Goal: Task Accomplishment & Management: Complete application form

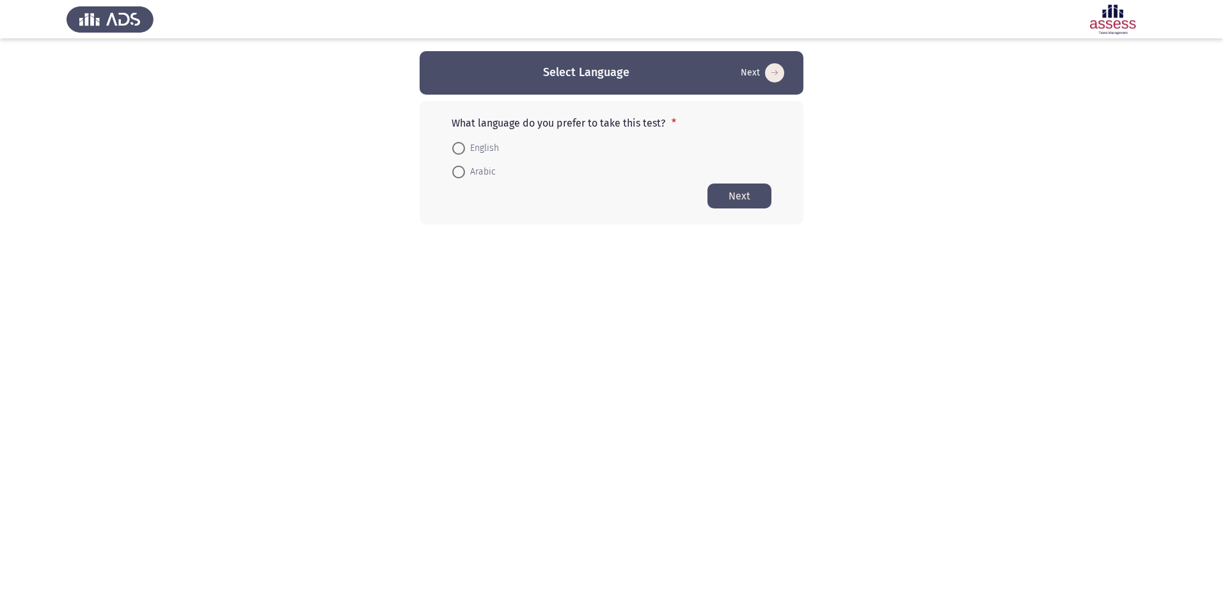
click at [461, 170] on span at bounding box center [458, 172] width 13 height 13
click at [461, 170] on input "Arabic" at bounding box center [458, 172] width 13 height 13
radio input "true"
click at [741, 196] on button "Next" at bounding box center [740, 195] width 64 height 25
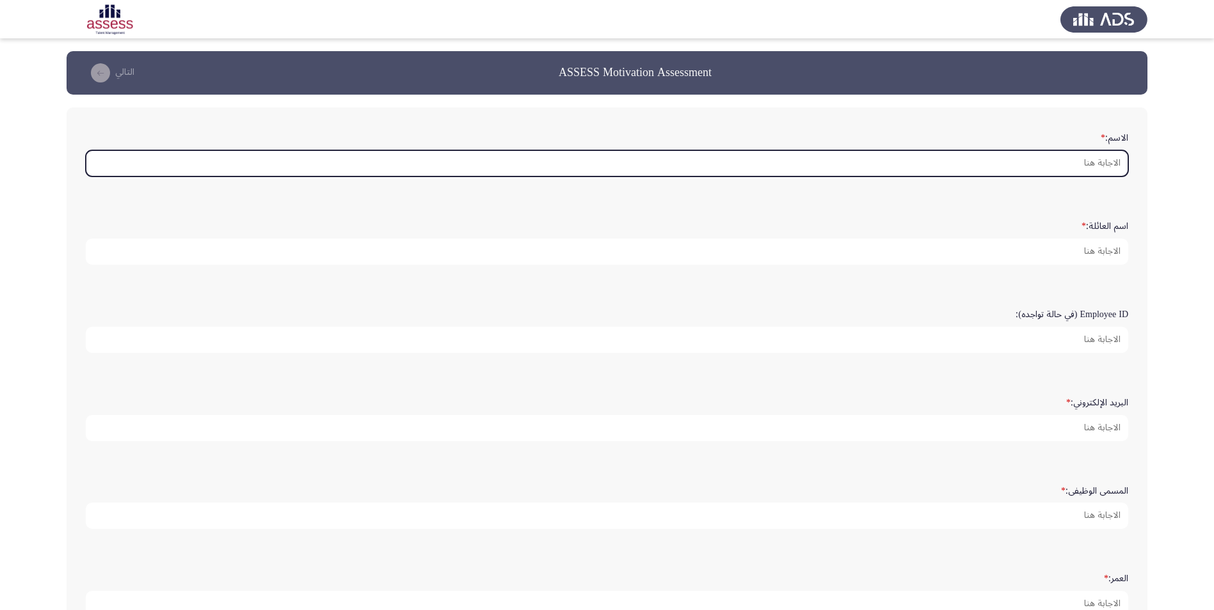
click at [1018, 161] on input "الاسم: *" at bounding box center [607, 163] width 1042 height 26
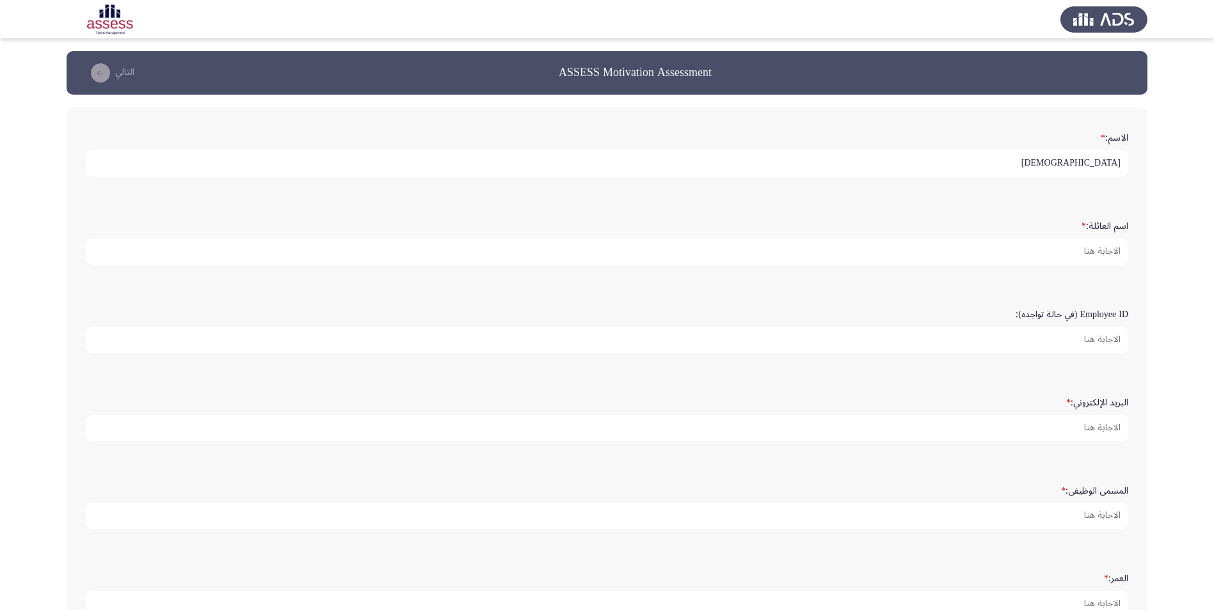
type input "[DEMOGRAPHIC_DATA]"
type input "alkuwaiz"
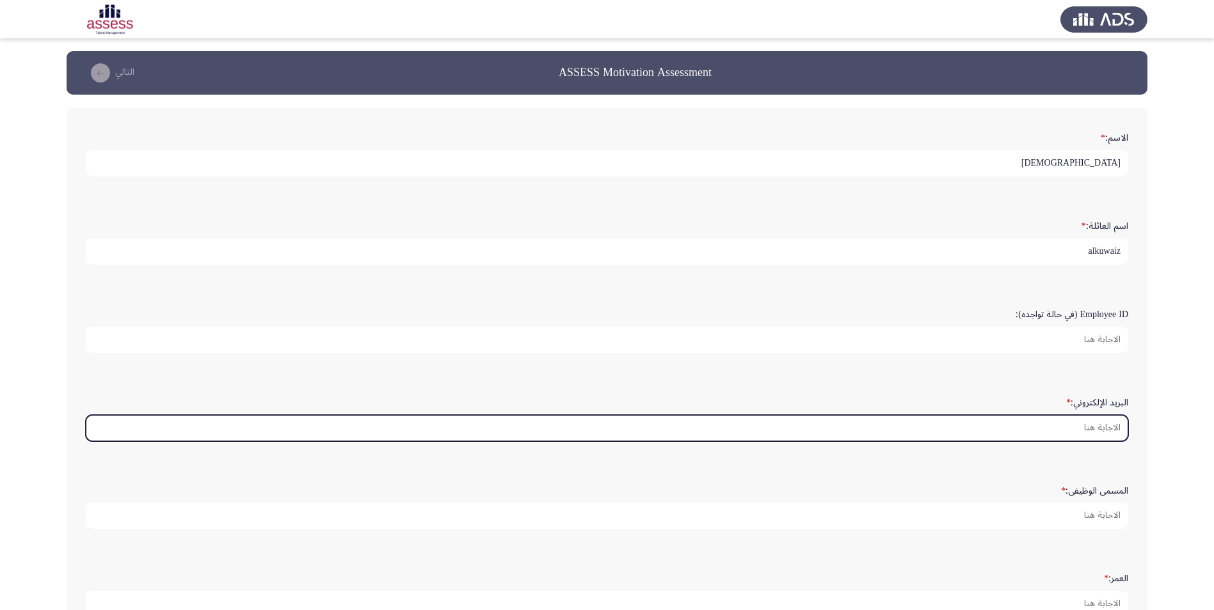
click at [1054, 424] on input "البريد الإلكتروني: *" at bounding box center [607, 428] width 1042 height 26
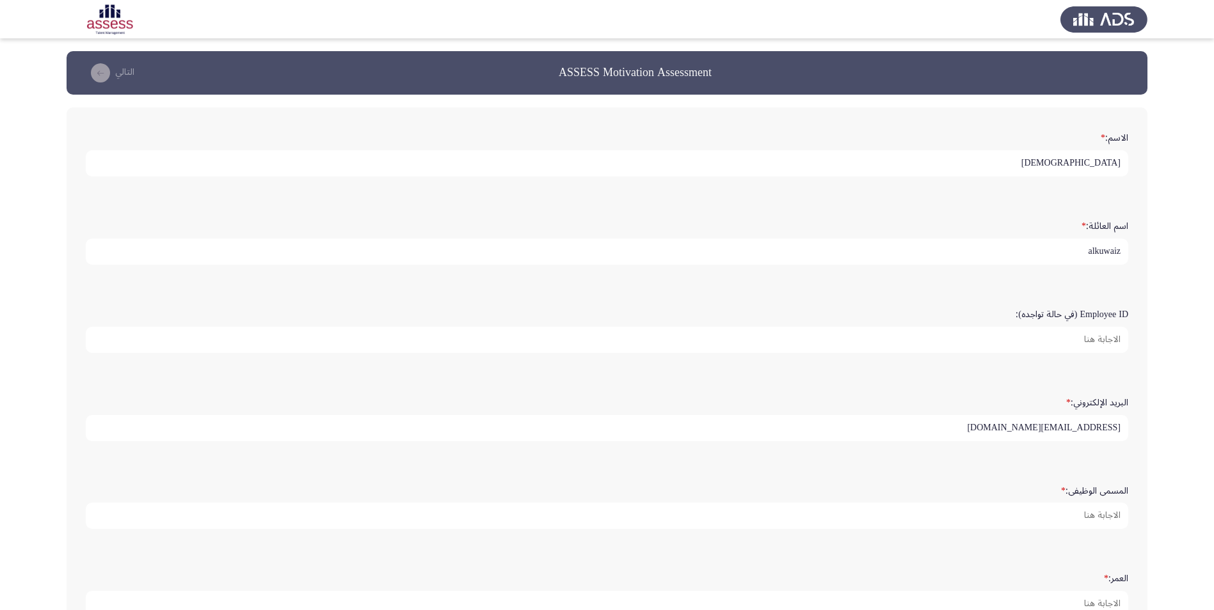
type input "[EMAIL_ADDRESS][DOMAIN_NAME]"
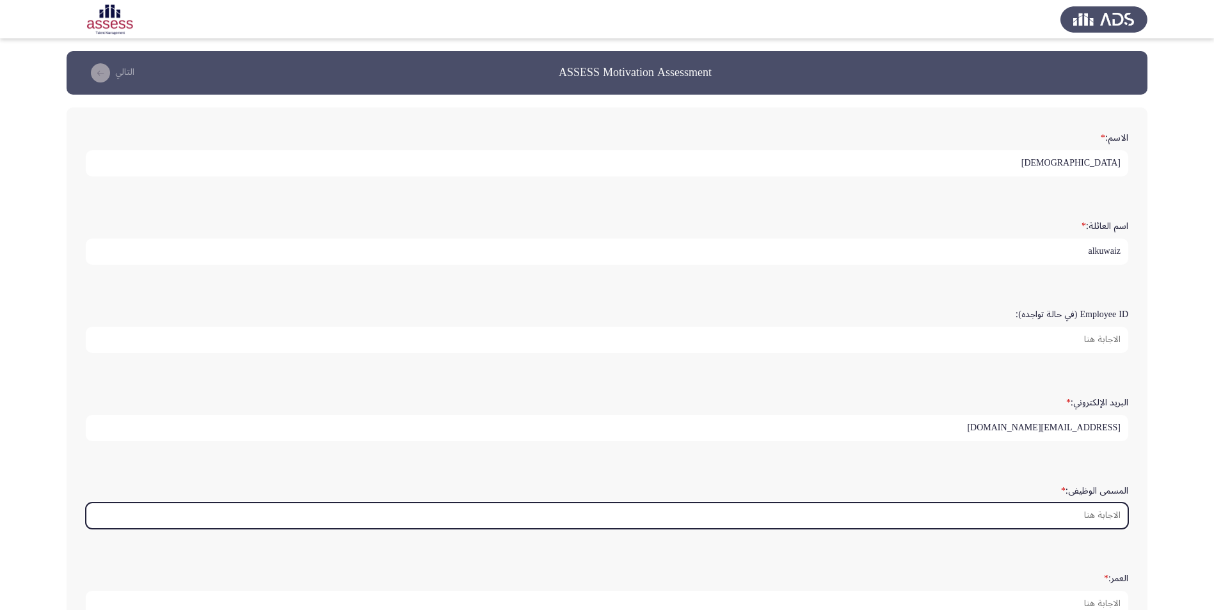
click at [1060, 525] on input "المسمى الوظيفى: *" at bounding box center [607, 516] width 1042 height 26
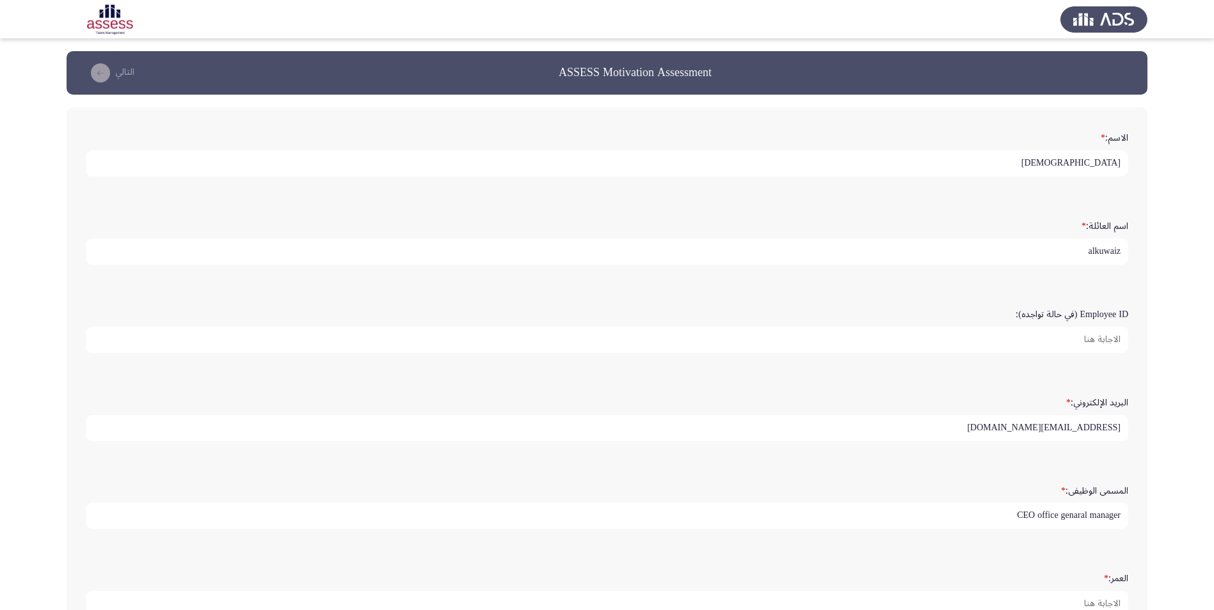
click at [1074, 518] on input "CEO office genaral manager" at bounding box center [607, 516] width 1042 height 26
click at [1076, 515] on input "CEO office genaral manager" at bounding box center [607, 516] width 1042 height 26
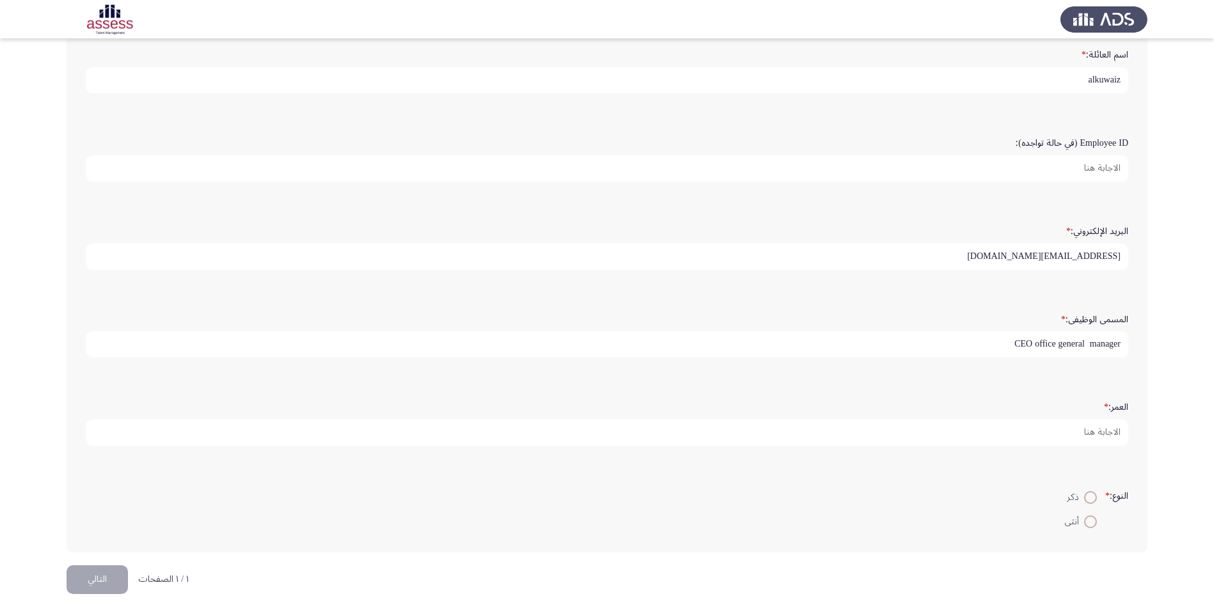
scroll to position [178, 0]
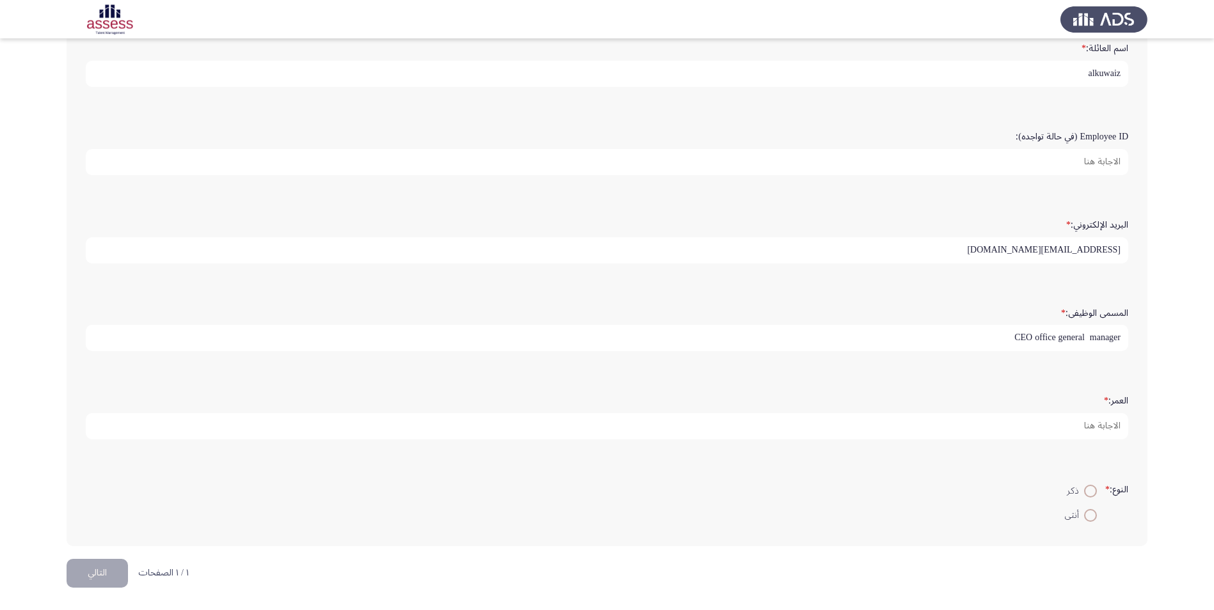
type input "CEO office general manager"
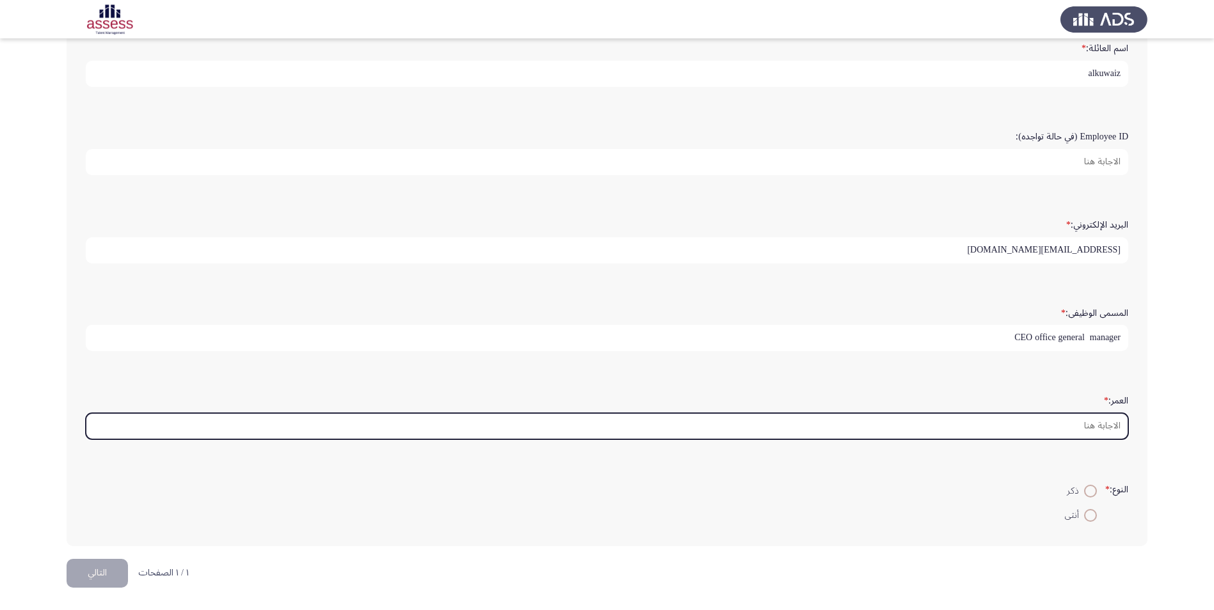
click at [1072, 424] on input "العمر: *" at bounding box center [607, 426] width 1042 height 26
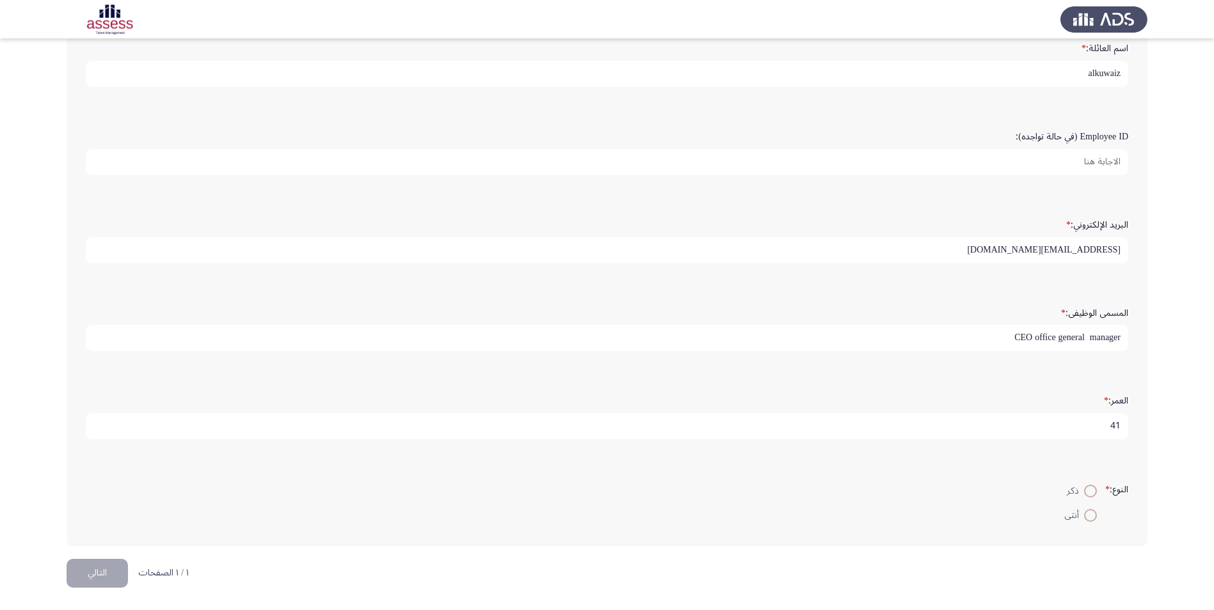
type input "41"
click at [1084, 495] on span at bounding box center [1090, 491] width 13 height 13
click at [1084, 495] on input "ذكر" at bounding box center [1090, 491] width 13 height 13
radio input "true"
click at [120, 583] on button "التالي" at bounding box center [97, 573] width 61 height 29
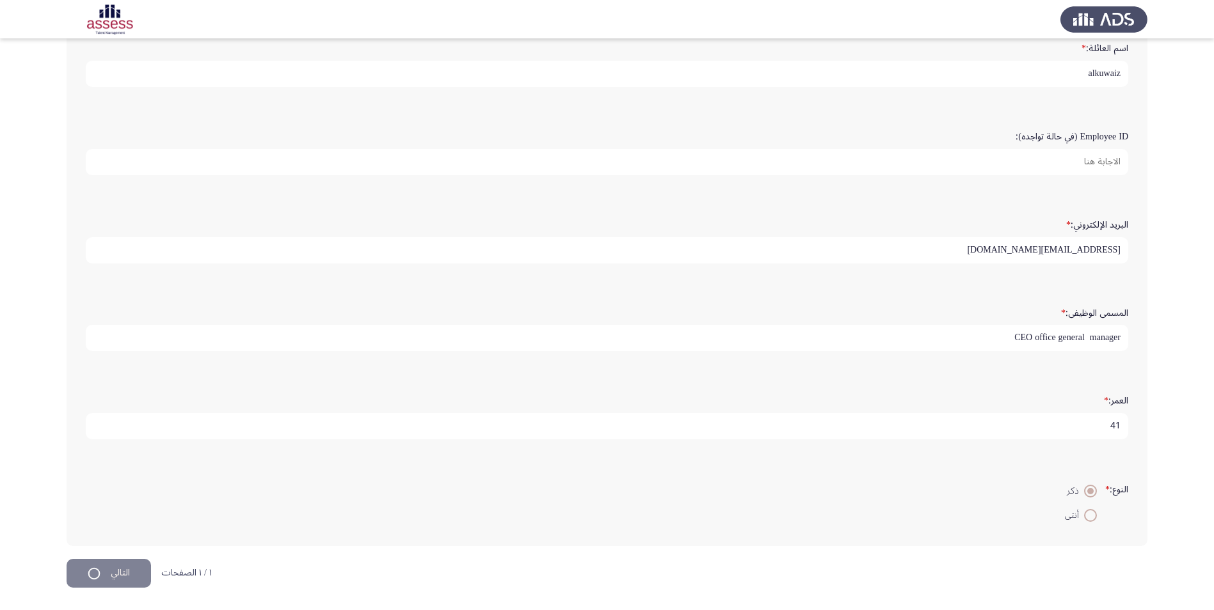
scroll to position [0, 0]
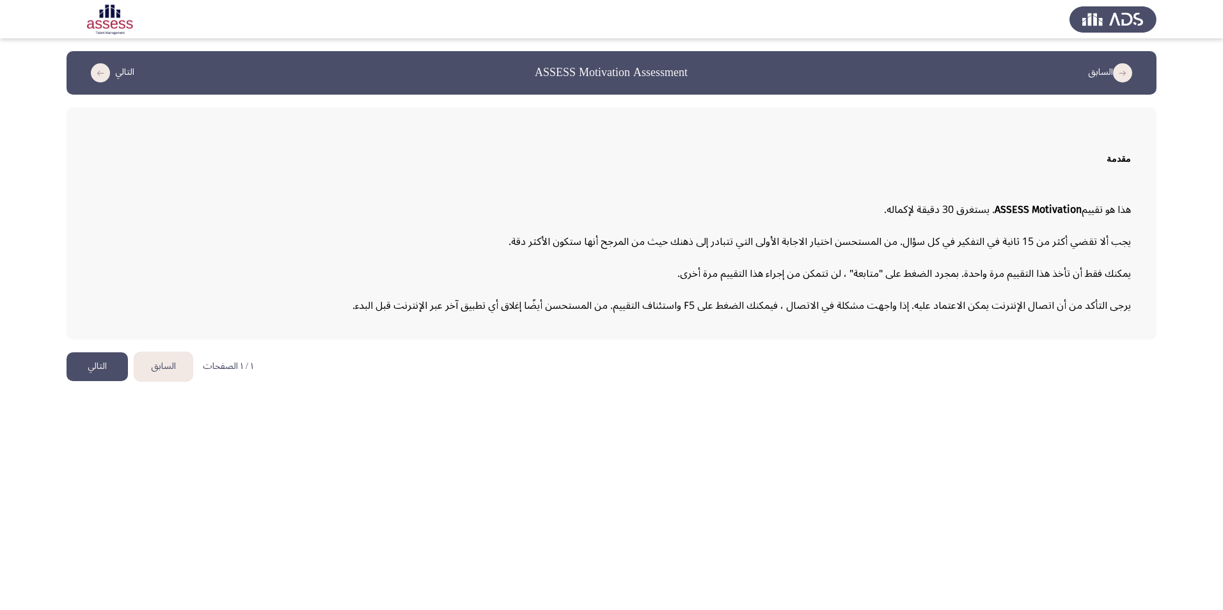
click at [95, 372] on button "التالي" at bounding box center [97, 366] width 61 height 29
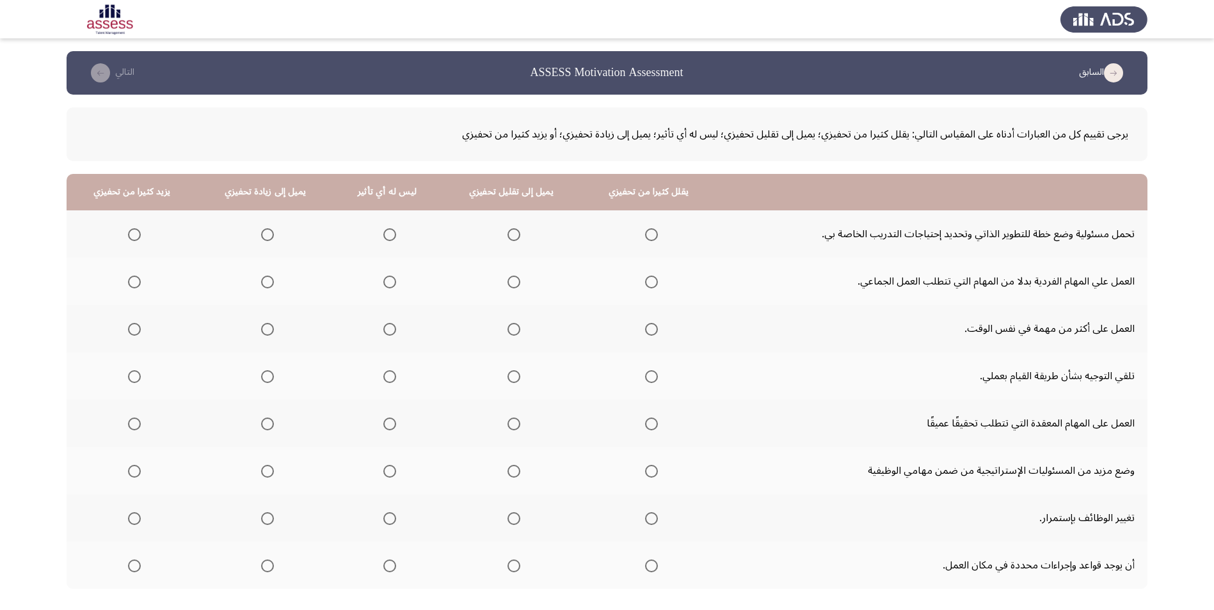
click at [265, 233] on span "Select an option" at bounding box center [267, 234] width 13 height 13
click at [265, 233] on input "Select an option" at bounding box center [267, 234] width 13 height 13
click at [132, 283] on span "Select an option" at bounding box center [134, 282] width 13 height 13
click at [132, 283] on input "Select an option" at bounding box center [134, 282] width 13 height 13
click at [134, 329] on span "Select an option" at bounding box center [134, 329] width 0 height 0
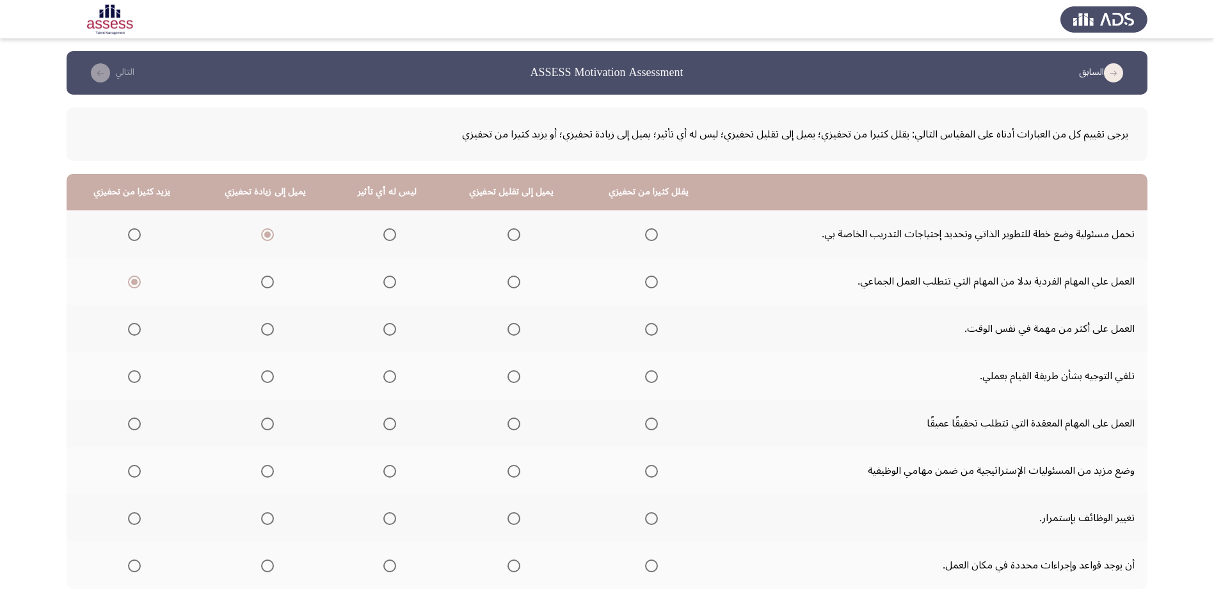
click at [134, 329] on input "Select an option" at bounding box center [134, 329] width 13 height 13
click at [507, 373] on span "Select an option" at bounding box center [513, 376] width 13 height 13
click at [507, 373] on input "Select an option" at bounding box center [513, 376] width 13 height 13
click at [267, 425] on span "Select an option" at bounding box center [267, 424] width 13 height 13
click at [267, 425] on input "Select an option" at bounding box center [267, 424] width 13 height 13
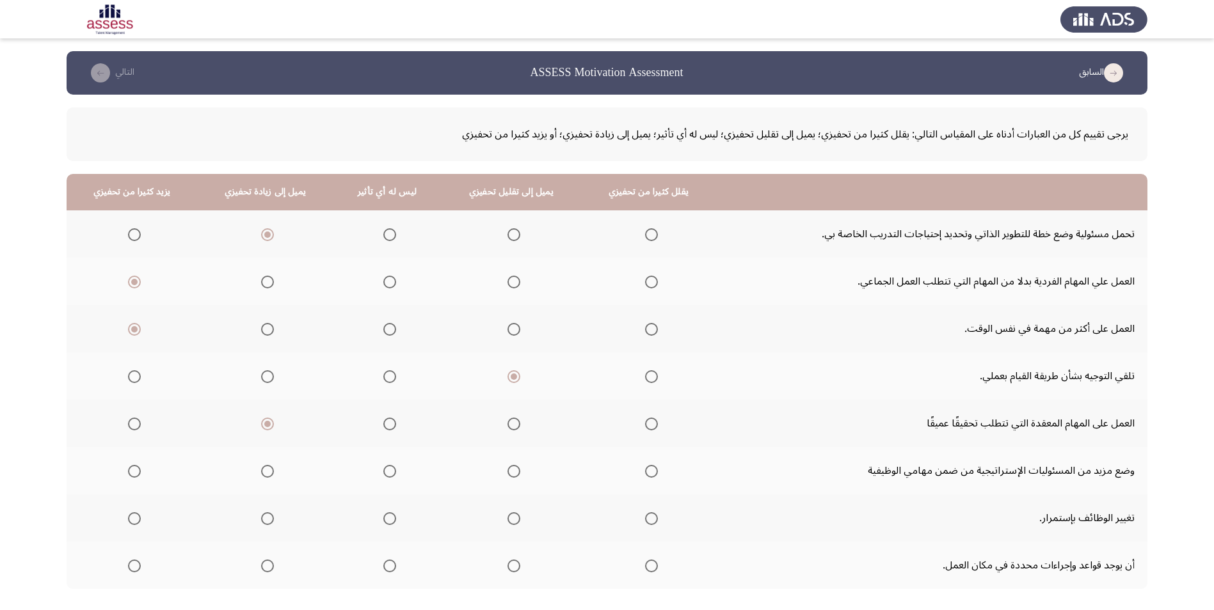
click at [273, 474] on span "Select an option" at bounding box center [267, 471] width 13 height 13
click at [273, 474] on input "Select an option" at bounding box center [267, 471] width 13 height 13
click at [383, 519] on span "Select an option" at bounding box center [389, 518] width 13 height 13
click at [383, 519] on input "Select an option" at bounding box center [389, 518] width 13 height 13
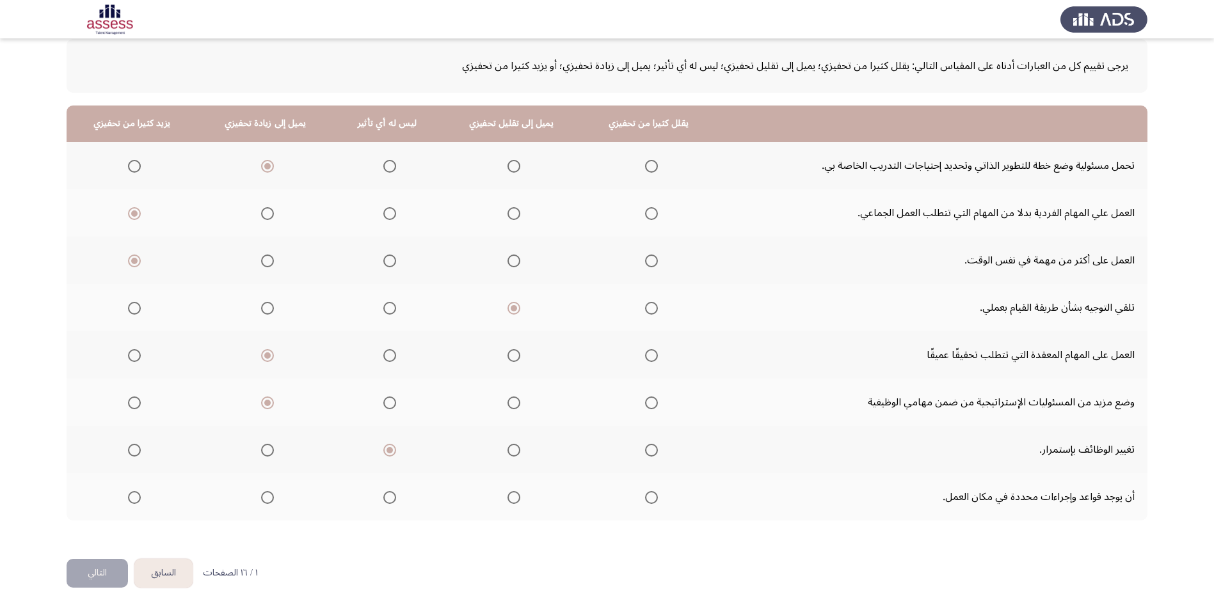
click at [261, 502] on span "Select an option" at bounding box center [267, 497] width 13 height 13
click at [261, 502] on input "Select an option" at bounding box center [267, 497] width 13 height 13
click at [112, 568] on button "التالي" at bounding box center [97, 573] width 61 height 29
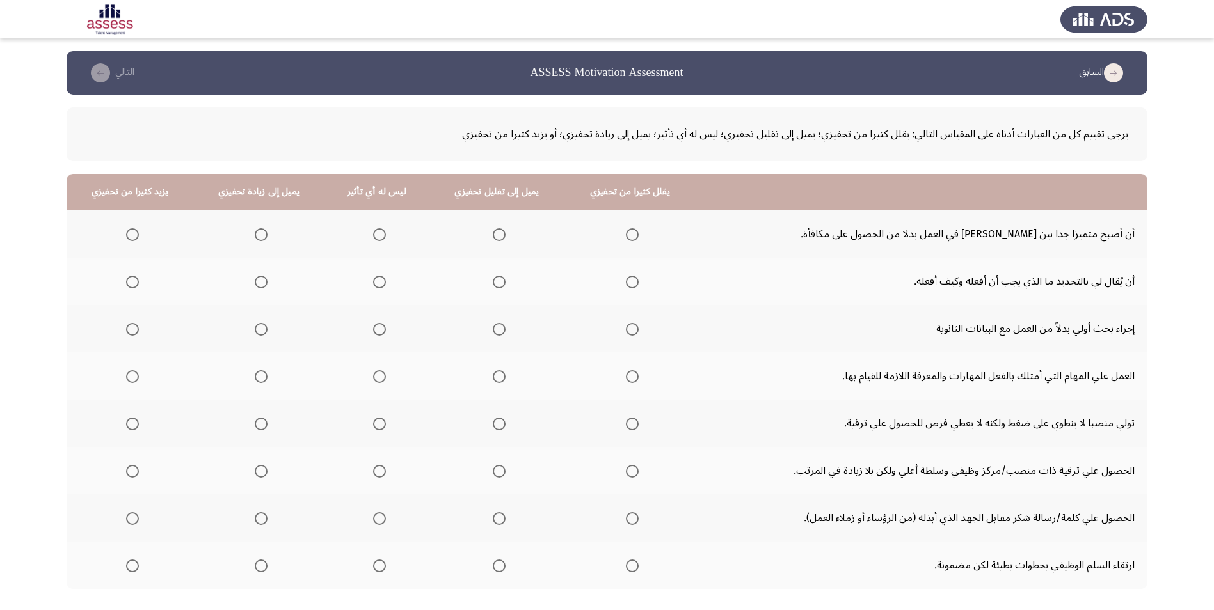
click at [260, 230] on span "Select an option" at bounding box center [261, 234] width 13 height 13
click at [260, 230] on input "Select an option" at bounding box center [261, 234] width 13 height 13
click at [496, 281] on span "Select an option" at bounding box center [499, 282] width 13 height 13
click at [496, 281] on input "Select an option" at bounding box center [499, 282] width 13 height 13
click at [493, 329] on span "Select an option" at bounding box center [499, 329] width 13 height 13
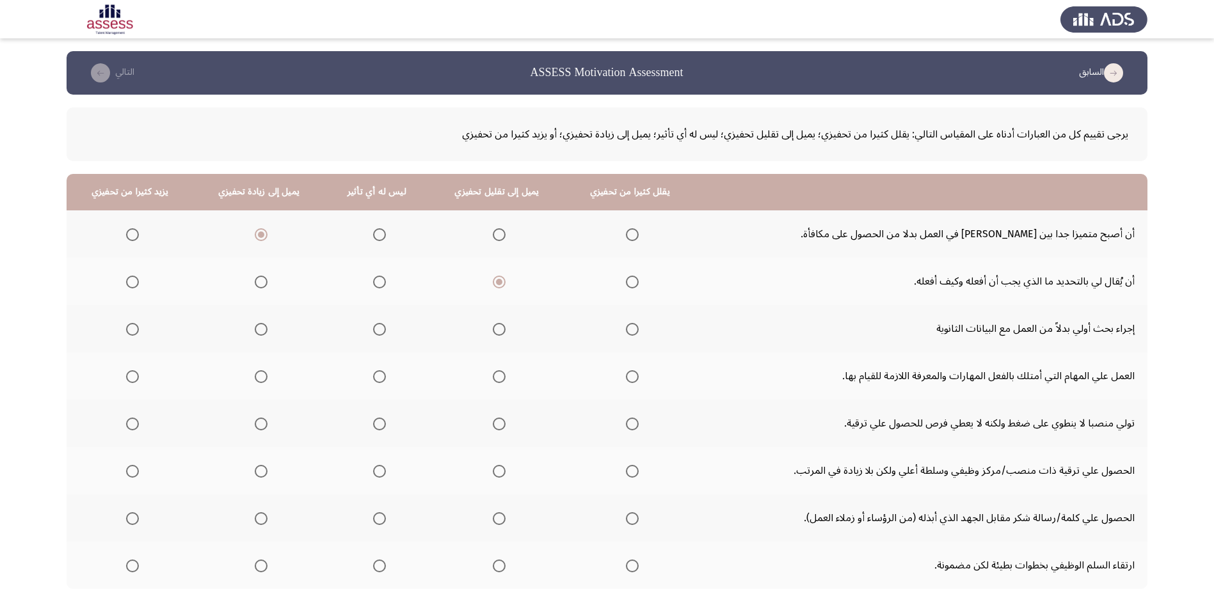
click at [493, 329] on input "Select an option" at bounding box center [499, 329] width 13 height 13
click at [379, 329] on span "Select an option" at bounding box center [379, 329] width 0 height 0
click at [377, 329] on input "Select an option" at bounding box center [379, 329] width 13 height 13
click at [263, 331] on span "Select an option" at bounding box center [261, 329] width 13 height 13
click at [263, 331] on input "Select an option" at bounding box center [261, 329] width 13 height 13
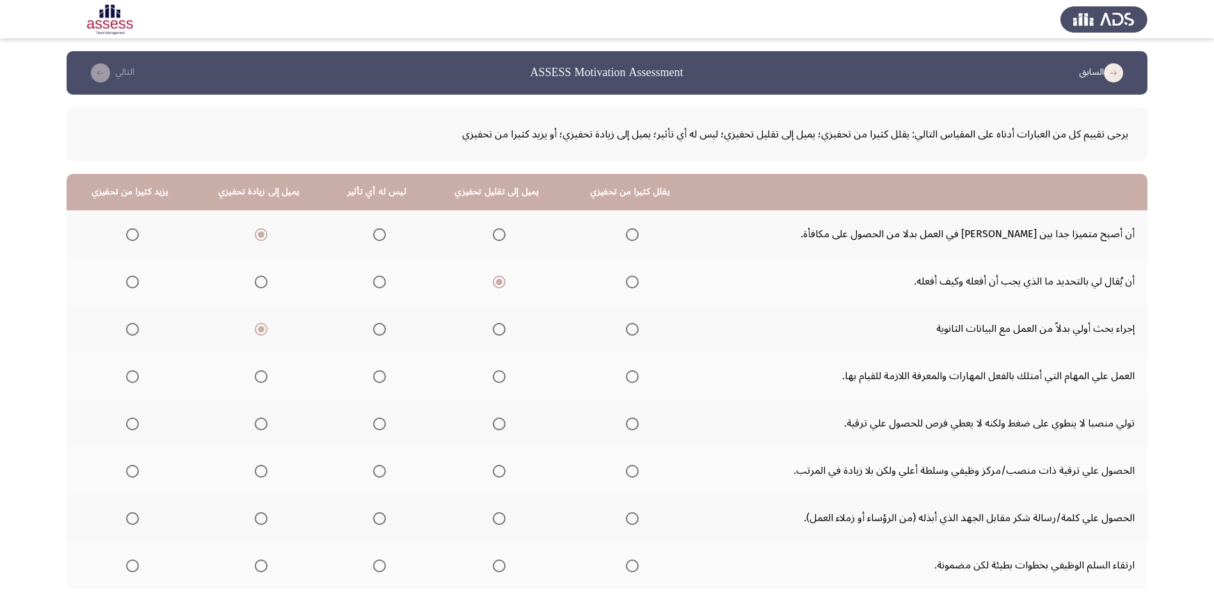
click at [135, 381] on span "Select an option" at bounding box center [132, 376] width 13 height 13
click at [135, 381] on input "Select an option" at bounding box center [132, 376] width 13 height 13
click at [493, 428] on span "Select an option" at bounding box center [499, 424] width 13 height 13
click at [493, 428] on input "Select an option" at bounding box center [499, 424] width 13 height 13
click at [134, 471] on span "Select an option" at bounding box center [132, 471] width 13 height 13
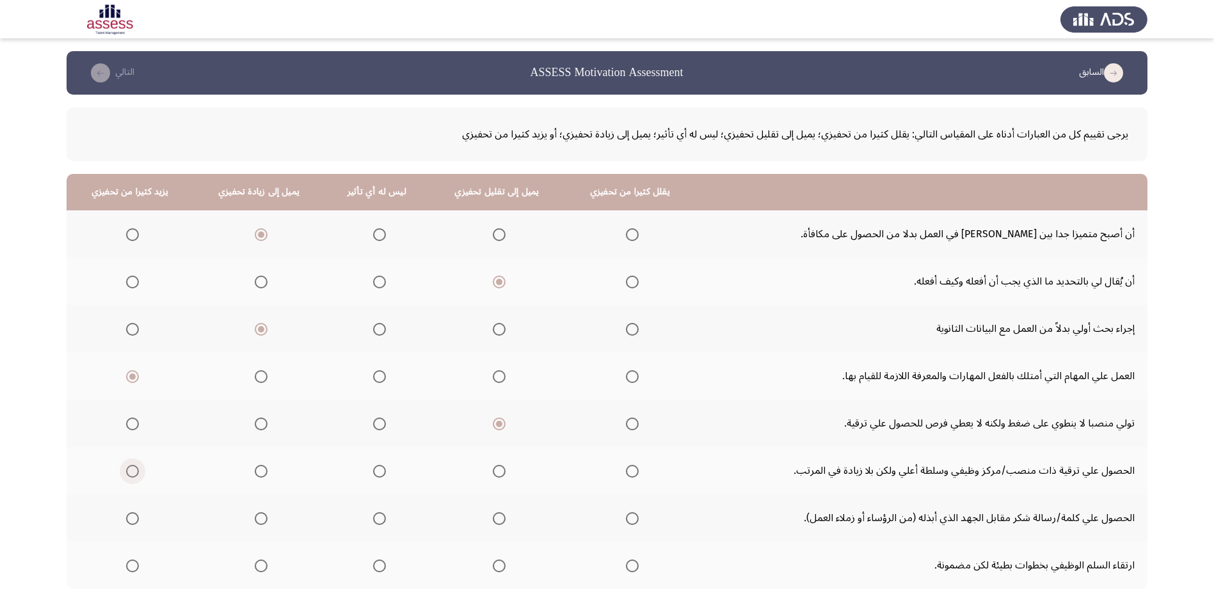
click at [134, 471] on input "Select an option" at bounding box center [132, 471] width 13 height 13
click at [139, 522] on th at bounding box center [130, 518] width 126 height 47
click at [131, 519] on span "Select an option" at bounding box center [132, 518] width 13 height 13
click at [131, 519] on input "Select an option" at bounding box center [132, 518] width 13 height 13
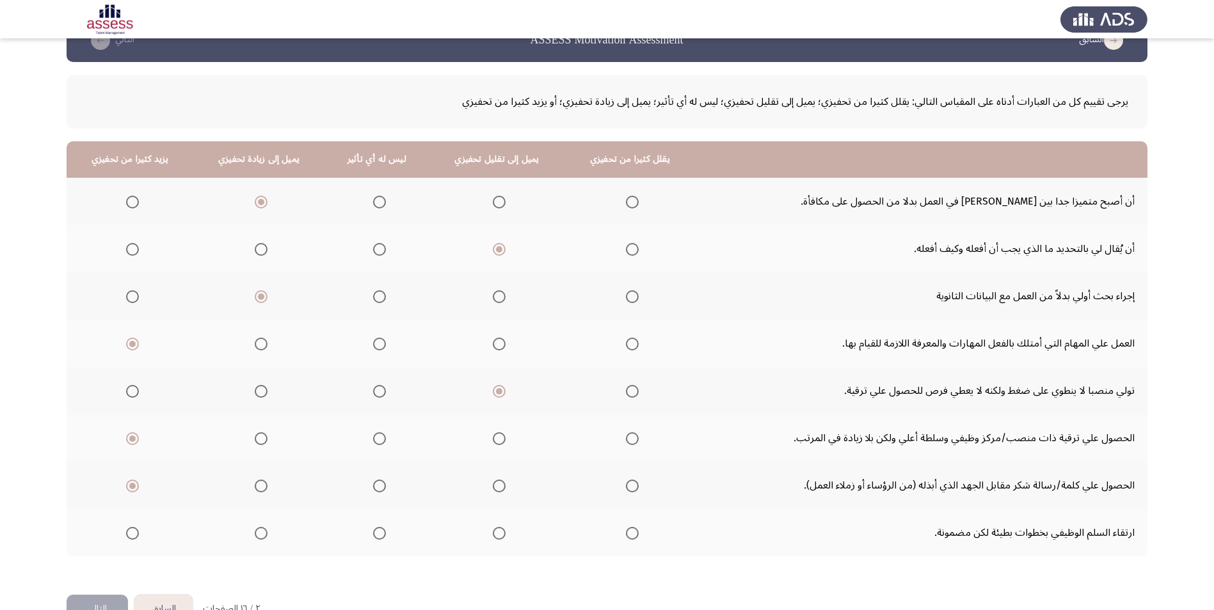
scroll to position [64, 0]
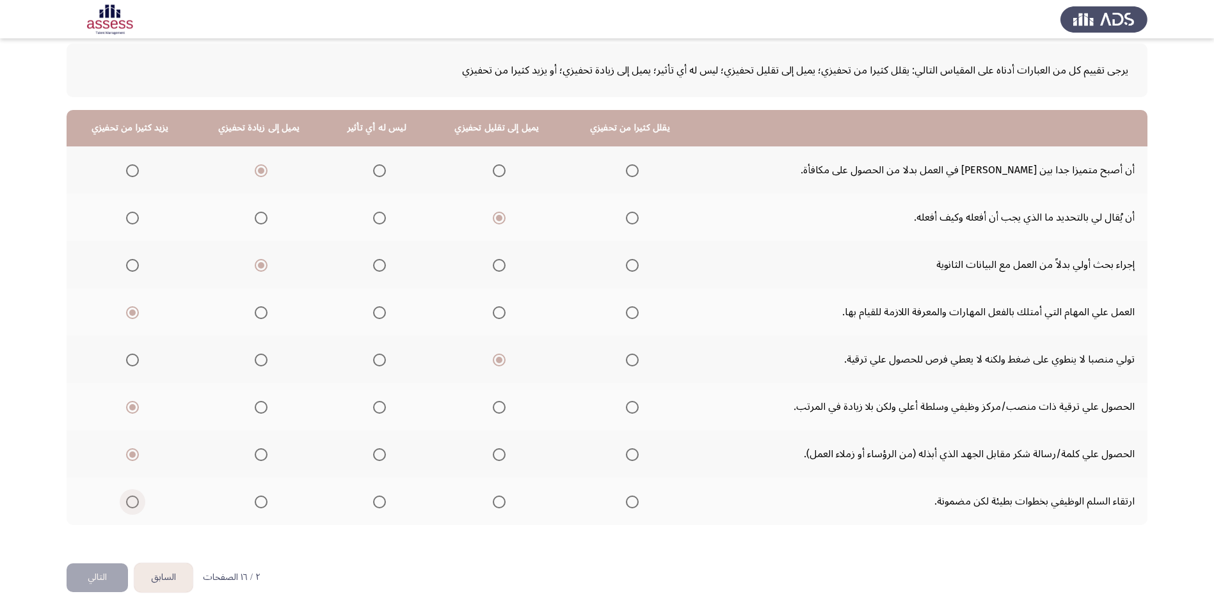
click at [130, 506] on span "Select an option" at bounding box center [132, 502] width 13 height 13
click at [130, 506] on input "Select an option" at bounding box center [132, 502] width 13 height 13
click at [93, 573] on button "التالي" at bounding box center [97, 578] width 61 height 29
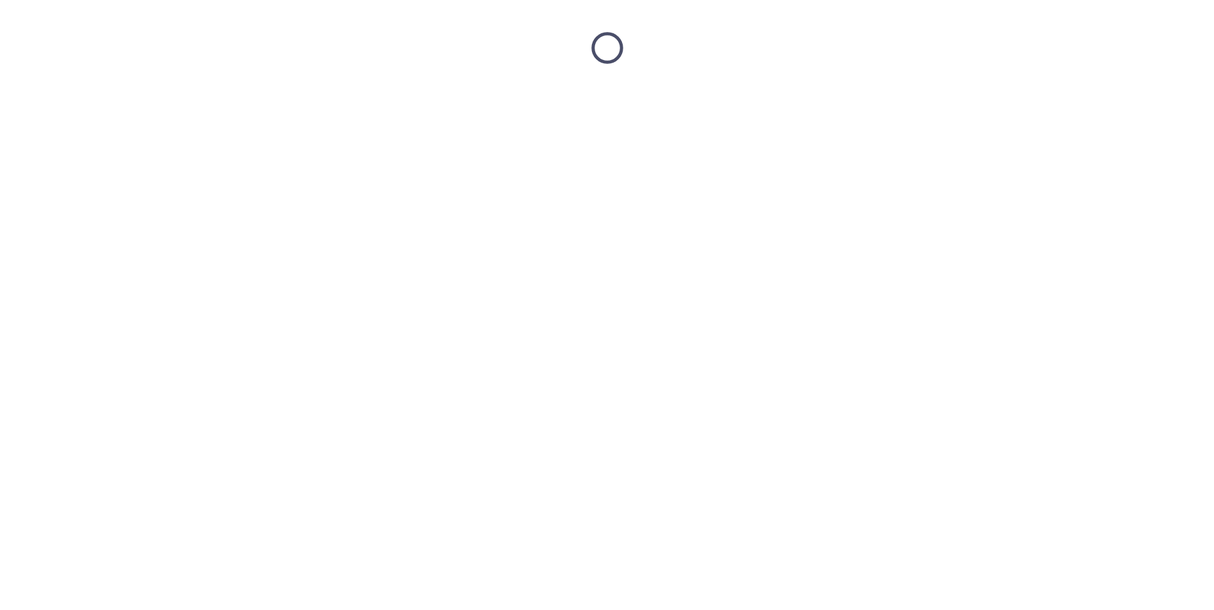
scroll to position [0, 0]
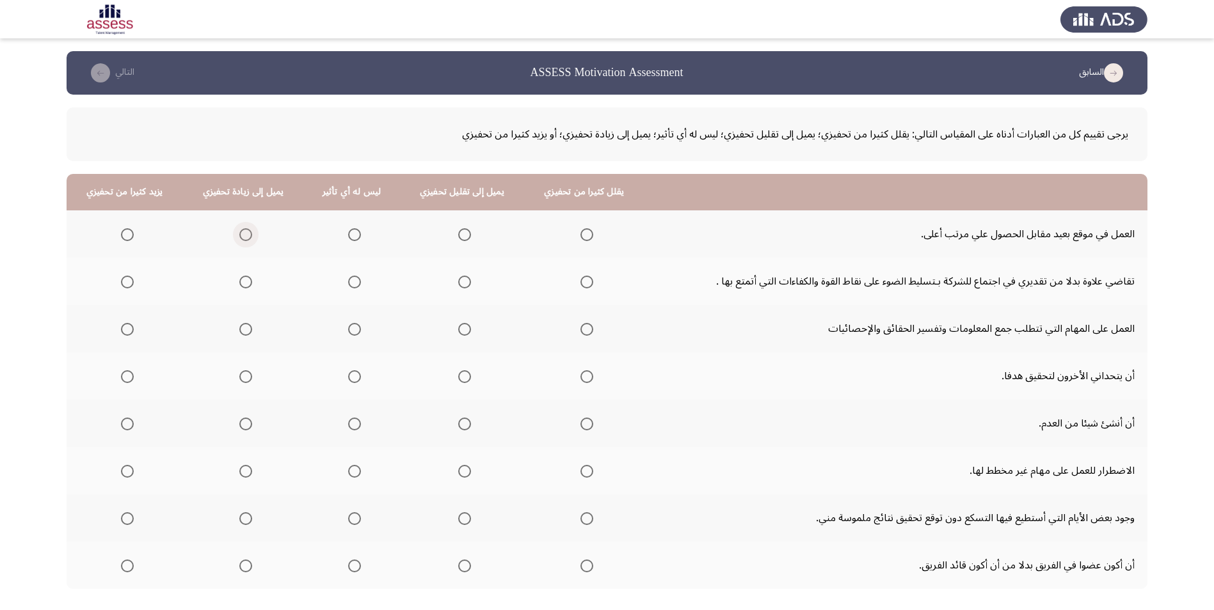
click at [246, 234] on span "Select an option" at bounding box center [245, 234] width 13 height 13
click at [246, 234] on input "Select an option" at bounding box center [245, 234] width 13 height 13
click at [353, 282] on span "Select an option" at bounding box center [354, 282] width 13 height 13
click at [353, 282] on input "Select an option" at bounding box center [354, 282] width 13 height 13
click at [129, 333] on span "Select an option" at bounding box center [127, 329] width 13 height 13
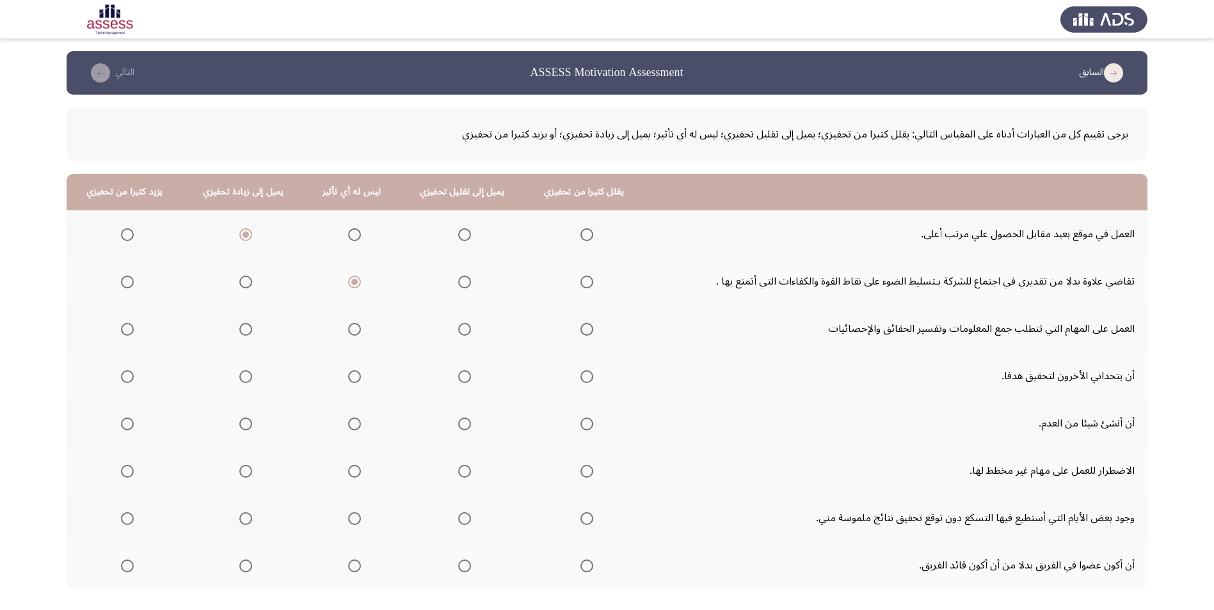
click at [129, 333] on input "Select an option" at bounding box center [127, 329] width 13 height 13
click at [243, 381] on span "Select an option" at bounding box center [245, 376] width 13 height 13
click at [243, 381] on input "Select an option" at bounding box center [245, 376] width 13 height 13
click at [255, 422] on th at bounding box center [242, 423] width 121 height 47
click at [246, 424] on span "Select an option" at bounding box center [246, 424] width 0 height 0
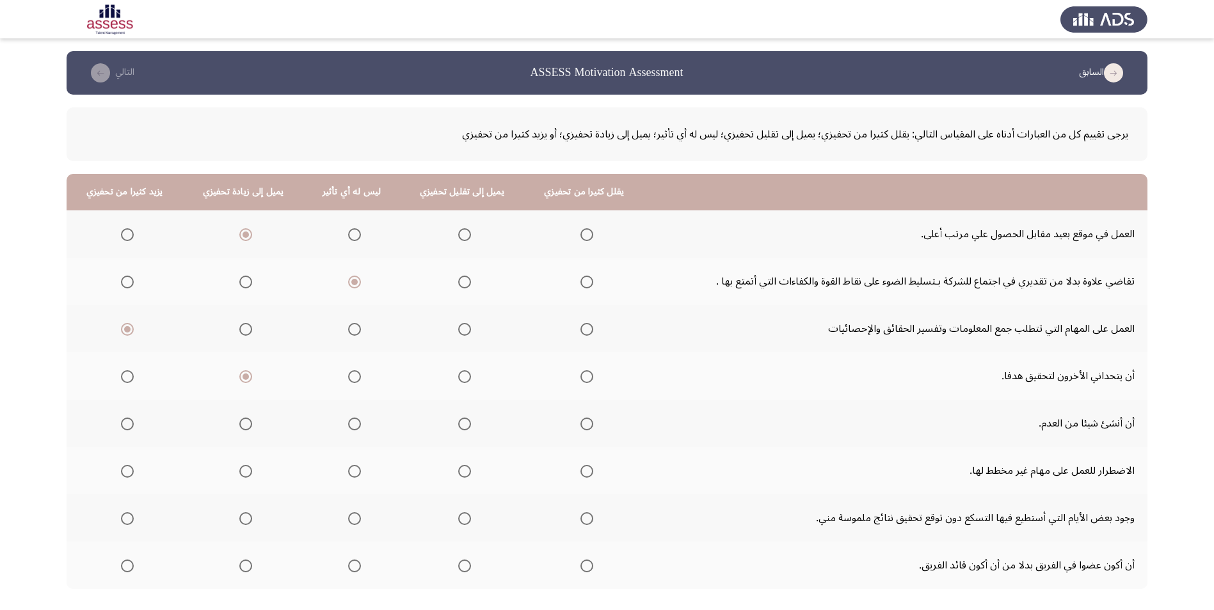
click at [244, 424] on input "Select an option" at bounding box center [245, 424] width 13 height 13
click at [240, 477] on span "Select an option" at bounding box center [245, 471] width 13 height 13
click at [240, 477] on input "Select an option" at bounding box center [245, 471] width 13 height 13
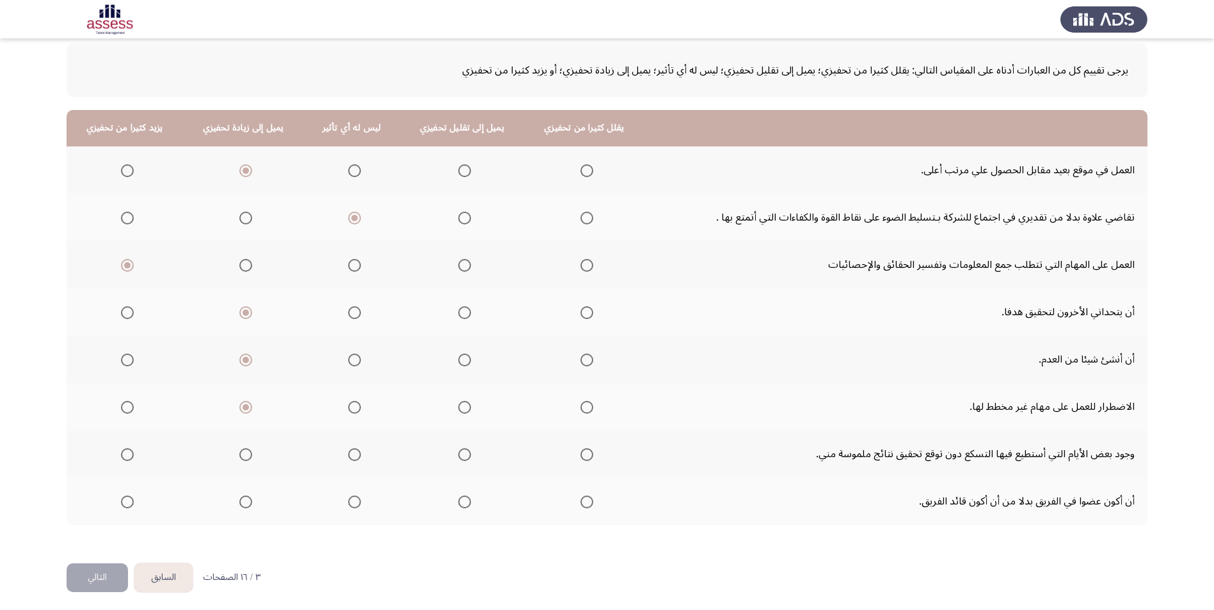
click at [463, 454] on span "Select an option" at bounding box center [464, 454] width 13 height 13
click at [463, 454] on input "Select an option" at bounding box center [464, 454] width 13 height 13
click at [356, 505] on span "Select an option" at bounding box center [354, 502] width 13 height 13
click at [356, 505] on input "Select an option" at bounding box center [354, 502] width 13 height 13
click at [117, 572] on button "التالي" at bounding box center [97, 578] width 61 height 29
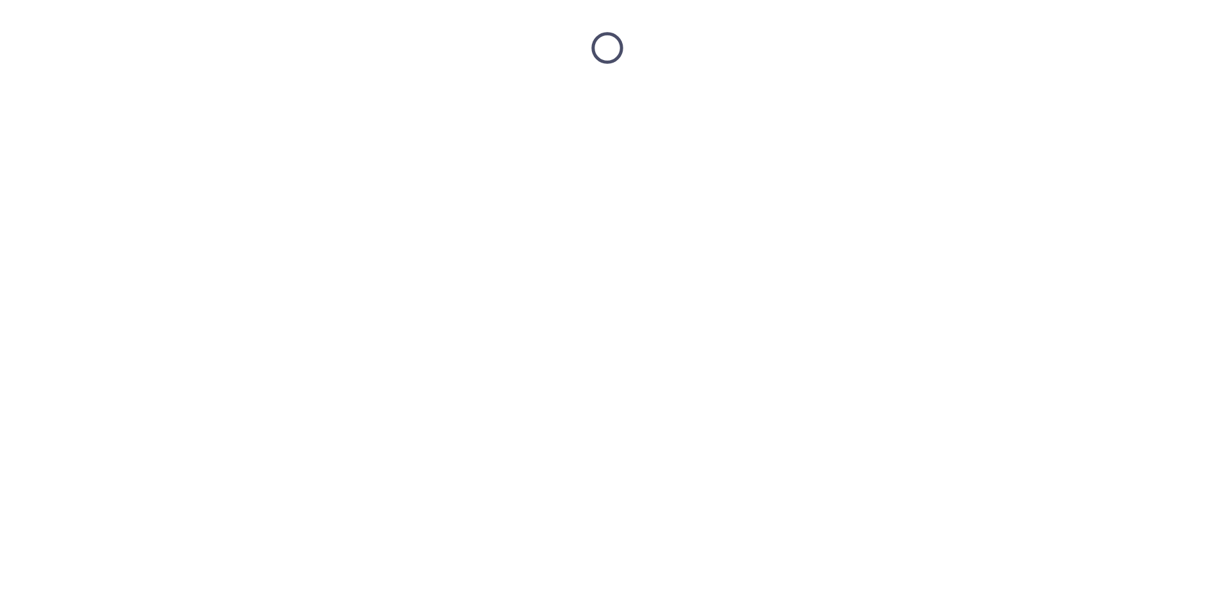
scroll to position [0, 0]
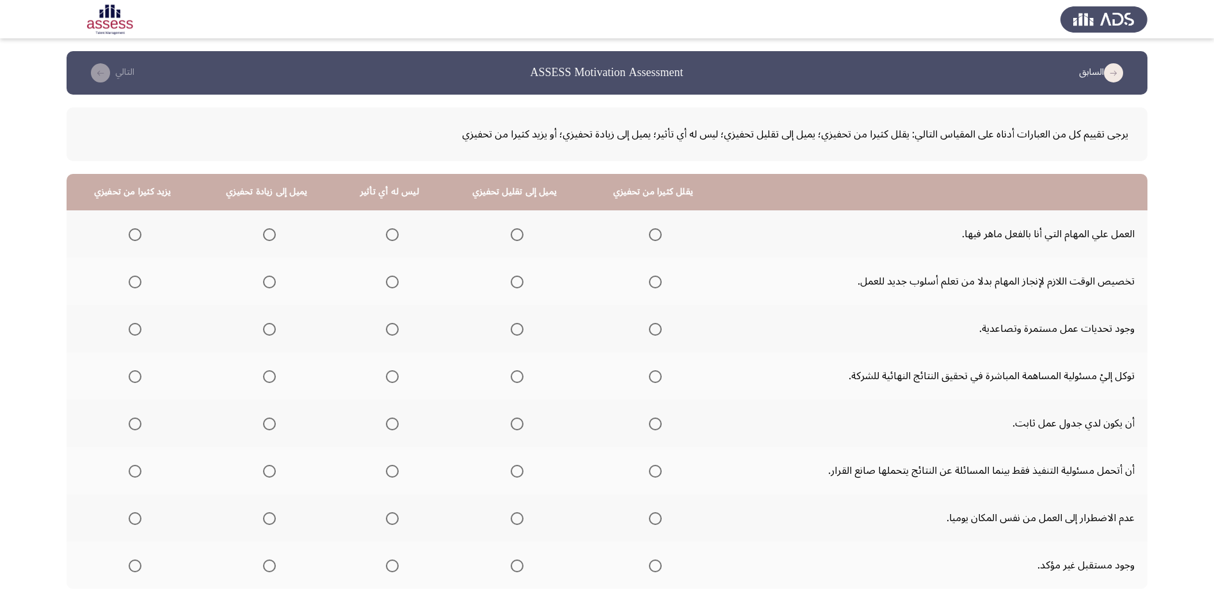
click at [132, 239] on span "Select an option" at bounding box center [135, 234] width 13 height 13
click at [132, 239] on input "Select an option" at bounding box center [135, 234] width 13 height 13
click at [140, 280] on span "Select an option" at bounding box center [135, 282] width 13 height 13
click at [140, 280] on input "Select an option" at bounding box center [135, 282] width 13 height 13
click at [271, 281] on span "Select an option" at bounding box center [269, 282] width 13 height 13
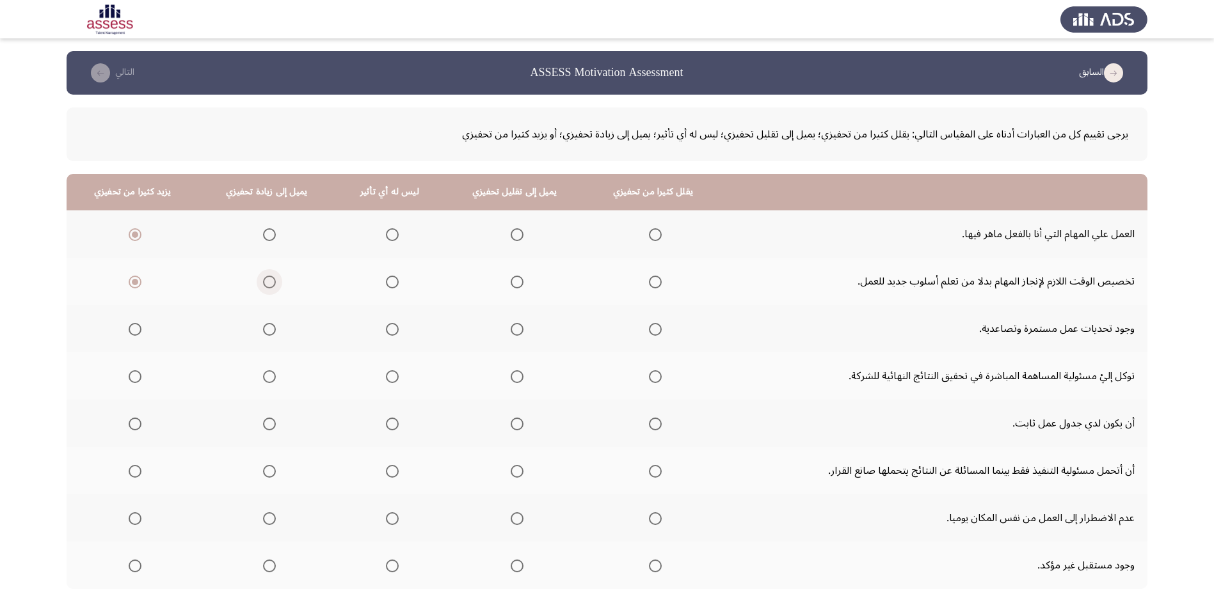
click at [271, 281] on input "Select an option" at bounding box center [269, 282] width 13 height 13
click at [514, 423] on span "Select an option" at bounding box center [517, 424] width 13 height 13
click at [514, 423] on input "Select an option" at bounding box center [517, 424] width 13 height 13
click at [274, 376] on span "Select an option" at bounding box center [269, 376] width 13 height 13
click at [274, 376] on input "Select an option" at bounding box center [269, 376] width 13 height 13
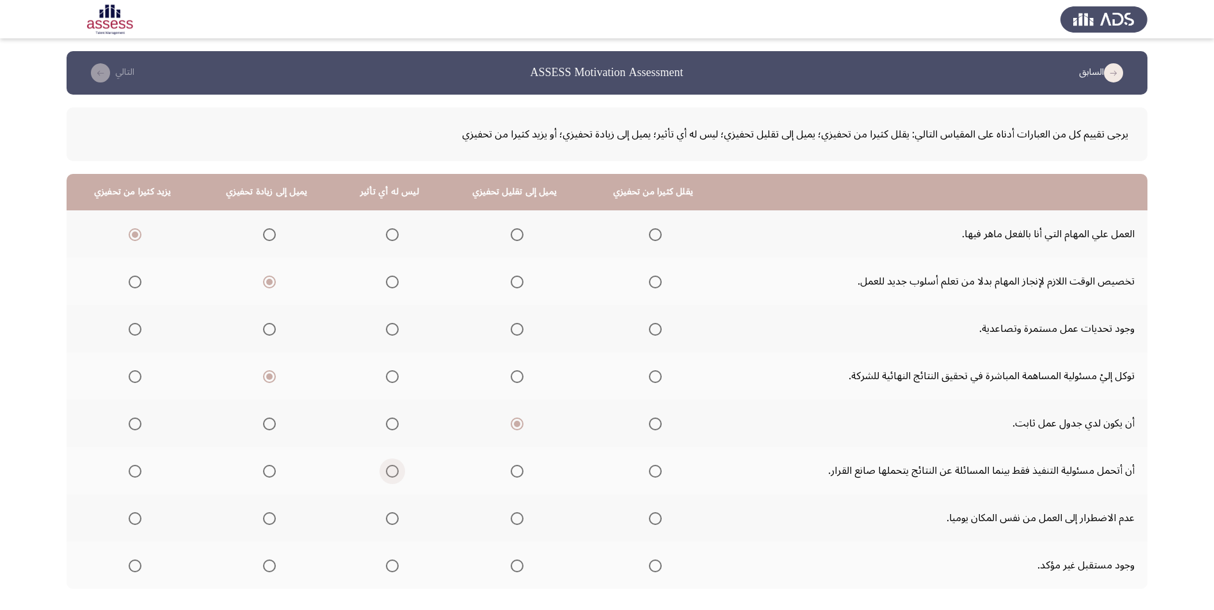
click at [392, 472] on span "Select an option" at bounding box center [392, 471] width 13 height 13
click at [392, 472] on input "Select an option" at bounding box center [392, 471] width 13 height 13
click at [133, 520] on span "Select an option" at bounding box center [135, 518] width 13 height 13
click at [133, 520] on input "Select an option" at bounding box center [135, 518] width 13 height 13
click at [649, 562] on span "Select an option" at bounding box center [655, 566] width 13 height 13
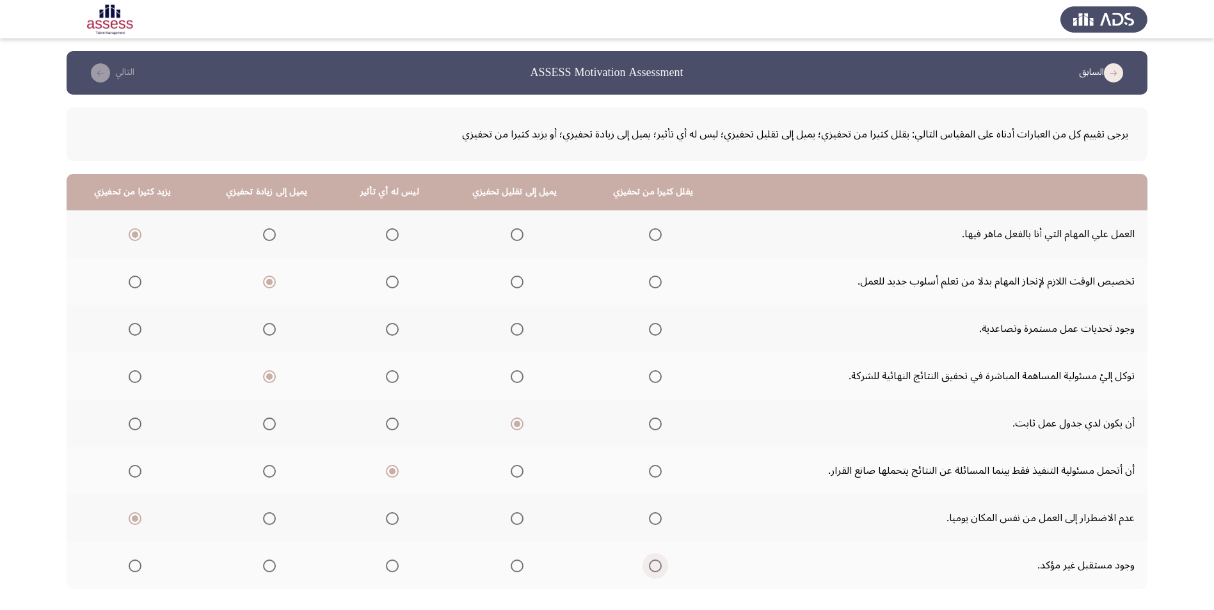
click at [649, 562] on input "Select an option" at bounding box center [655, 566] width 13 height 13
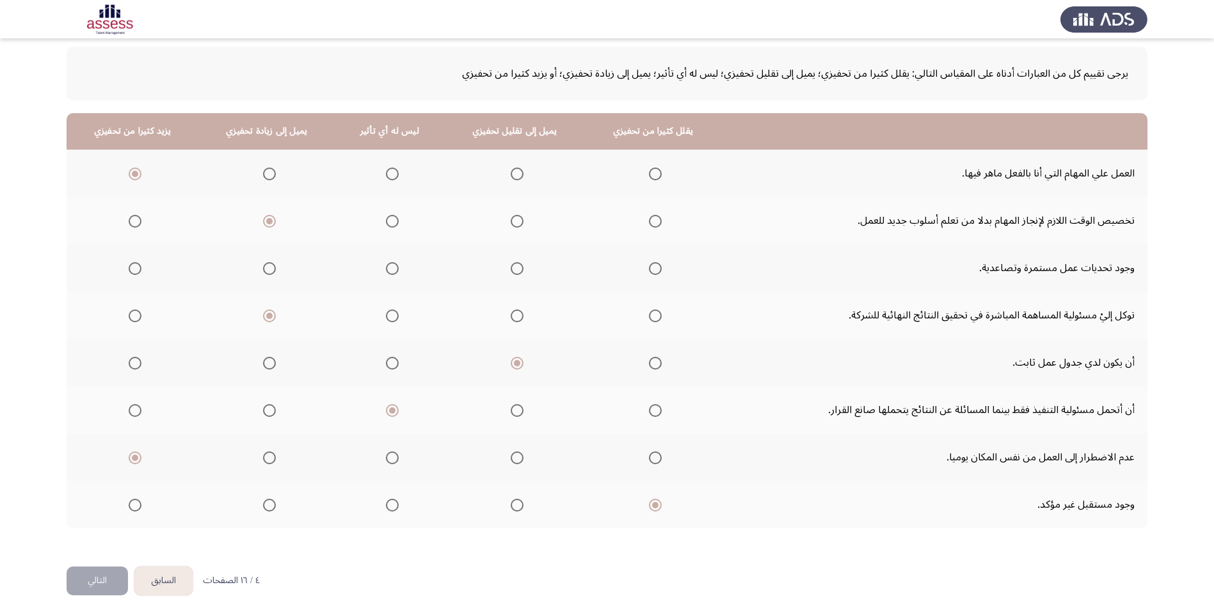
scroll to position [68, 0]
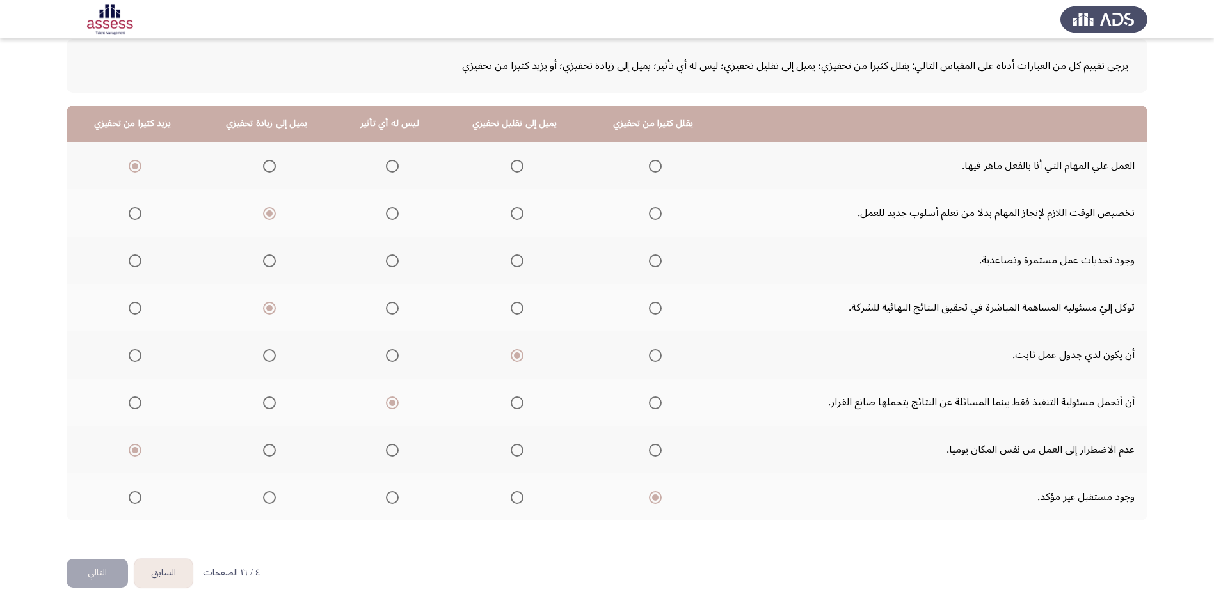
click at [102, 573] on button "التالي" at bounding box center [97, 573] width 61 height 29
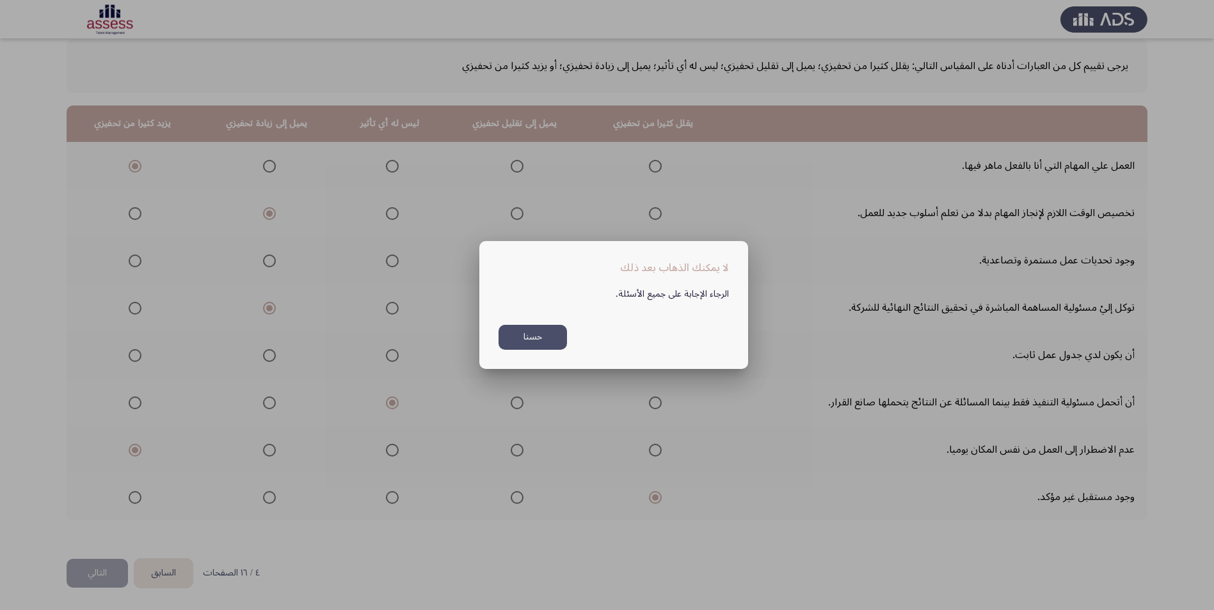
click at [517, 339] on button "حسنا" at bounding box center [532, 337] width 68 height 25
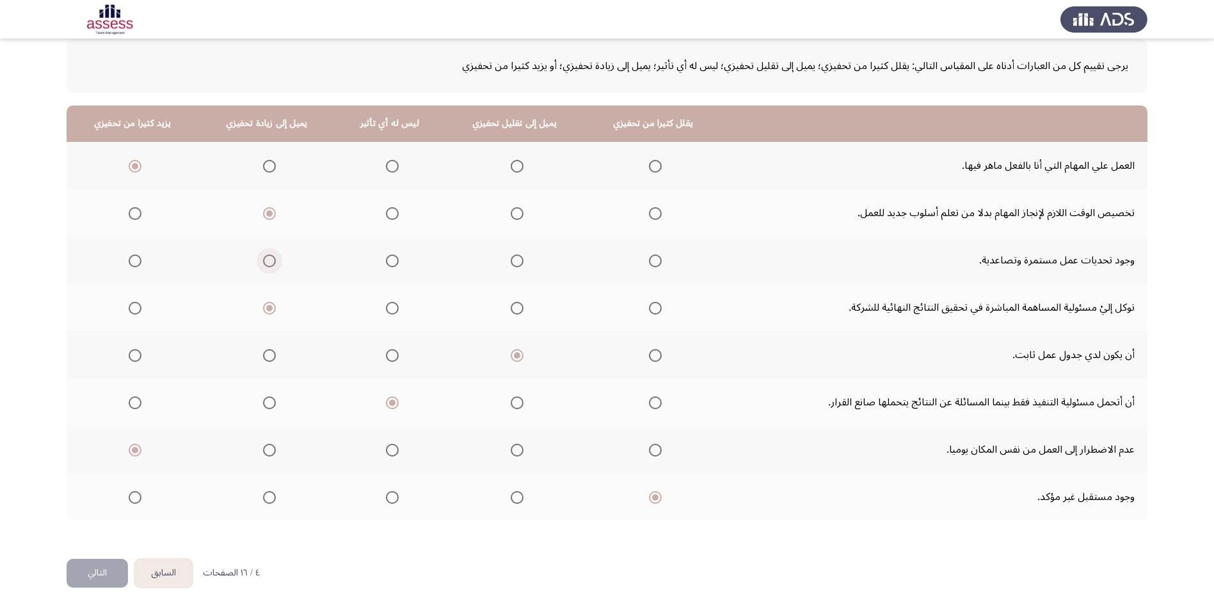
click at [266, 264] on span "Select an option" at bounding box center [269, 261] width 13 height 13
click at [266, 264] on input "Select an option" at bounding box center [269, 261] width 13 height 13
click at [94, 576] on button "التالي" at bounding box center [97, 573] width 61 height 29
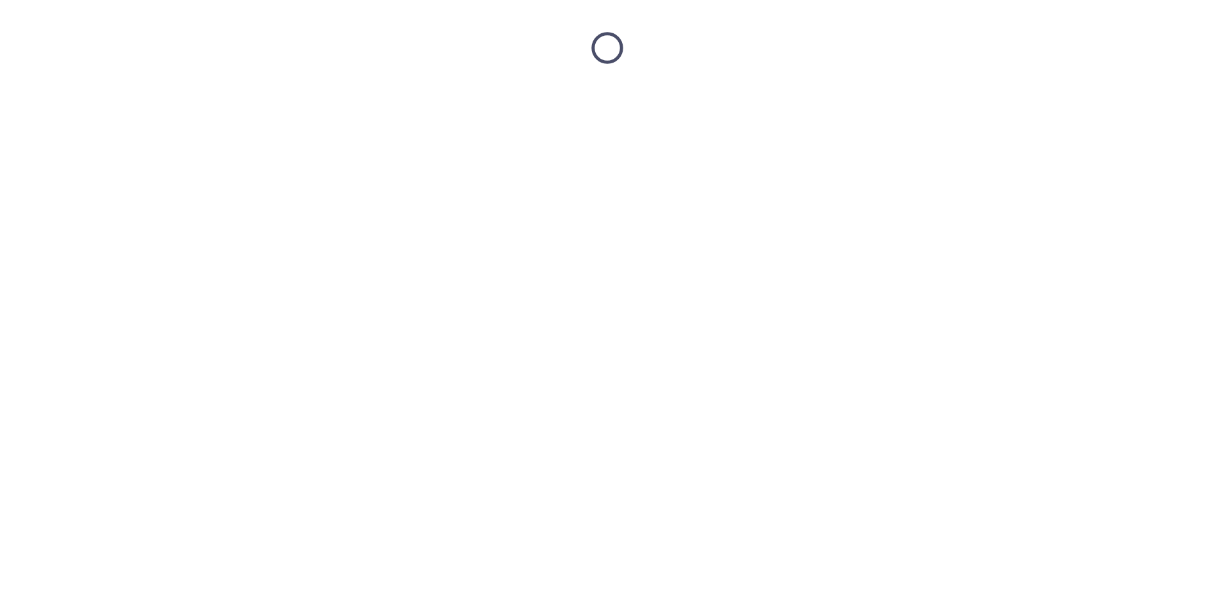
scroll to position [0, 0]
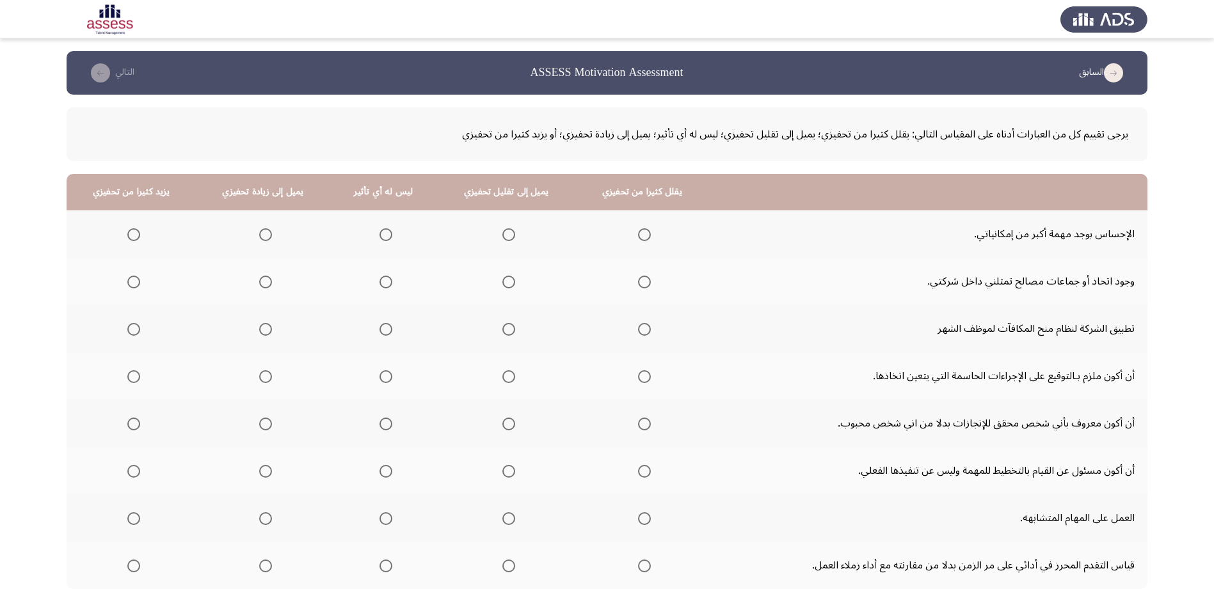
click at [266, 235] on span "Select an option" at bounding box center [265, 234] width 13 height 13
click at [266, 235] on input "Select an option" at bounding box center [265, 234] width 13 height 13
click at [264, 286] on span "Select an option" at bounding box center [265, 282] width 13 height 13
click at [264, 286] on input "Select an option" at bounding box center [265, 282] width 13 height 13
click at [128, 333] on span "Select an option" at bounding box center [133, 329] width 13 height 13
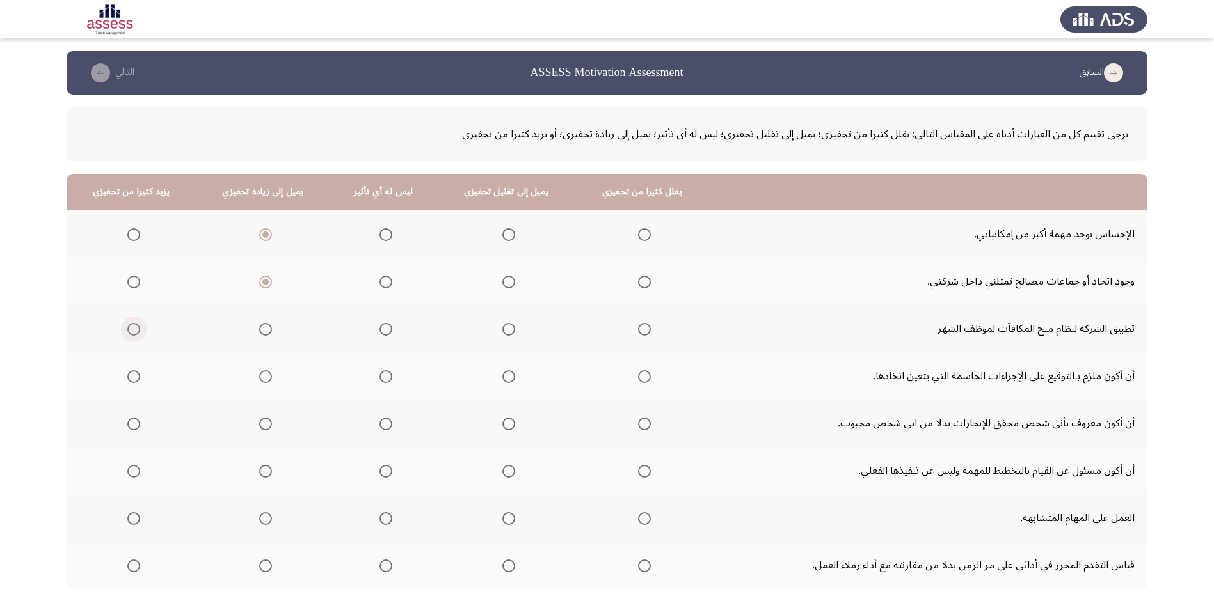
click at [128, 333] on input "Select an option" at bounding box center [133, 329] width 13 height 13
click at [131, 383] on mat-radio-group "Select an option" at bounding box center [131, 376] width 18 height 22
click at [135, 377] on span "Select an option" at bounding box center [133, 376] width 13 height 13
click at [135, 377] on input "Select an option" at bounding box center [133, 376] width 13 height 13
click at [136, 420] on span "Select an option" at bounding box center [133, 424] width 13 height 13
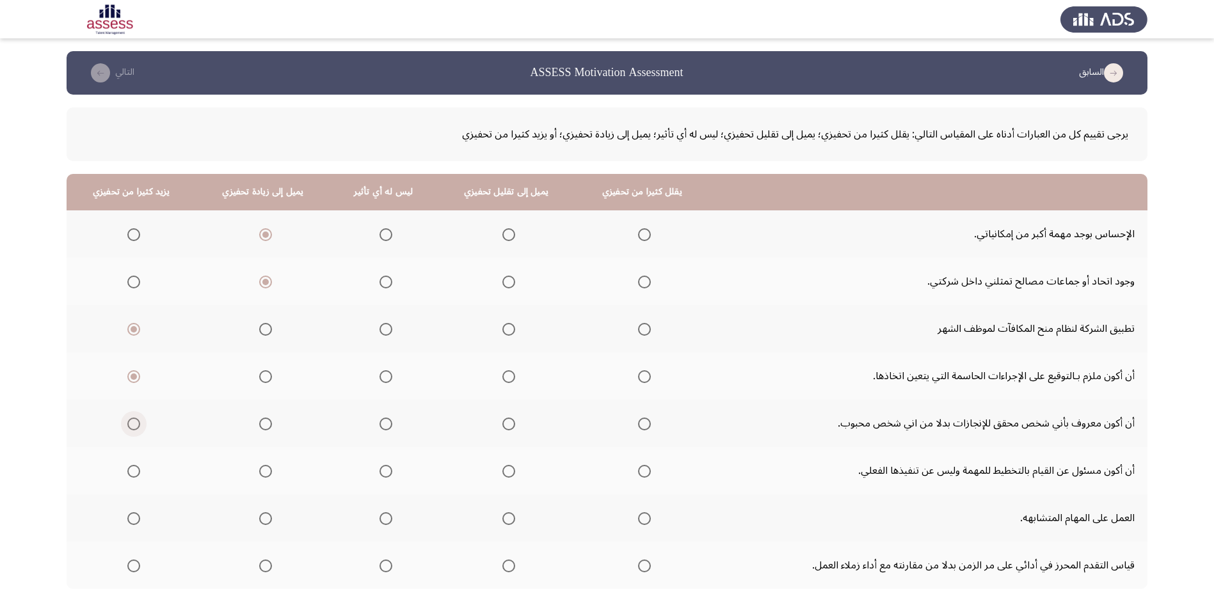
click at [136, 420] on input "Select an option" at bounding box center [133, 424] width 13 height 13
click at [385, 474] on span "Select an option" at bounding box center [385, 471] width 13 height 13
click at [385, 474] on input "Select an option" at bounding box center [385, 471] width 13 height 13
click at [505, 518] on span "Select an option" at bounding box center [508, 518] width 13 height 13
click at [505, 518] on input "Select an option" at bounding box center [508, 518] width 13 height 13
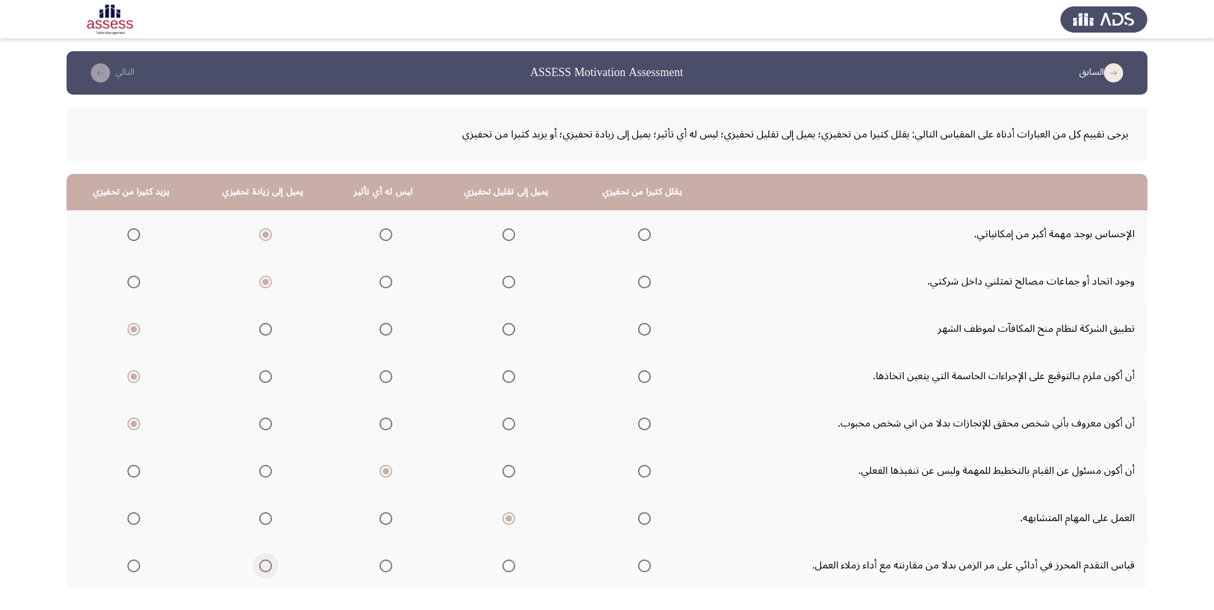
click at [259, 566] on label "Select an option" at bounding box center [263, 566] width 18 height 13
click at [259, 566] on input "Select an option" at bounding box center [265, 566] width 13 height 13
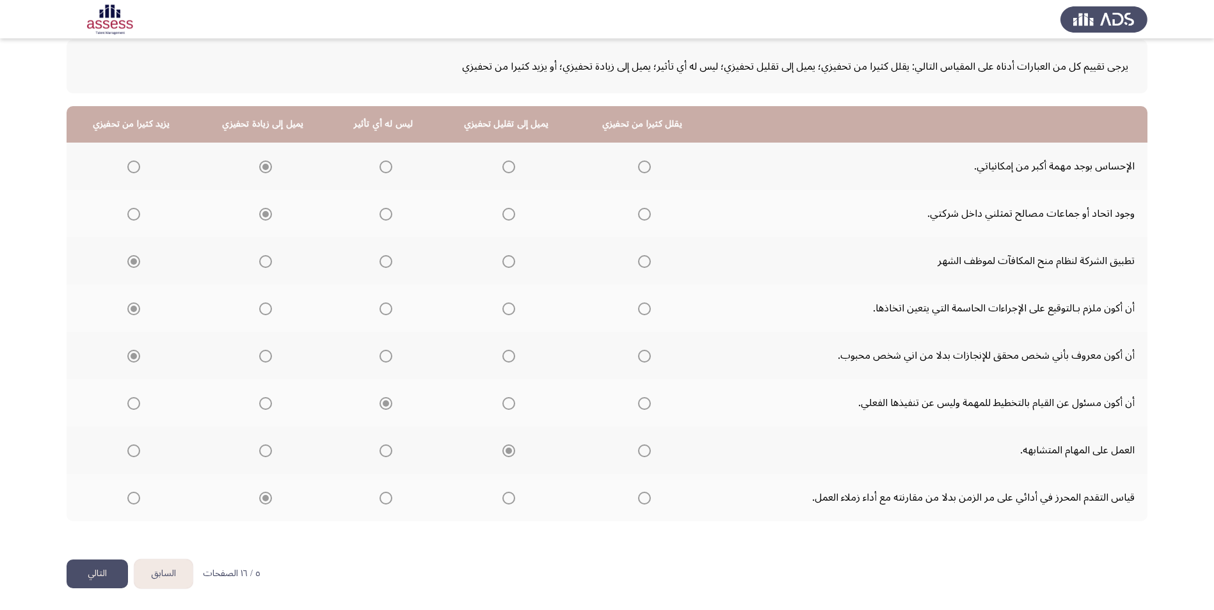
scroll to position [68, 0]
click at [92, 571] on button "التالي" at bounding box center [97, 573] width 61 height 29
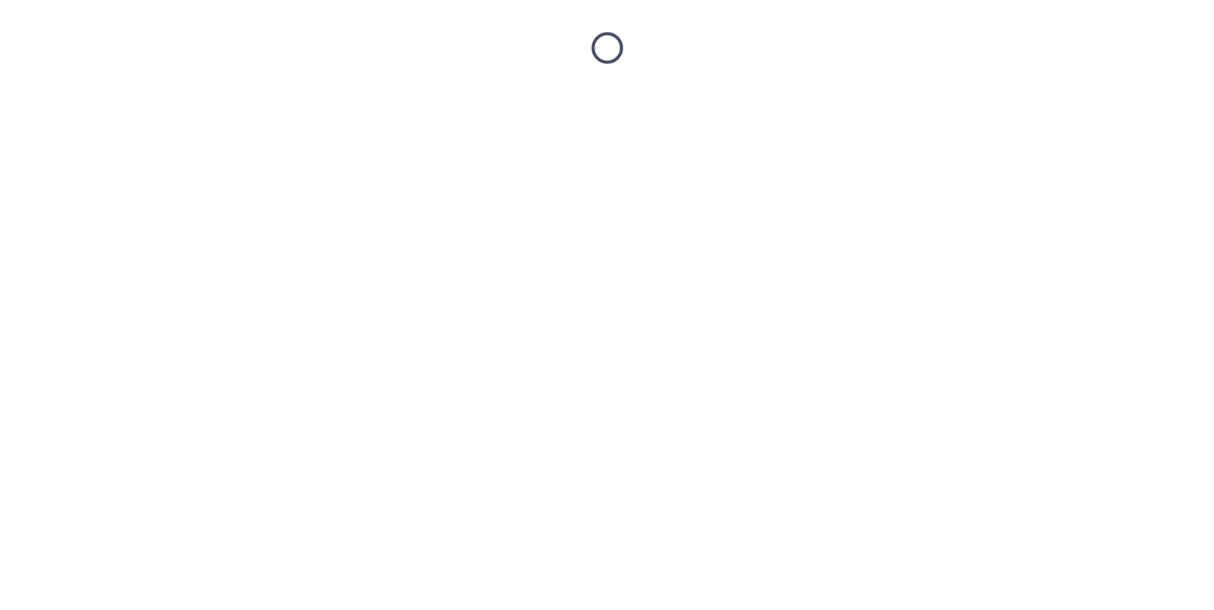
scroll to position [0, 0]
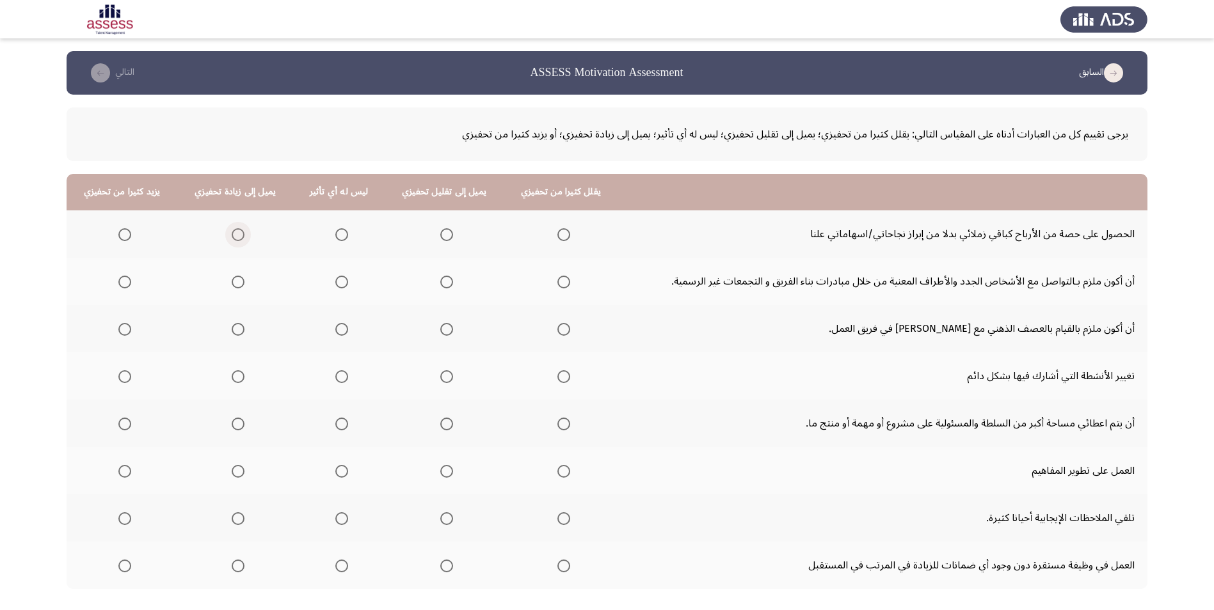
click at [238, 235] on span "Select an option" at bounding box center [238, 235] width 0 height 0
click at [237, 235] on input "Select an option" at bounding box center [238, 234] width 13 height 13
click at [126, 283] on span "Select an option" at bounding box center [124, 282] width 13 height 13
click at [126, 283] on input "Select an option" at bounding box center [124, 282] width 13 height 13
click at [125, 333] on span "Select an option" at bounding box center [124, 329] width 13 height 13
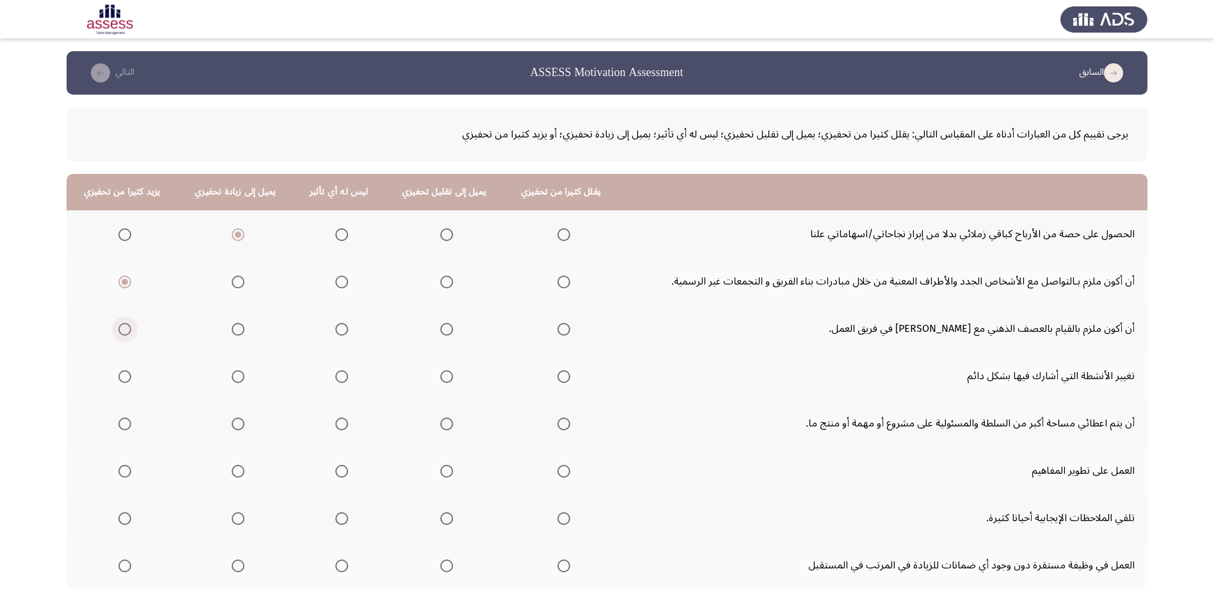
click at [125, 333] on input "Select an option" at bounding box center [124, 329] width 13 height 13
click at [237, 377] on span "Select an option" at bounding box center [238, 376] width 13 height 13
click at [237, 377] on input "Select an option" at bounding box center [238, 376] width 13 height 13
click at [118, 428] on span "Select an option" at bounding box center [124, 424] width 13 height 13
click at [118, 428] on input "Select an option" at bounding box center [124, 424] width 13 height 13
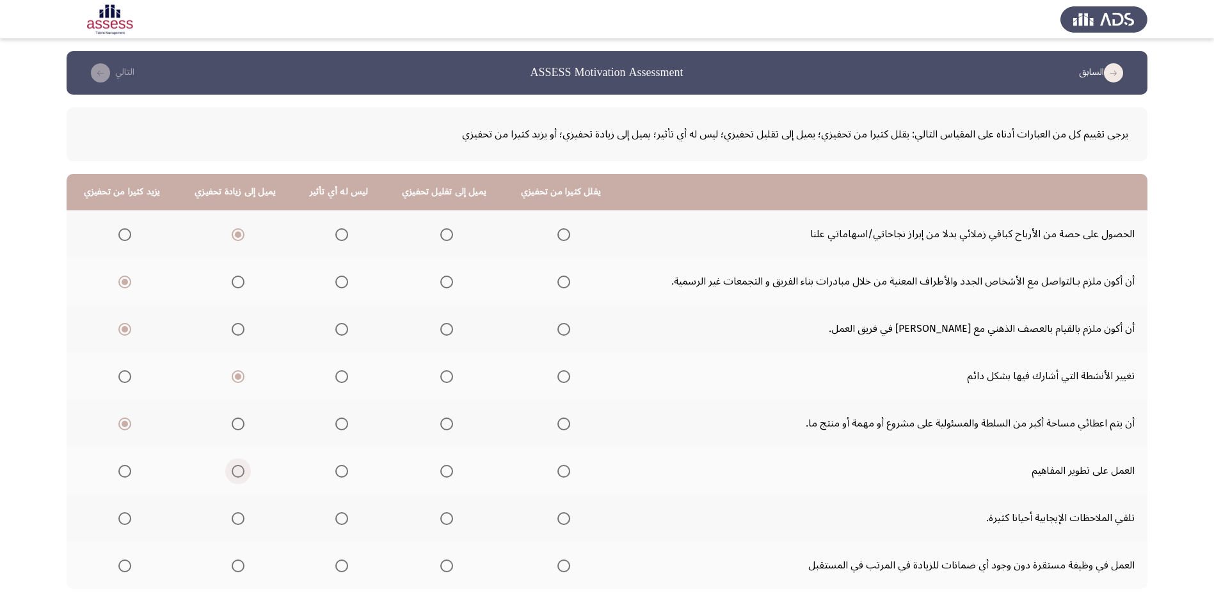
click at [233, 472] on span "Select an option" at bounding box center [238, 471] width 13 height 13
click at [233, 472] on input "Select an option" at bounding box center [238, 471] width 13 height 13
click at [234, 521] on span "Select an option" at bounding box center [238, 518] width 13 height 13
click at [234, 521] on input "Select an option" at bounding box center [238, 518] width 13 height 13
click at [440, 562] on span "Select an option" at bounding box center [446, 566] width 13 height 13
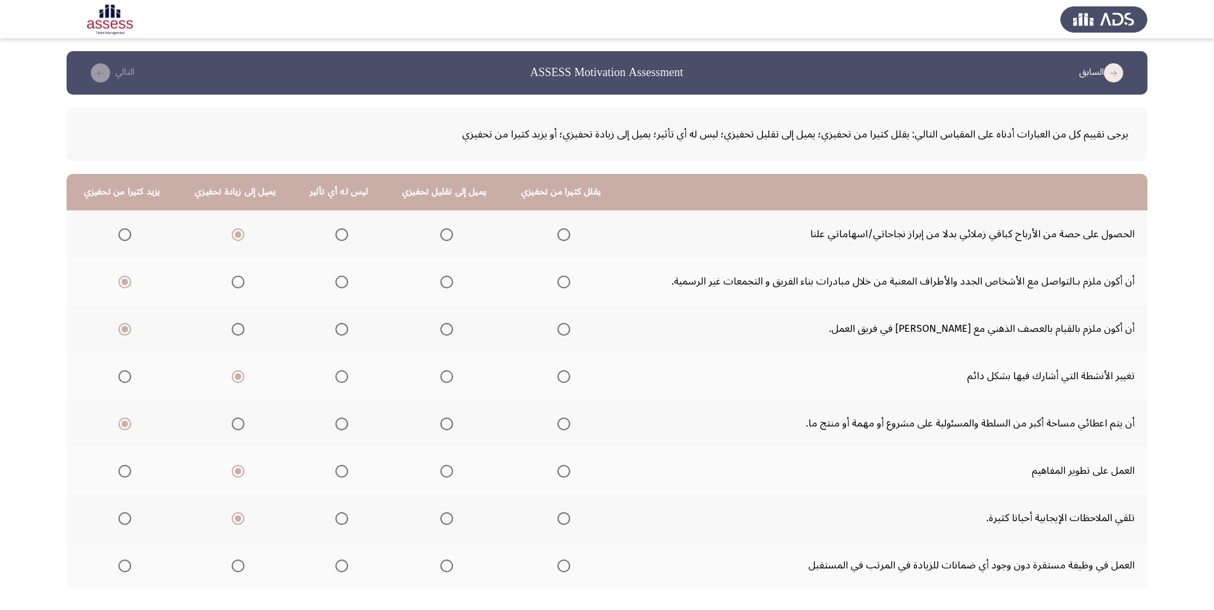
click at [440, 562] on input "Select an option" at bounding box center [446, 566] width 13 height 13
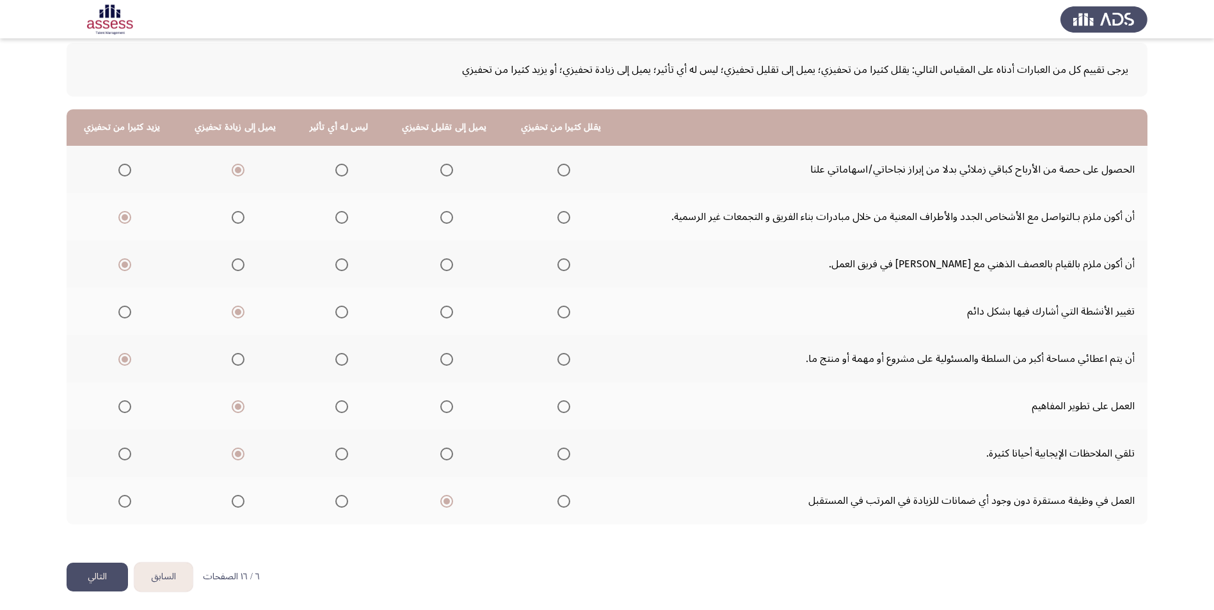
scroll to position [68, 0]
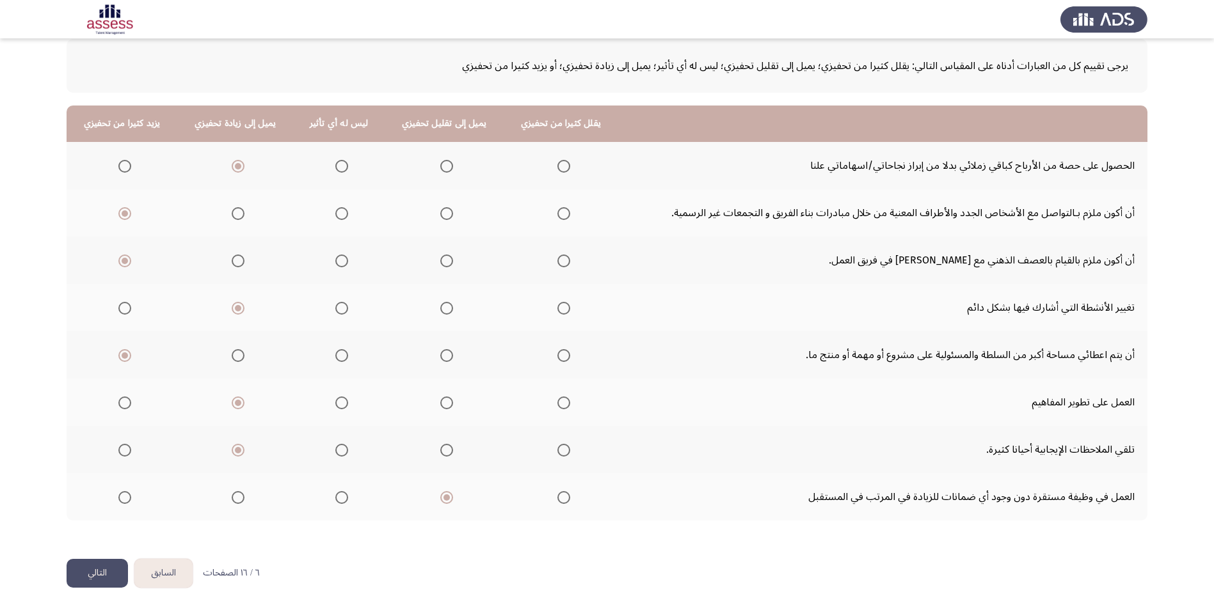
click at [106, 571] on button "التالي" at bounding box center [97, 573] width 61 height 29
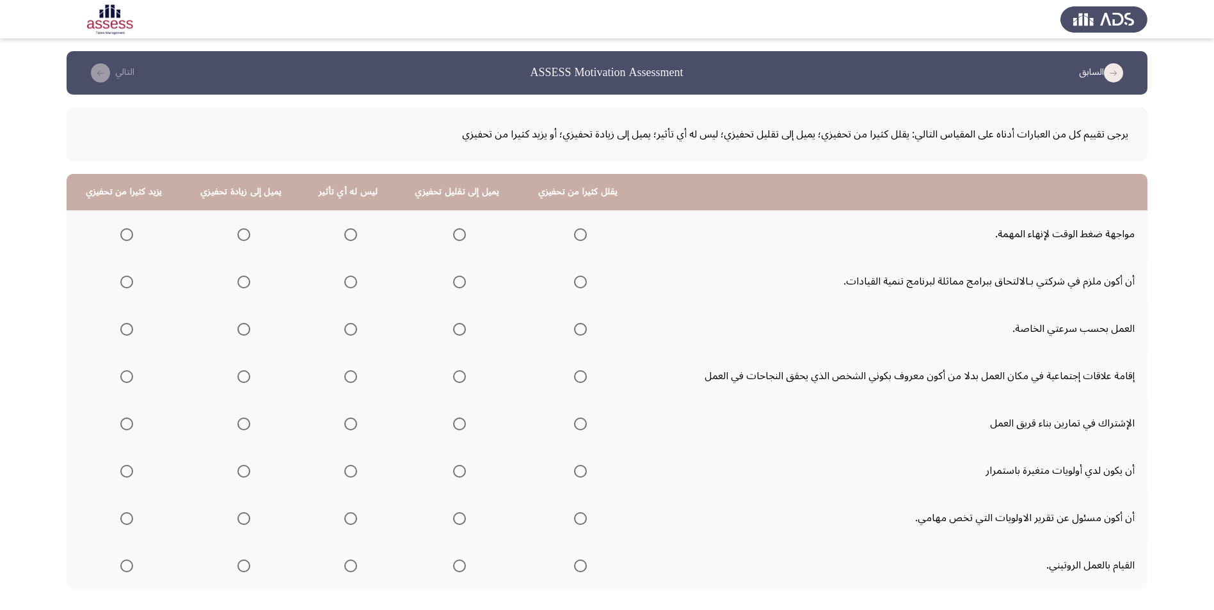
click at [244, 237] on span "Select an option" at bounding box center [243, 234] width 13 height 13
click at [244, 237] on input "Select an option" at bounding box center [243, 234] width 13 height 13
click at [125, 285] on span "Select an option" at bounding box center [126, 282] width 13 height 13
click at [125, 285] on input "Select an option" at bounding box center [126, 282] width 13 height 13
click at [127, 325] on span "Select an option" at bounding box center [126, 329] width 13 height 13
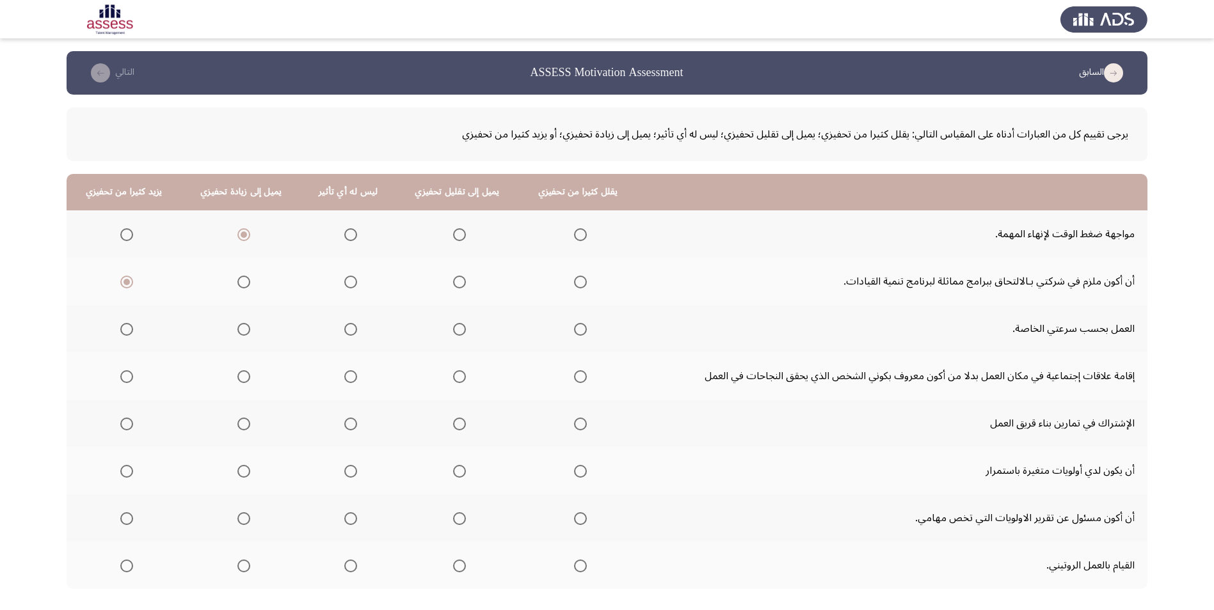
click at [127, 325] on input "Select an option" at bounding box center [126, 329] width 13 height 13
click at [344, 376] on span "Select an option" at bounding box center [350, 376] width 13 height 13
click at [344, 376] on input "Select an option" at bounding box center [350, 376] width 13 height 13
click at [241, 424] on span "Select an option" at bounding box center [243, 424] width 13 height 13
click at [241, 424] on input "Select an option" at bounding box center [243, 424] width 13 height 13
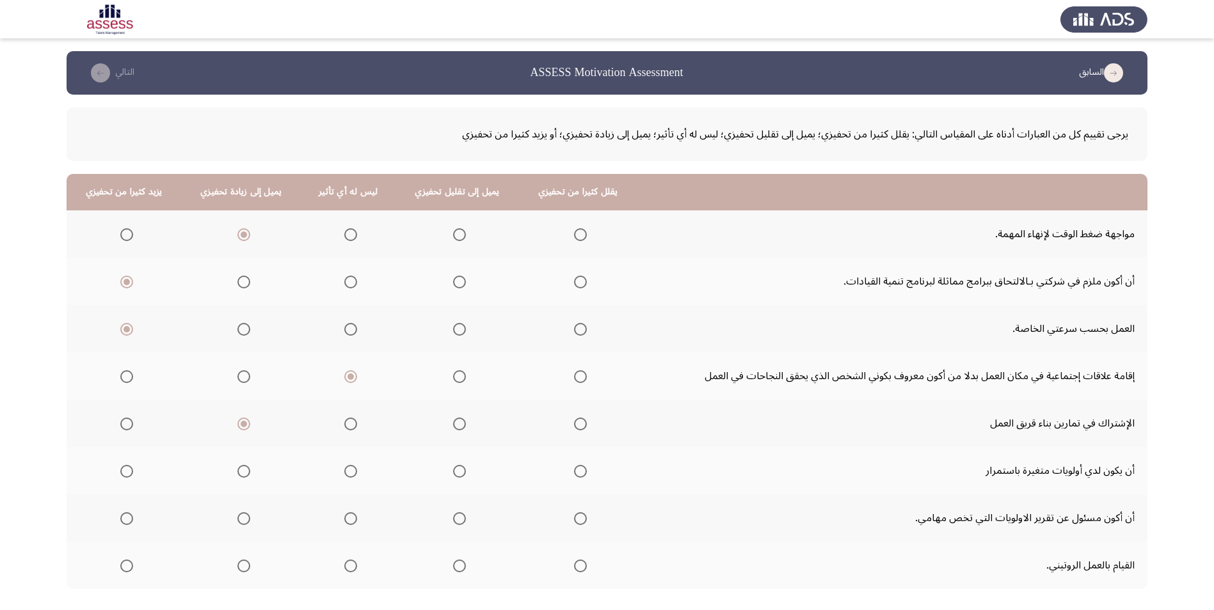
click at [126, 474] on span "Select an option" at bounding box center [126, 471] width 13 height 13
click at [126, 474] on input "Select an option" at bounding box center [126, 471] width 13 height 13
click at [134, 519] on th at bounding box center [124, 518] width 115 height 47
click at [127, 519] on span "Select an option" at bounding box center [126, 518] width 13 height 13
click at [127, 519] on input "Select an option" at bounding box center [126, 518] width 13 height 13
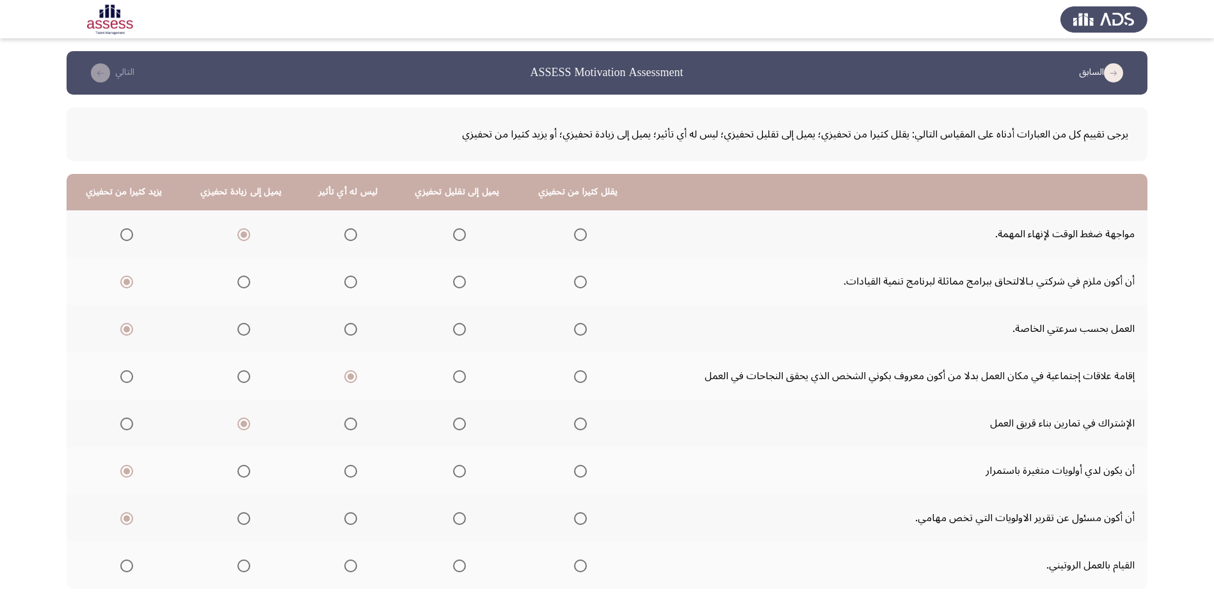
scroll to position [64, 0]
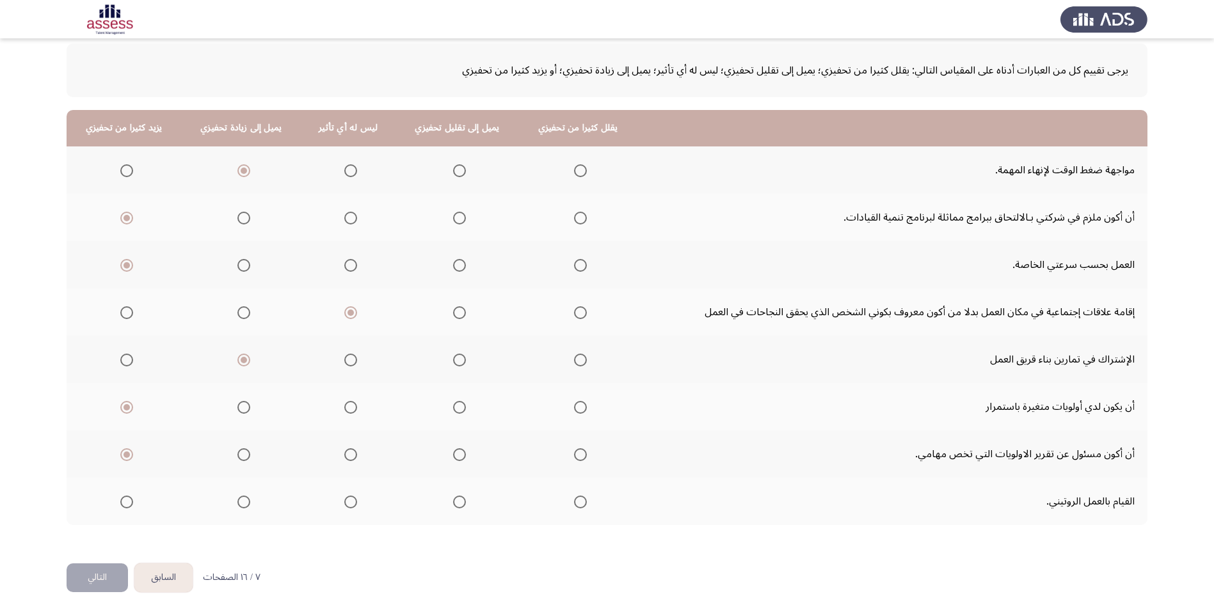
click at [453, 503] on span "Select an option" at bounding box center [459, 502] width 13 height 13
click at [453, 503] on input "Select an option" at bounding box center [459, 502] width 13 height 13
click at [109, 576] on button "التالي" at bounding box center [97, 578] width 61 height 29
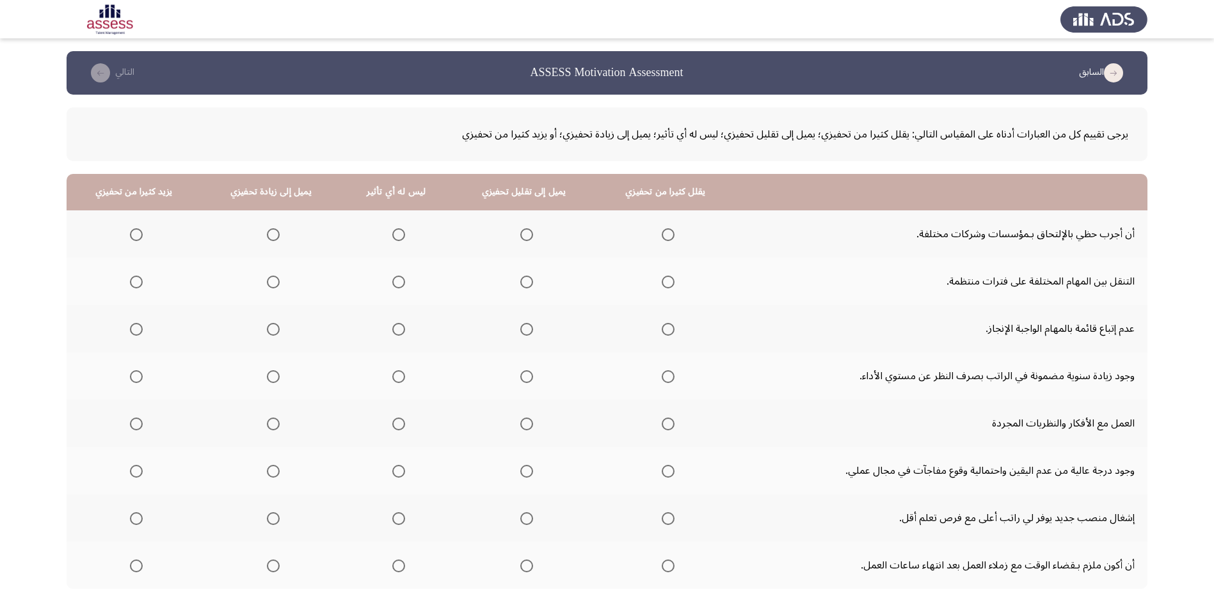
click at [398, 234] on span "Select an option" at bounding box center [398, 234] width 13 height 13
click at [398, 234] on input "Select an option" at bounding box center [398, 234] width 13 height 13
click at [397, 281] on span "Select an option" at bounding box center [398, 282] width 13 height 13
click at [397, 281] on input "Select an option" at bounding box center [398, 282] width 13 height 13
click at [661, 332] on span "Select an option" at bounding box center [667, 329] width 13 height 13
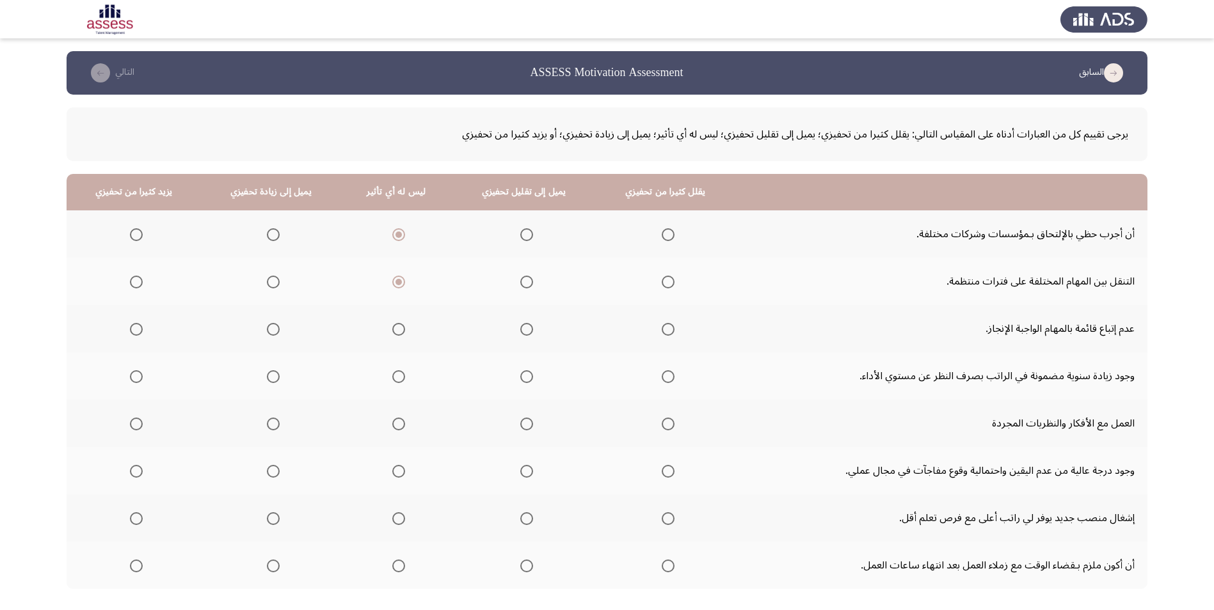
click at [661, 332] on input "Select an option" at bounding box center [667, 329] width 13 height 13
click at [396, 377] on span "Select an option" at bounding box center [398, 376] width 13 height 13
click at [396, 377] on input "Select an option" at bounding box center [398, 376] width 13 height 13
click at [527, 424] on th at bounding box center [524, 423] width 145 height 47
click at [520, 422] on span "Select an option" at bounding box center [526, 424] width 13 height 13
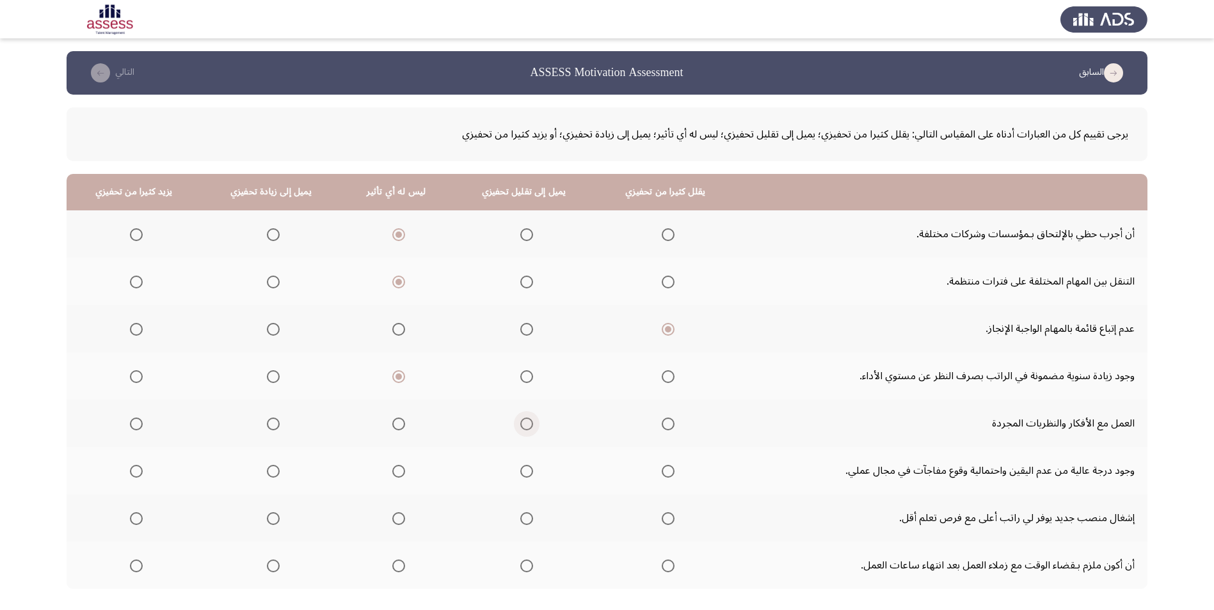
click at [520, 422] on input "Select an option" at bounding box center [526, 424] width 13 height 13
click at [521, 471] on span "Select an option" at bounding box center [526, 471] width 13 height 13
click at [521, 471] on input "Select an option" at bounding box center [526, 471] width 13 height 13
click at [274, 516] on span "Select an option" at bounding box center [273, 518] width 13 height 13
click at [274, 516] on input "Select an option" at bounding box center [273, 518] width 13 height 13
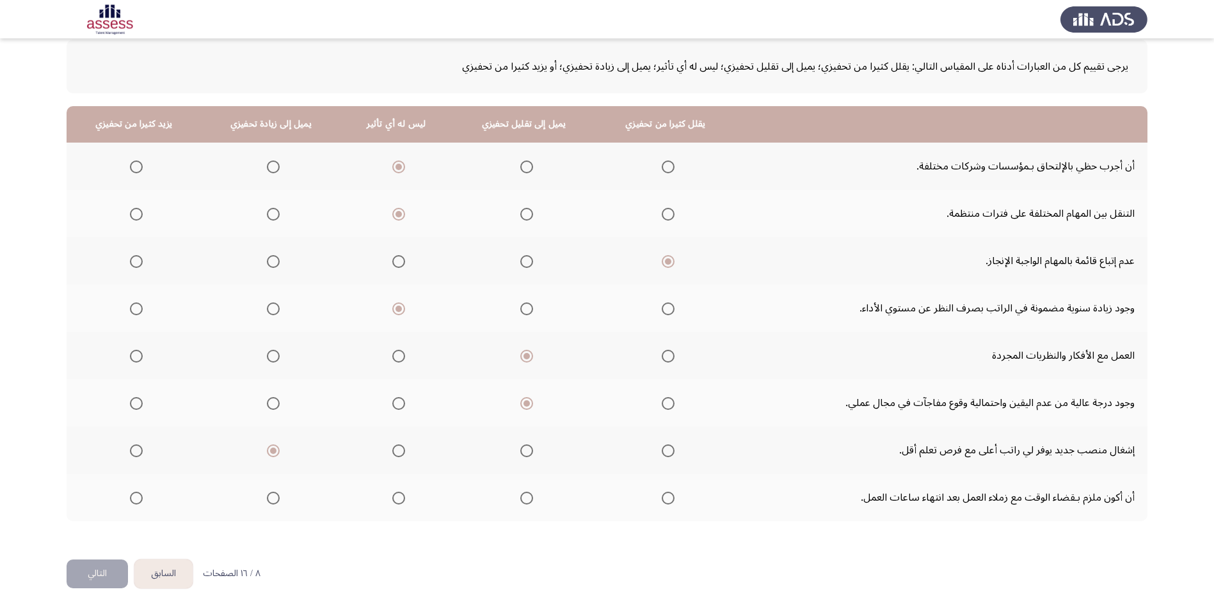
scroll to position [68, 0]
click at [393, 498] on span "Select an option" at bounding box center [398, 497] width 13 height 13
click at [393, 498] on input "Select an option" at bounding box center [398, 497] width 13 height 13
click at [106, 571] on button "التالي" at bounding box center [97, 573] width 61 height 29
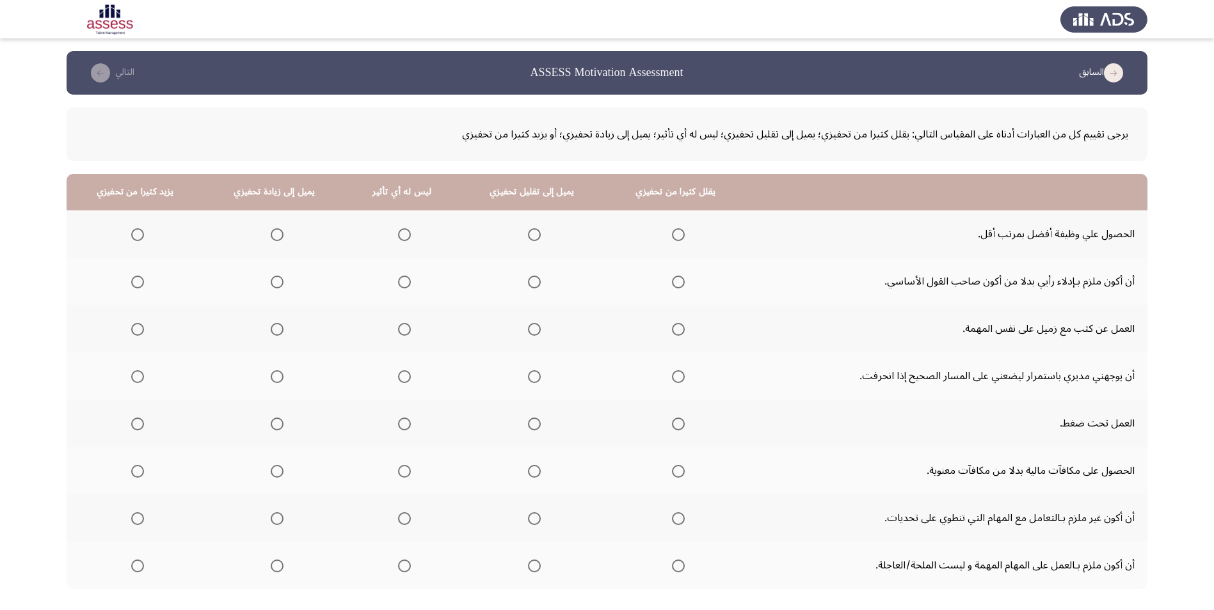
click at [675, 230] on span "Select an option" at bounding box center [678, 234] width 13 height 13
click at [675, 230] on input "Select an option" at bounding box center [678, 234] width 13 height 13
click at [528, 283] on span "Select an option" at bounding box center [534, 282] width 13 height 13
click at [528, 283] on input "Select an option" at bounding box center [534, 282] width 13 height 13
click at [398, 326] on span "Select an option" at bounding box center [404, 329] width 13 height 13
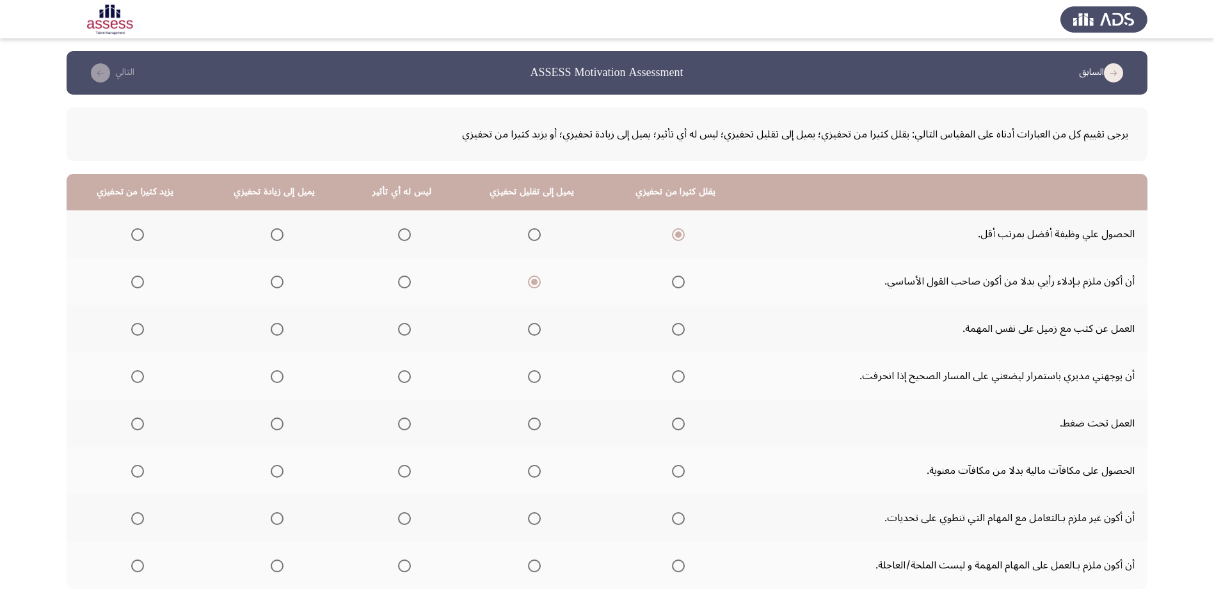
click at [398, 326] on input "Select an option" at bounding box center [404, 329] width 13 height 13
click at [278, 376] on span "Select an option" at bounding box center [277, 376] width 13 height 13
click at [278, 376] on input "Select an option" at bounding box center [277, 376] width 13 height 13
click at [277, 425] on span "Select an option" at bounding box center [277, 424] width 13 height 13
click at [277, 425] on input "Select an option" at bounding box center [277, 424] width 13 height 13
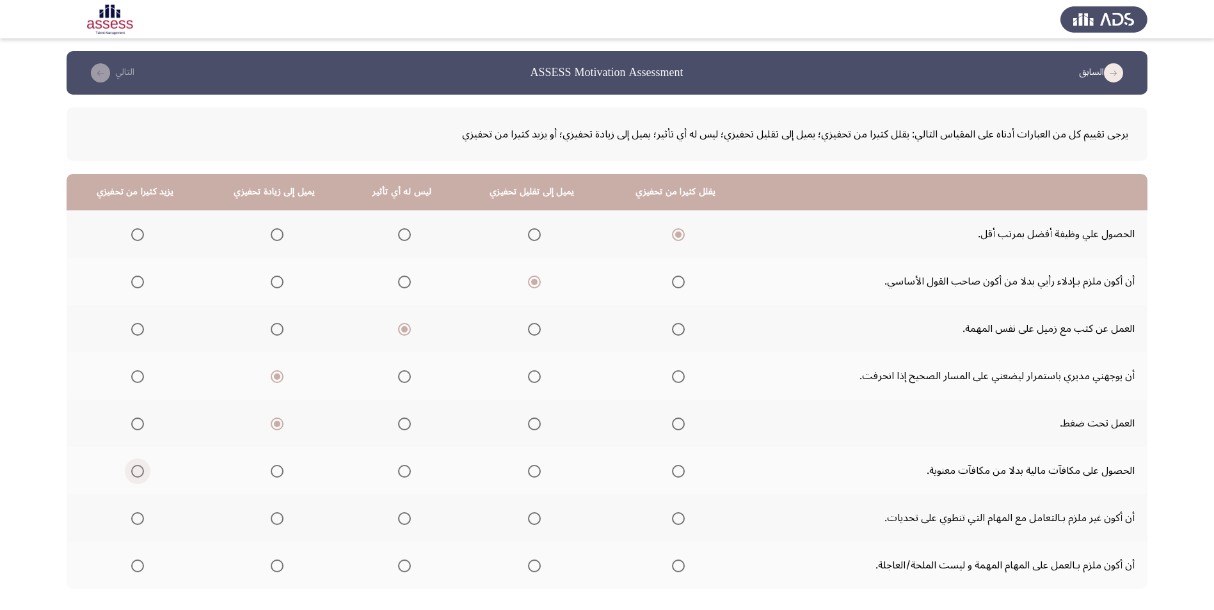
click at [141, 471] on span "Select an option" at bounding box center [137, 471] width 13 height 13
click at [141, 471] on input "Select an option" at bounding box center [137, 471] width 13 height 13
click at [277, 519] on span "Select an option" at bounding box center [277, 518] width 13 height 13
click at [277, 519] on input "Select an option" at bounding box center [277, 518] width 13 height 13
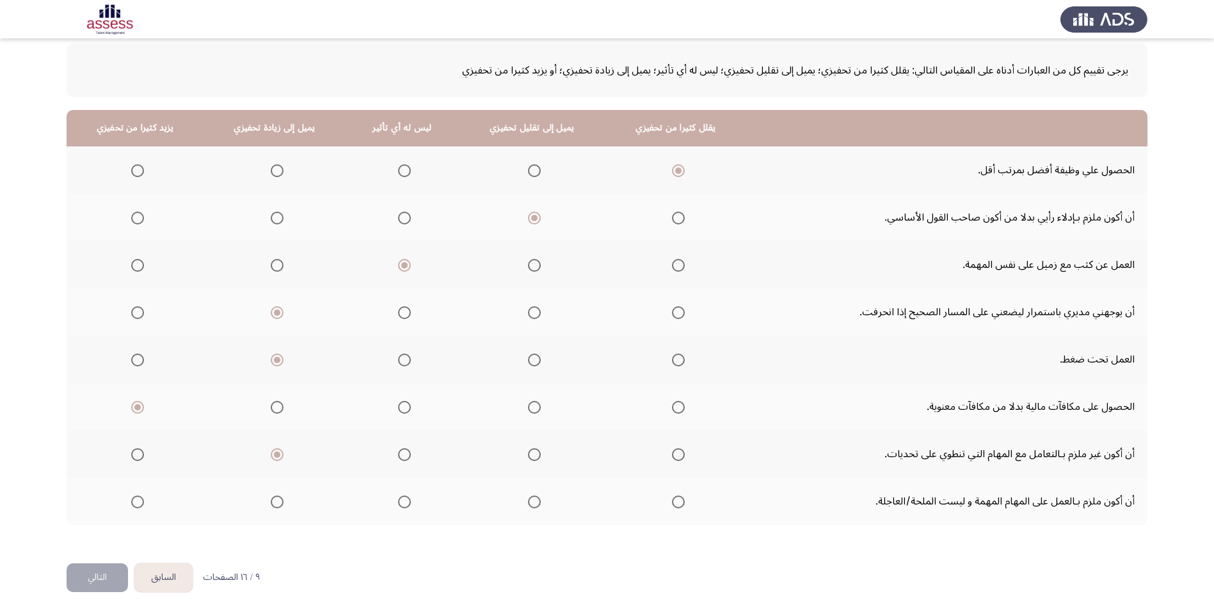
click at [411, 497] on th at bounding box center [401, 501] width 113 height 47
click at [271, 498] on span "Select an option" at bounding box center [277, 502] width 13 height 13
click at [271, 498] on input "Select an option" at bounding box center [277, 502] width 13 height 13
click at [105, 571] on button "التالي" at bounding box center [97, 578] width 61 height 29
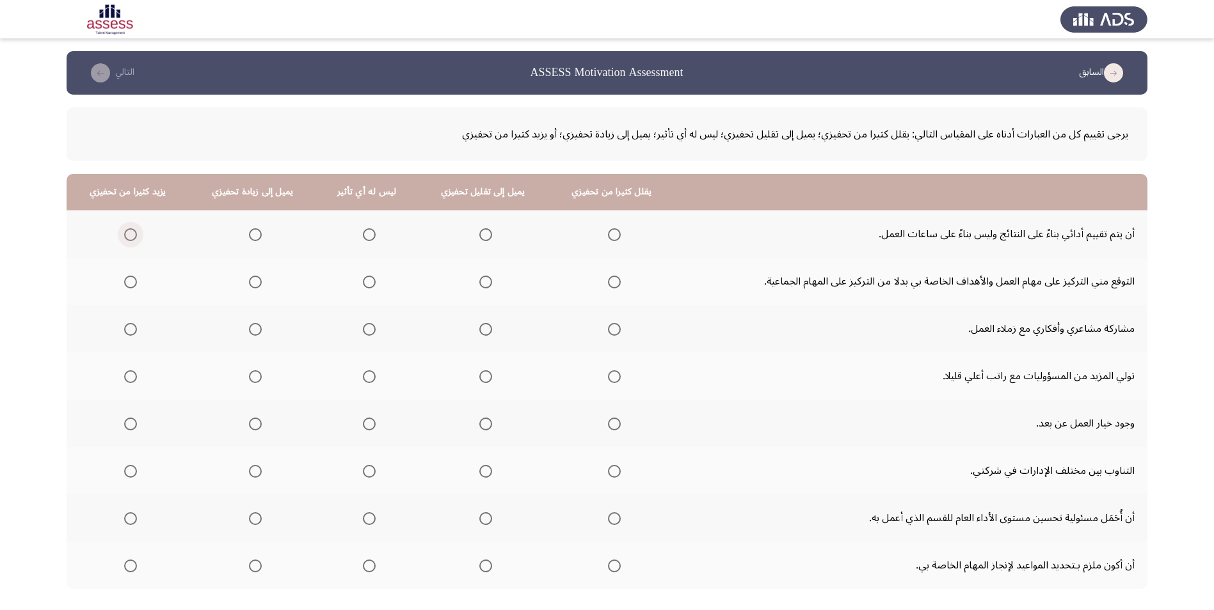
click at [128, 236] on span "Select an option" at bounding box center [130, 234] width 13 height 13
click at [128, 236] on input "Select an option" at bounding box center [130, 234] width 13 height 13
click at [363, 285] on span "Select an option" at bounding box center [369, 282] width 13 height 13
click at [363, 285] on input "Select an option" at bounding box center [369, 282] width 13 height 13
click at [255, 331] on span "Select an option" at bounding box center [255, 329] width 13 height 13
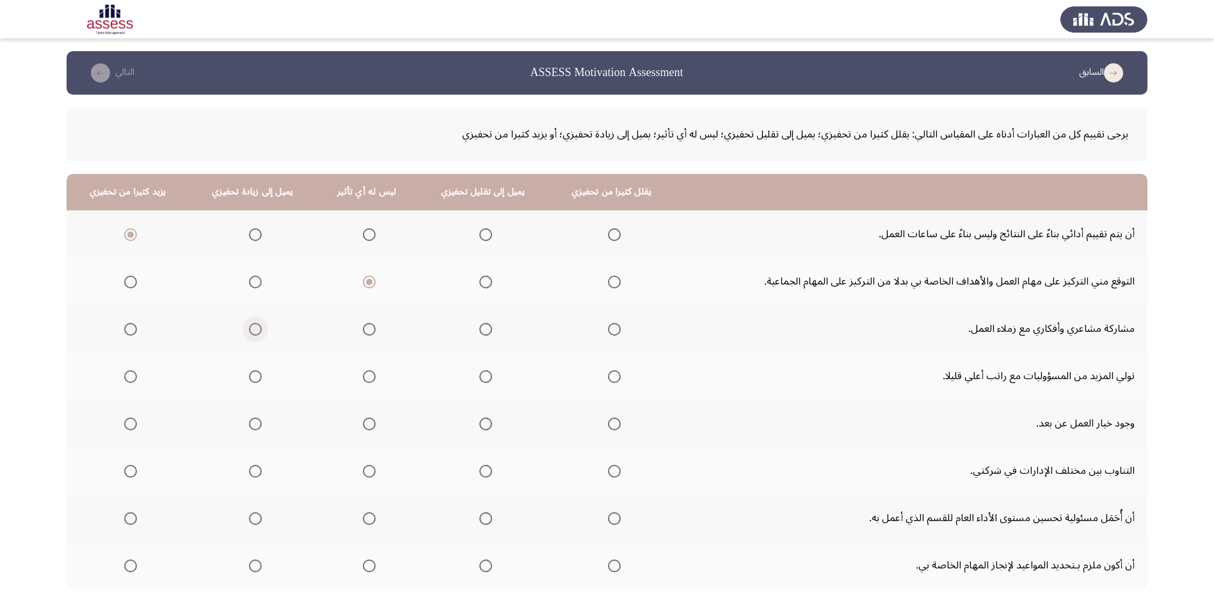
click at [255, 331] on input "Select an option" at bounding box center [255, 329] width 13 height 13
click at [253, 373] on span "Select an option" at bounding box center [255, 376] width 13 height 13
click at [253, 373] on input "Select an option" at bounding box center [255, 376] width 13 height 13
click at [124, 376] on span "Select an option" at bounding box center [130, 376] width 13 height 13
click at [124, 376] on input "Select an option" at bounding box center [130, 376] width 13 height 13
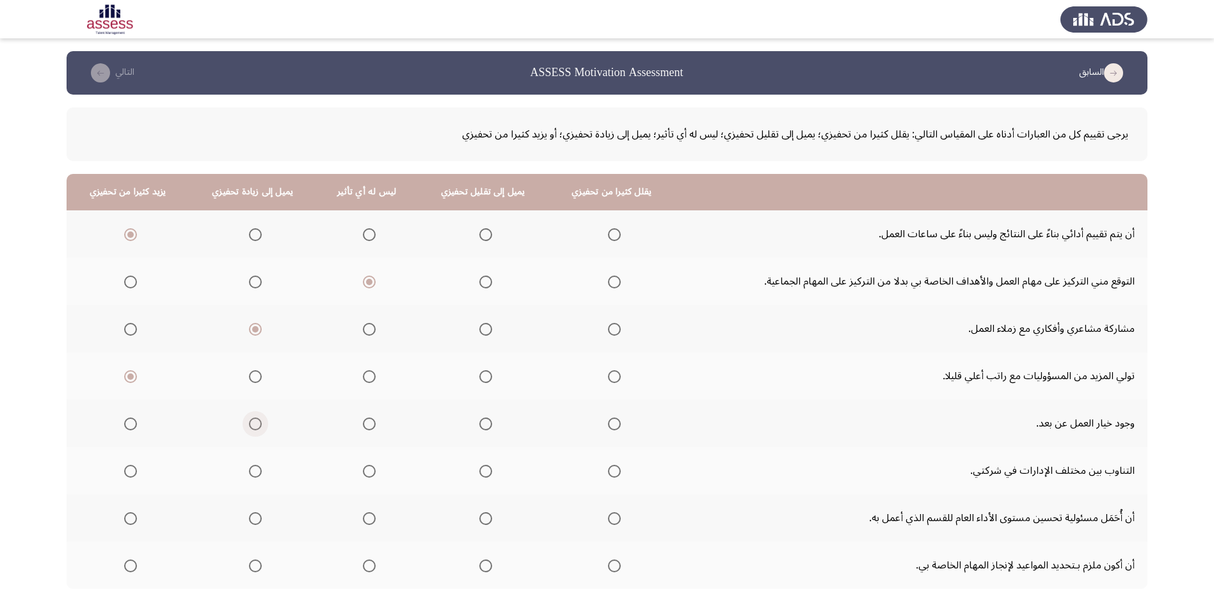
click at [255, 425] on span "Select an option" at bounding box center [255, 424] width 13 height 13
click at [255, 425] on input "Select an option" at bounding box center [255, 424] width 13 height 13
click at [257, 468] on span "Select an option" at bounding box center [255, 471] width 13 height 13
click at [257, 468] on input "Select an option" at bounding box center [255, 471] width 13 height 13
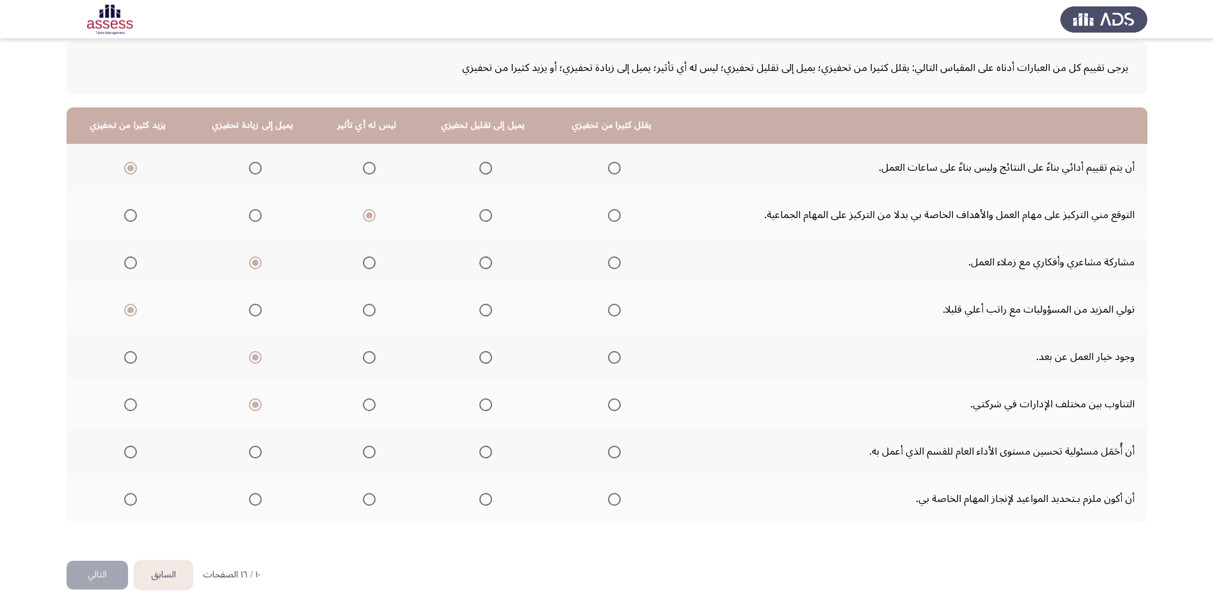
scroll to position [68, 0]
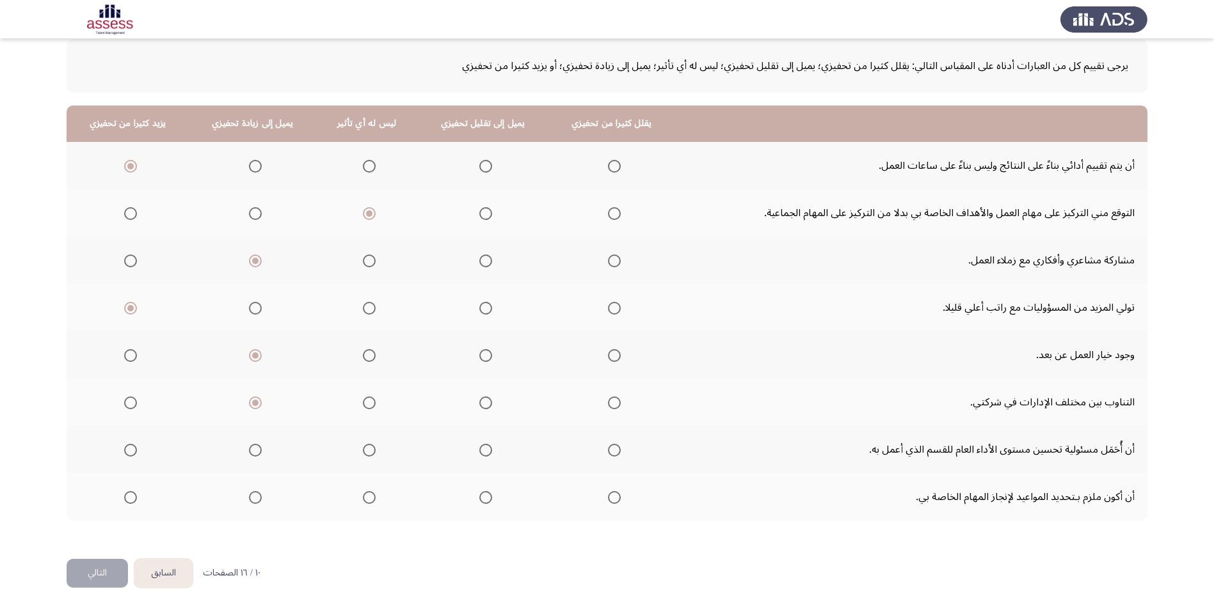
click at [253, 448] on span "Select an option" at bounding box center [255, 450] width 13 height 13
click at [253, 448] on input "Select an option" at bounding box center [255, 450] width 13 height 13
click at [135, 493] on span "Select an option" at bounding box center [130, 497] width 13 height 13
click at [135, 493] on input "Select an option" at bounding box center [130, 497] width 13 height 13
click at [95, 580] on button "التالي" at bounding box center [97, 573] width 61 height 29
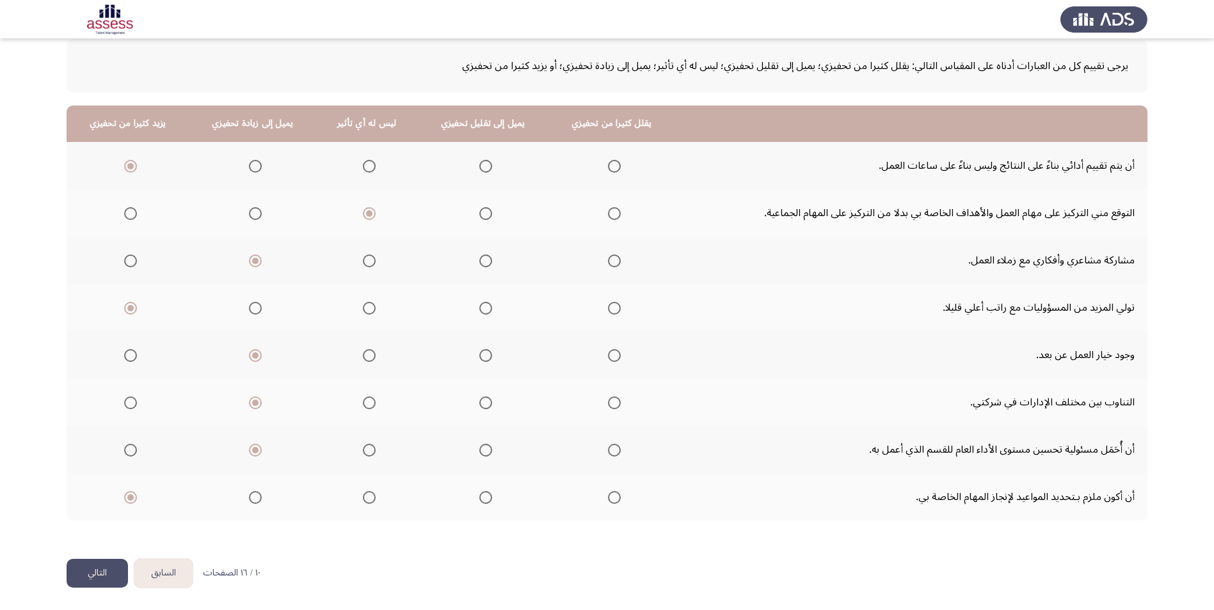
scroll to position [0, 0]
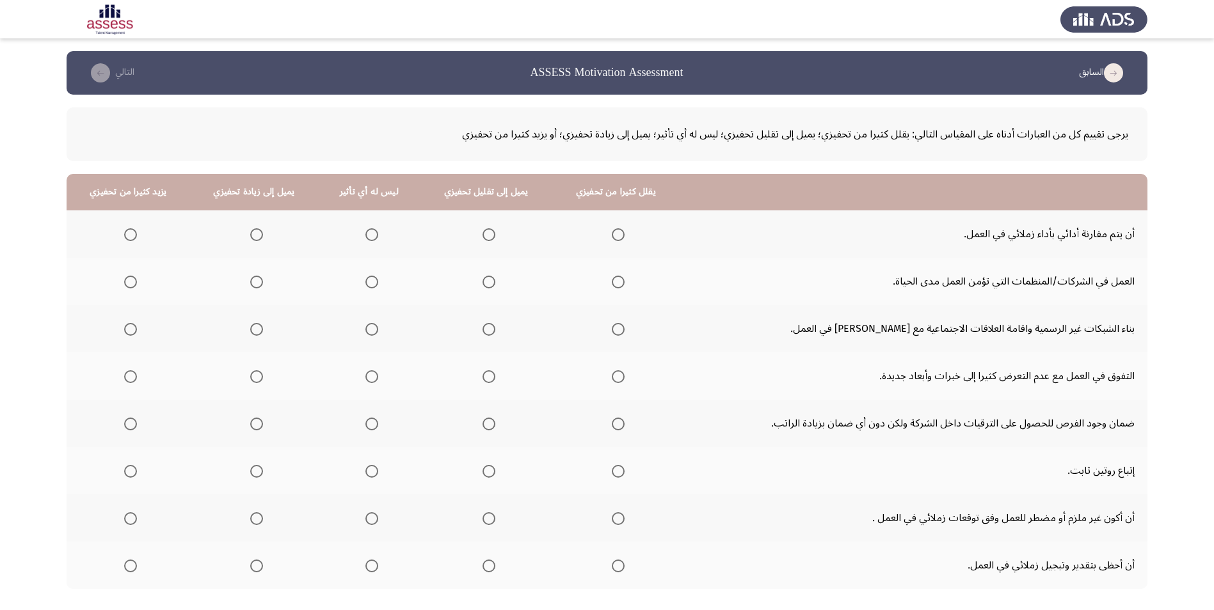
click at [251, 235] on span "Select an option" at bounding box center [256, 234] width 13 height 13
click at [251, 235] on input "Select an option" at bounding box center [256, 234] width 13 height 13
click at [260, 284] on span "Select an option" at bounding box center [256, 282] width 13 height 13
click at [260, 284] on input "Select an option" at bounding box center [256, 282] width 13 height 13
click at [256, 328] on span "Select an option" at bounding box center [256, 329] width 13 height 13
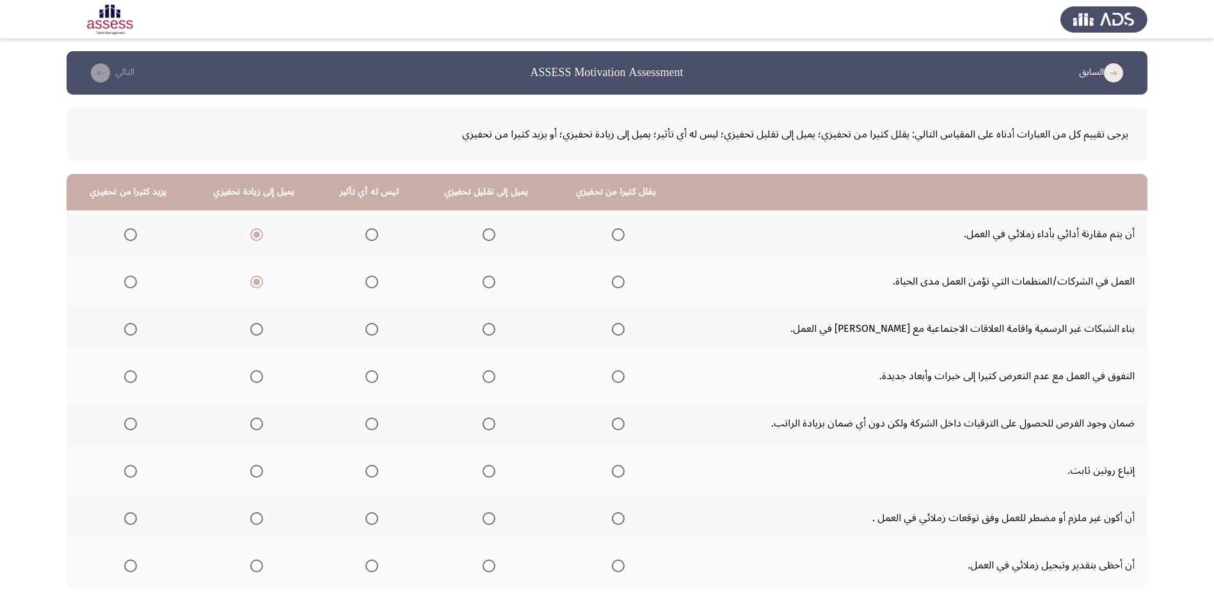
click at [256, 328] on input "Select an option" at bounding box center [256, 329] width 13 height 13
click at [482, 377] on span "Select an option" at bounding box center [488, 376] width 13 height 13
click at [482, 377] on input "Select an option" at bounding box center [488, 376] width 13 height 13
click at [370, 422] on span "Select an option" at bounding box center [371, 424] width 13 height 13
click at [370, 422] on input "Select an option" at bounding box center [371, 424] width 13 height 13
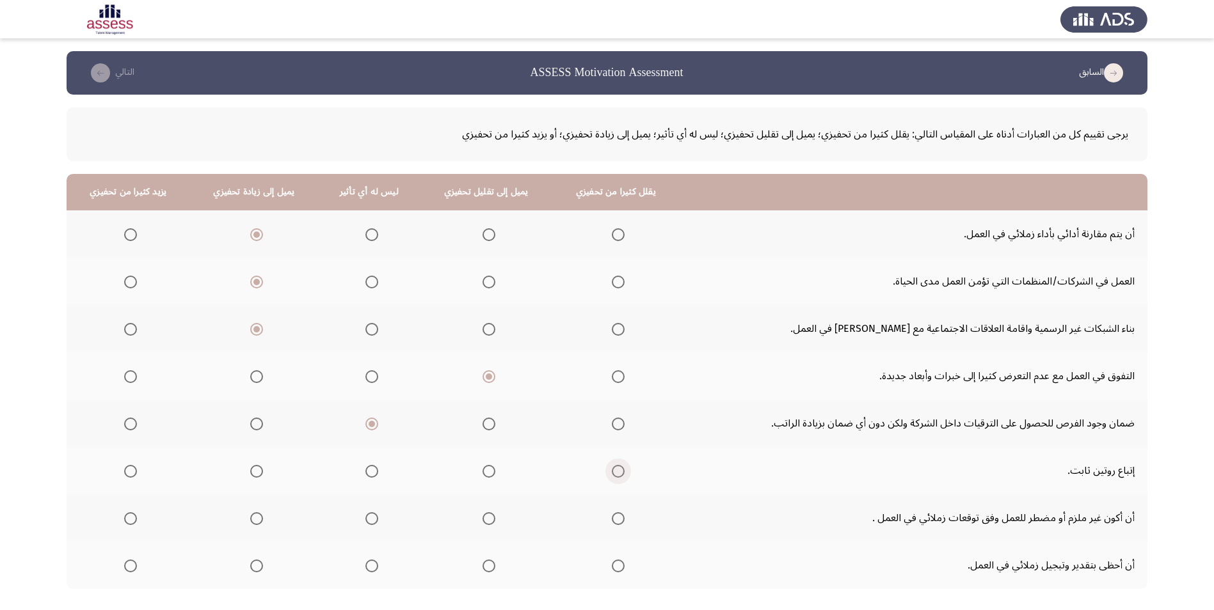
click at [612, 465] on span "Select an option" at bounding box center [618, 471] width 13 height 13
click at [612, 465] on input "Select an option" at bounding box center [618, 471] width 13 height 13
click at [373, 516] on span "Select an option" at bounding box center [371, 518] width 13 height 13
click at [373, 516] on input "Select an option" at bounding box center [371, 518] width 13 height 13
click at [251, 566] on span "Select an option" at bounding box center [256, 566] width 13 height 13
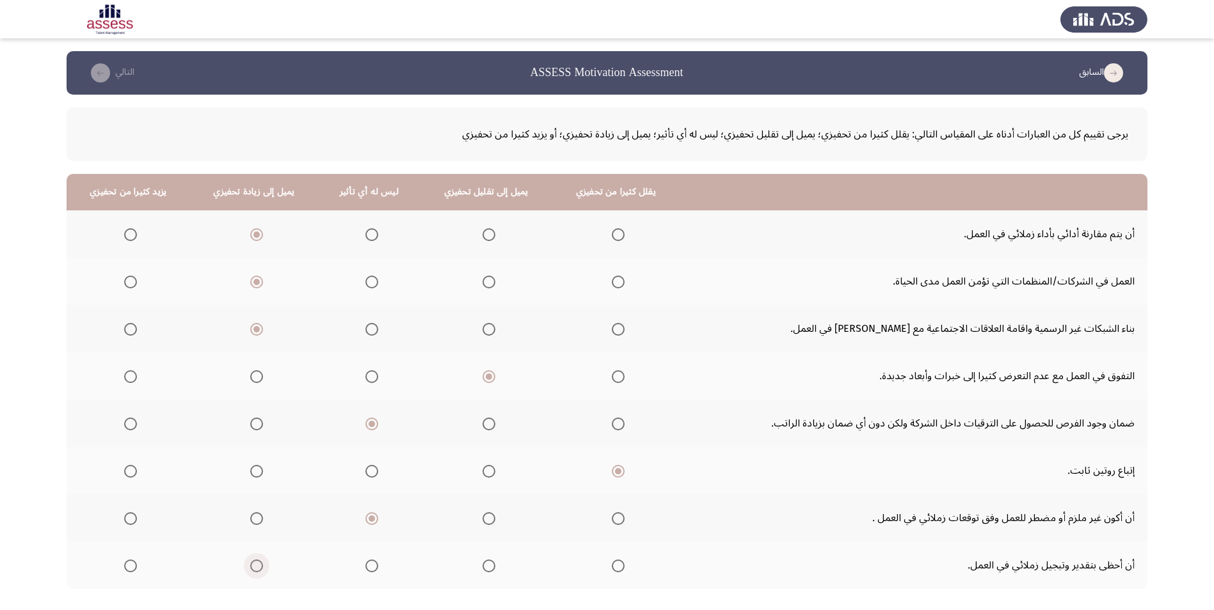
click at [251, 566] on input "Select an option" at bounding box center [256, 566] width 13 height 13
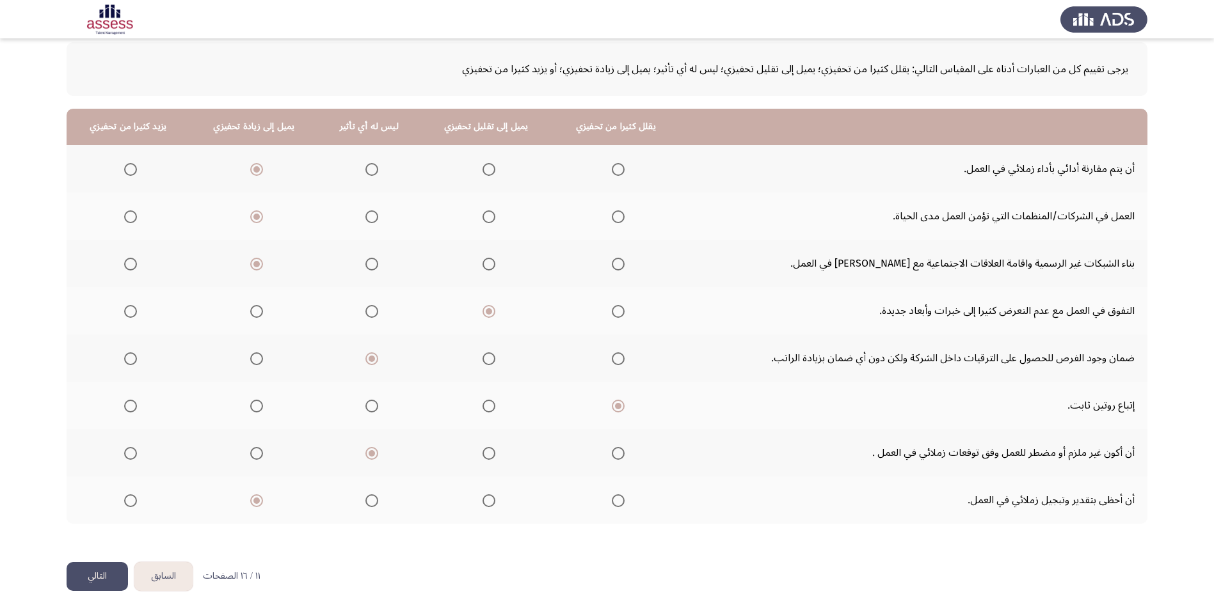
scroll to position [68, 0]
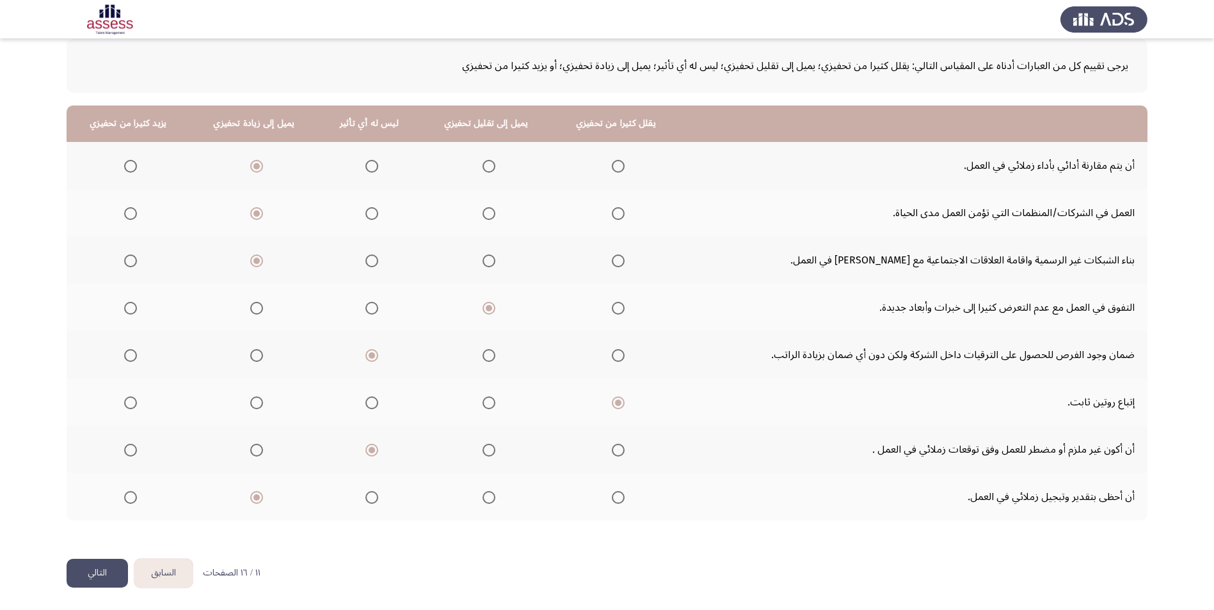
click at [75, 561] on button "التالي" at bounding box center [97, 573] width 61 height 29
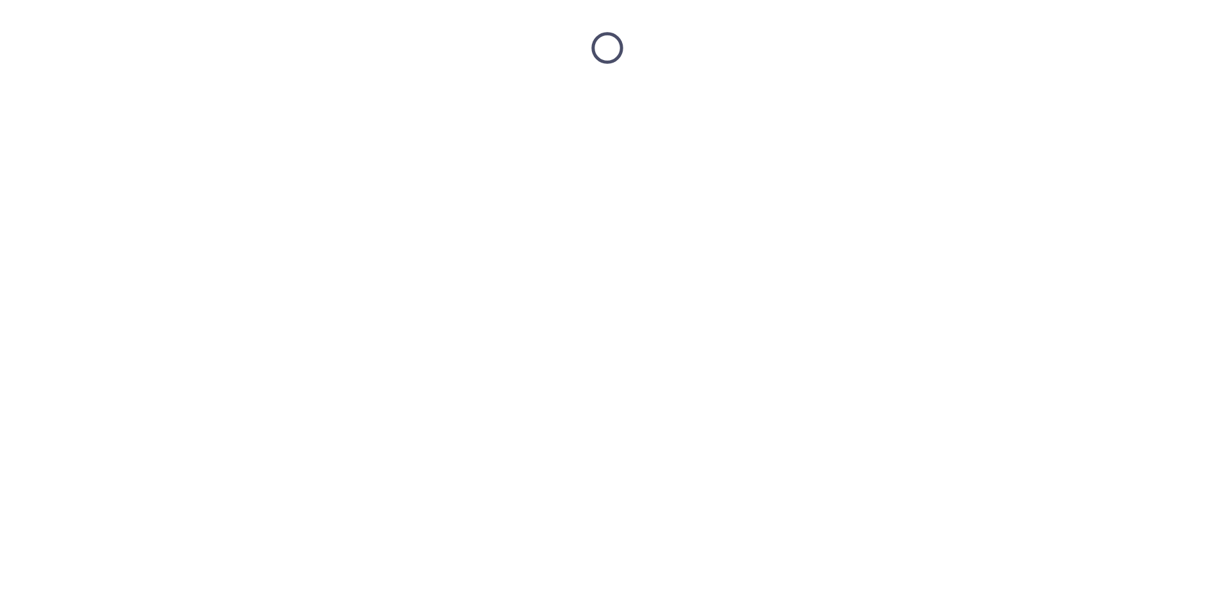
scroll to position [0, 0]
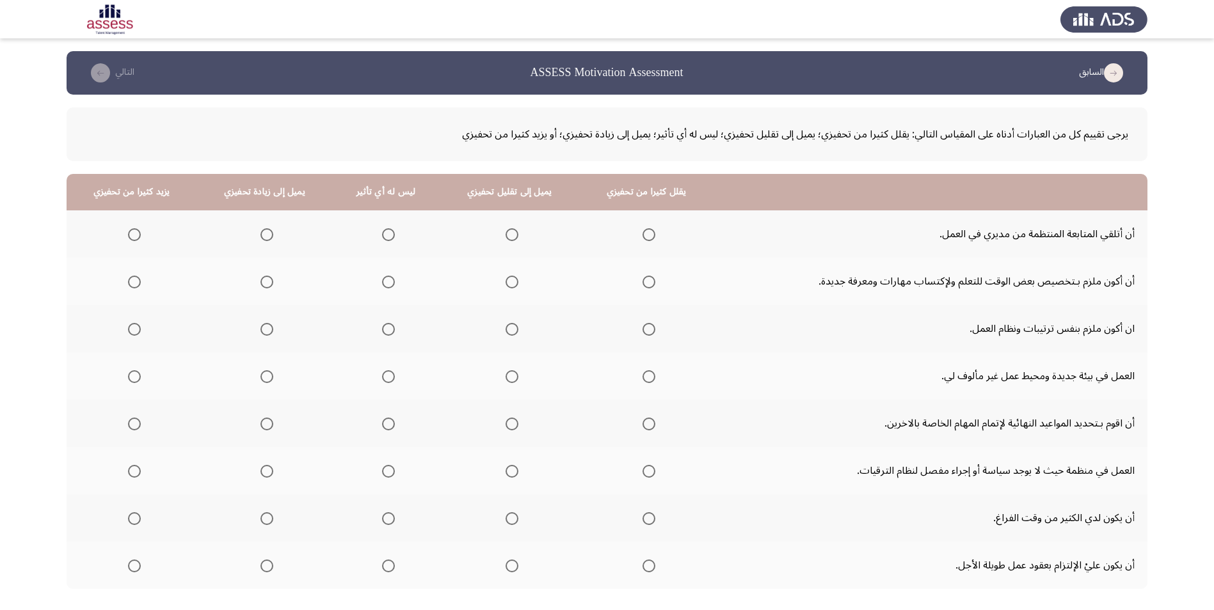
click at [265, 229] on span "Select an option" at bounding box center [266, 234] width 13 height 13
click at [265, 229] on input "Select an option" at bounding box center [266, 234] width 13 height 13
click at [265, 286] on span "Select an option" at bounding box center [266, 282] width 13 height 13
click at [265, 286] on input "Select an option" at bounding box center [266, 282] width 13 height 13
click at [267, 324] on span "Select an option" at bounding box center [266, 329] width 13 height 13
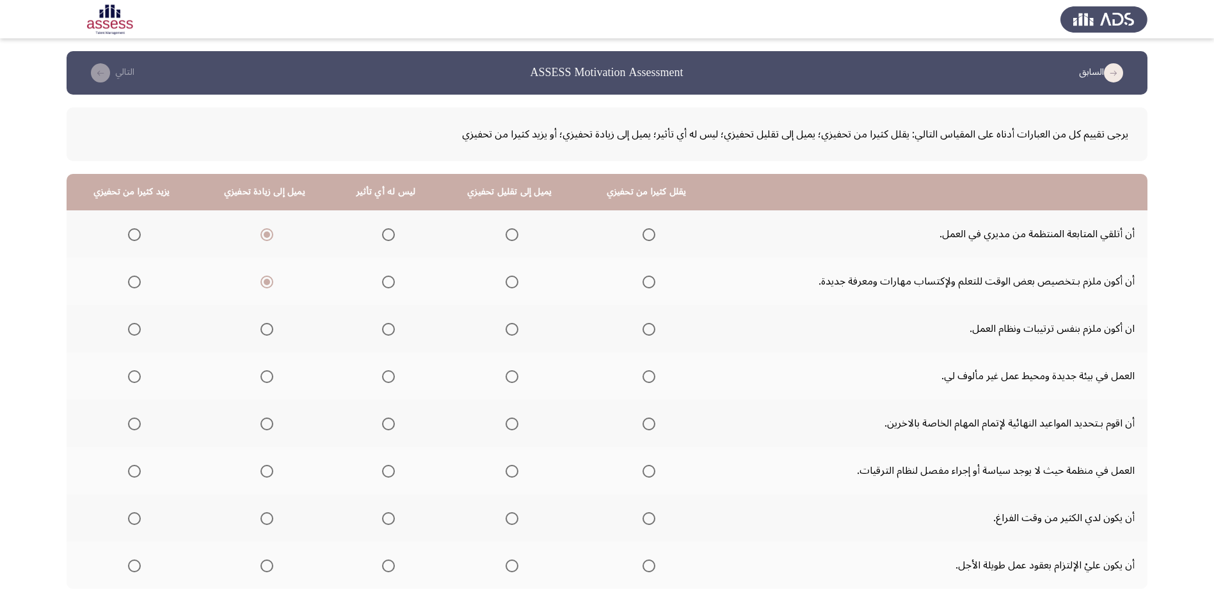
click at [267, 324] on input "Select an option" at bounding box center [266, 329] width 13 height 13
click at [268, 379] on span "Select an option" at bounding box center [266, 376] width 13 height 13
click at [268, 379] on input "Select an option" at bounding box center [266, 376] width 13 height 13
click at [269, 422] on span "Select an option" at bounding box center [266, 424] width 13 height 13
click at [269, 422] on input "Select an option" at bounding box center [266, 424] width 13 height 13
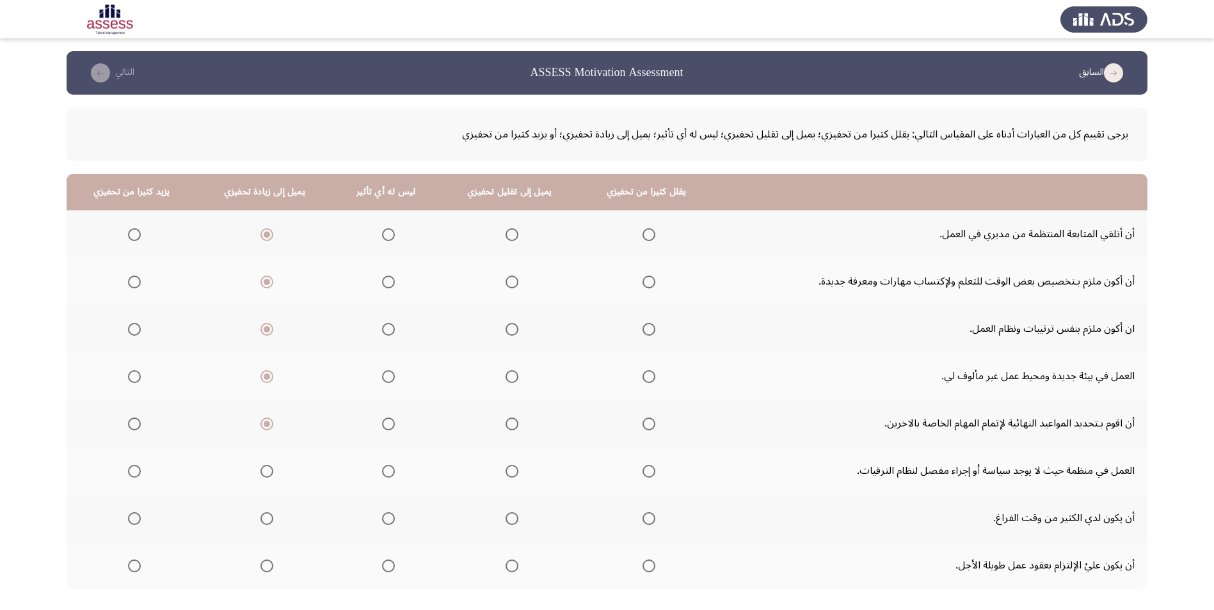
click at [505, 472] on span "Select an option" at bounding box center [511, 471] width 13 height 13
click at [505, 472] on input "Select an option" at bounding box center [511, 471] width 13 height 13
click at [509, 517] on span "Select an option" at bounding box center [511, 518] width 13 height 13
click at [509, 517] on input "Select an option" at bounding box center [511, 518] width 13 height 13
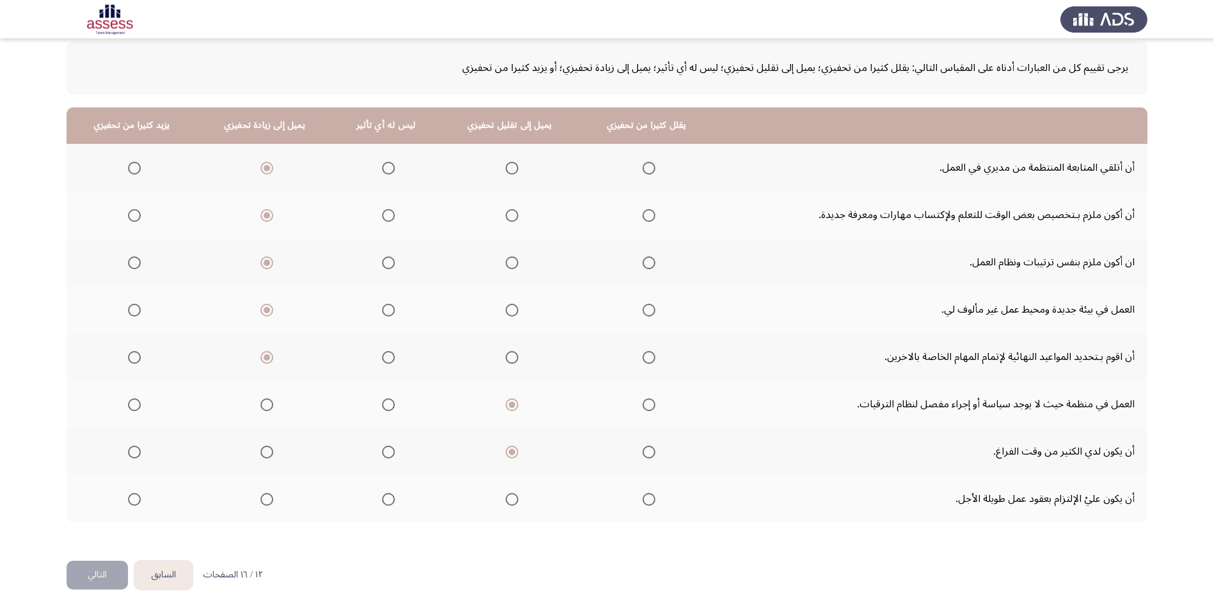
scroll to position [68, 0]
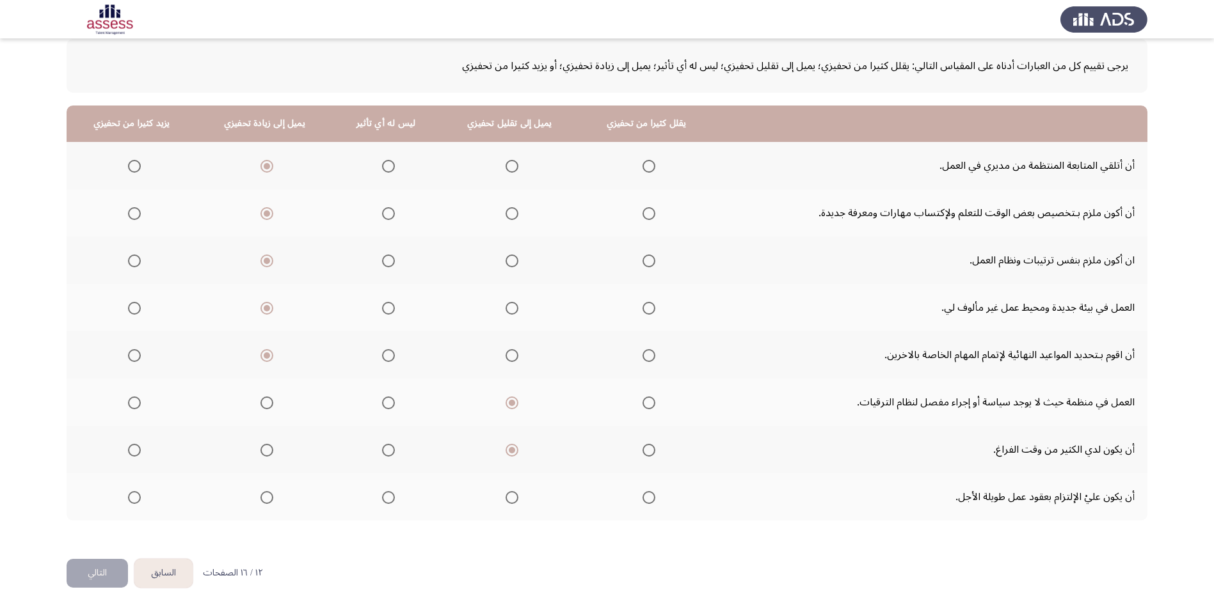
click at [510, 499] on span "Select an option" at bounding box center [511, 497] width 13 height 13
click at [510, 499] on input "Select an option" at bounding box center [511, 497] width 13 height 13
click at [106, 574] on button "التالي" at bounding box center [97, 573] width 61 height 29
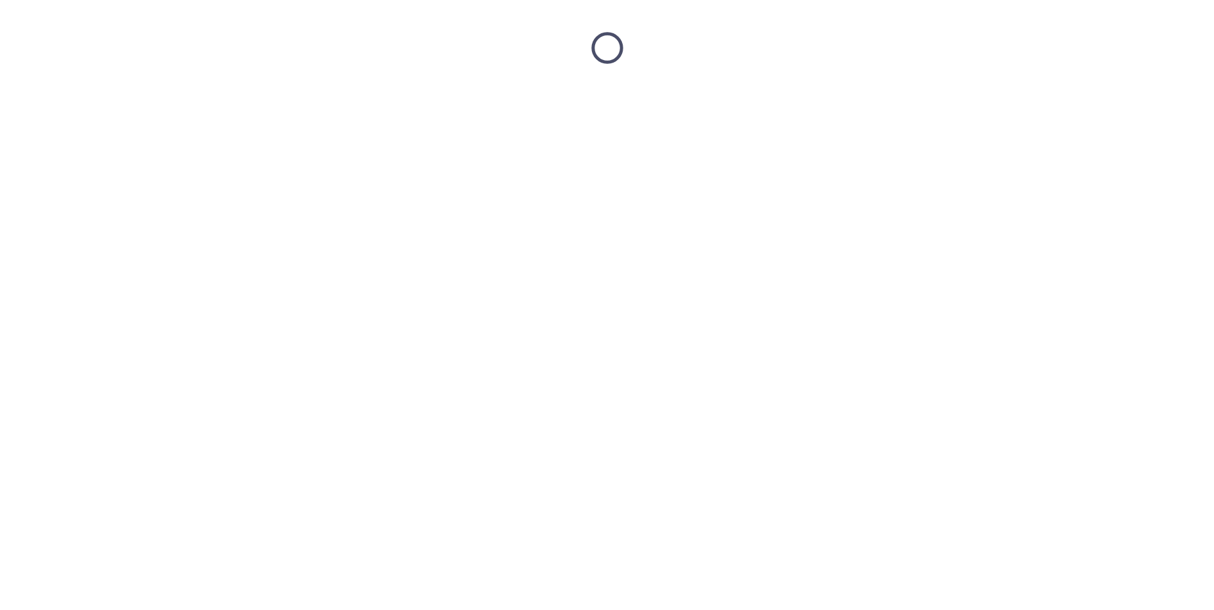
scroll to position [0, 0]
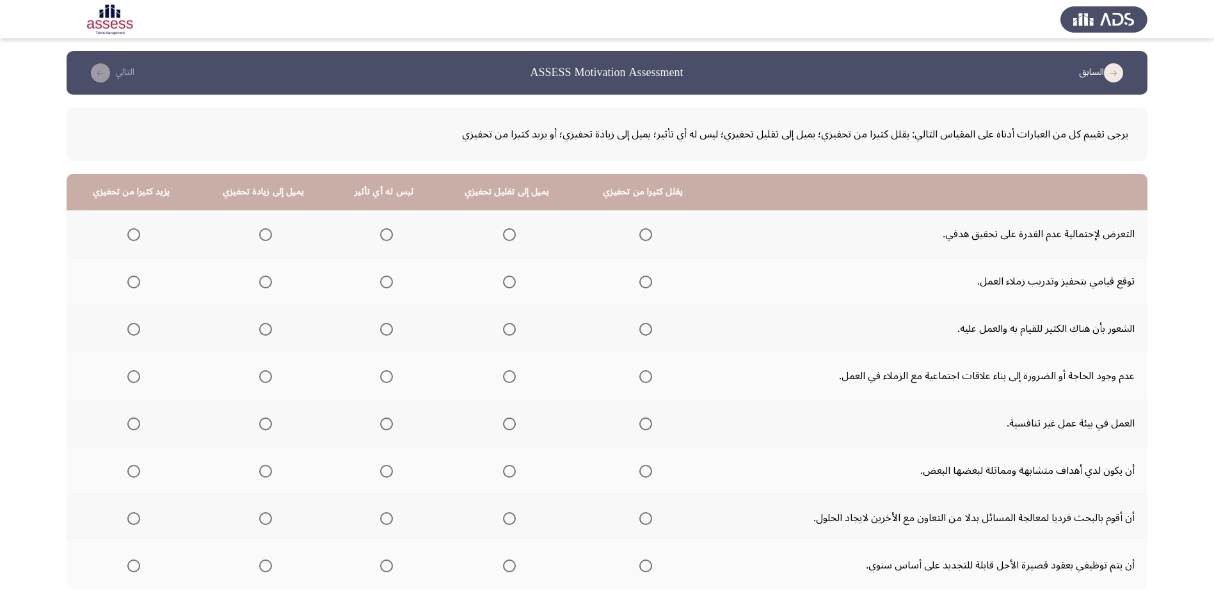
click at [639, 233] on span "Select an option" at bounding box center [645, 234] width 13 height 13
click at [639, 233] on input "Select an option" at bounding box center [645, 234] width 13 height 13
click at [263, 282] on span "Select an option" at bounding box center [265, 282] width 13 height 13
click at [263, 282] on input "Select an option" at bounding box center [265, 282] width 13 height 13
click at [132, 333] on span "Select an option" at bounding box center [133, 329] width 13 height 13
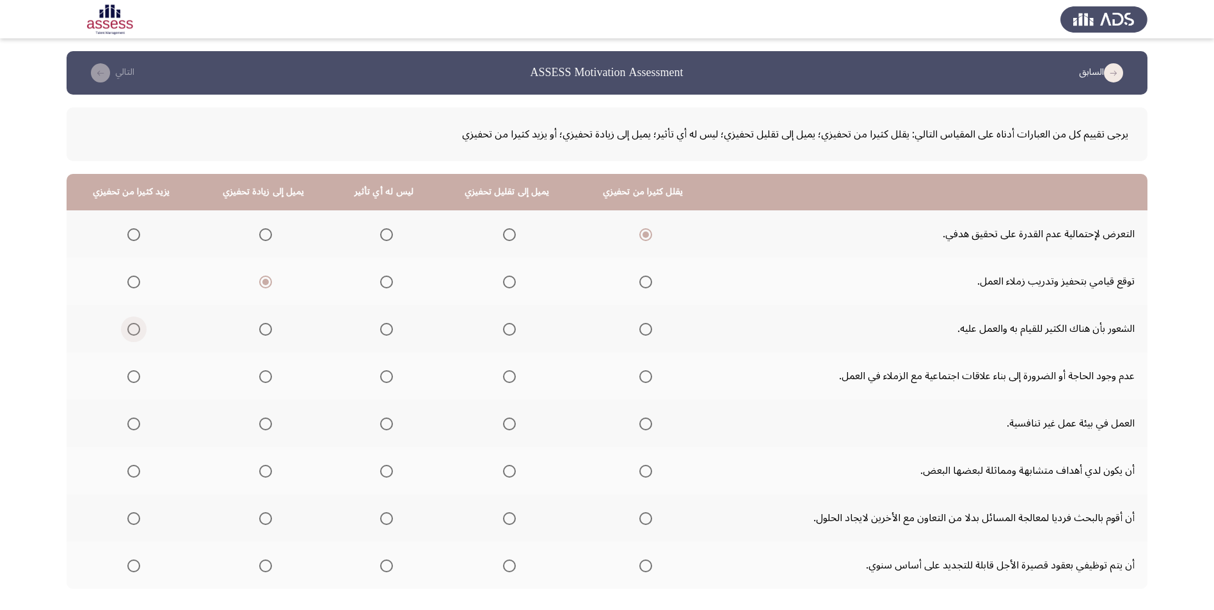
click at [132, 333] on input "Select an option" at bounding box center [133, 329] width 13 height 13
click at [383, 378] on span "Select an option" at bounding box center [386, 376] width 13 height 13
click at [383, 378] on input "Select an option" at bounding box center [386, 376] width 13 height 13
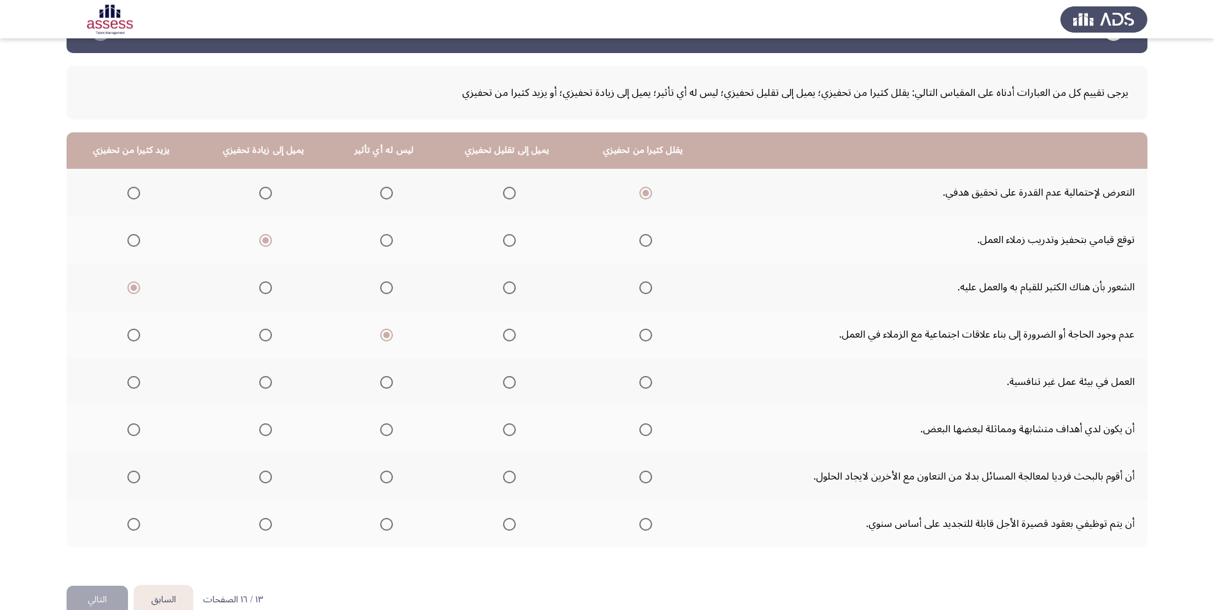
scroll to position [64, 0]
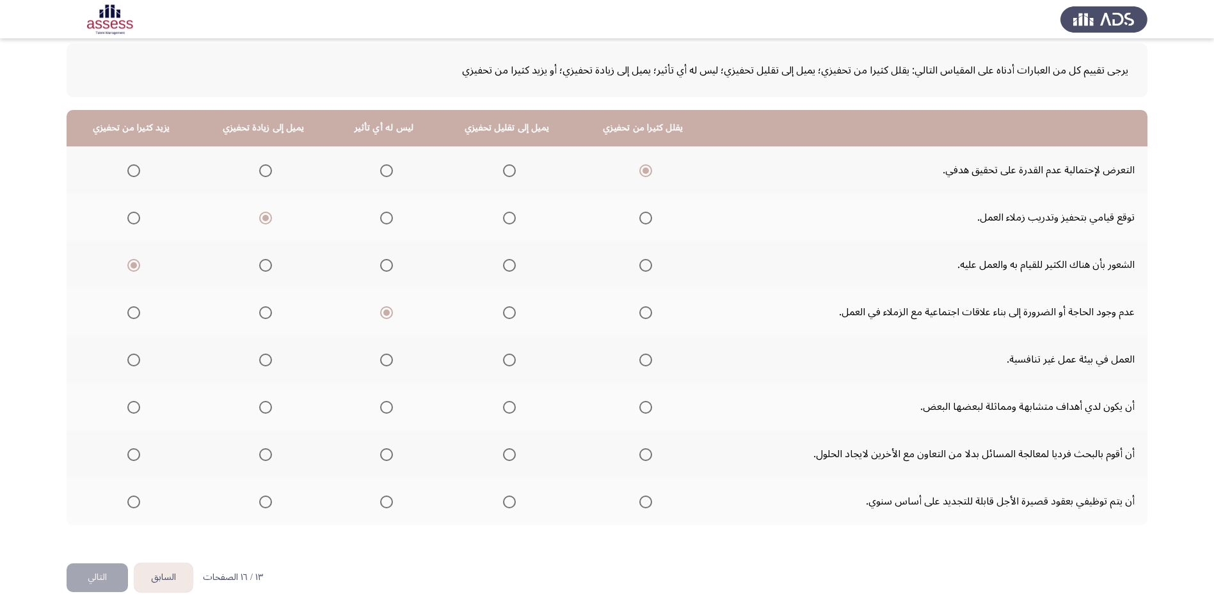
click at [503, 358] on span "Select an option" at bounding box center [509, 360] width 13 height 13
click at [503, 358] on input "Select an option" at bounding box center [509, 360] width 13 height 13
click at [509, 406] on span "Select an option" at bounding box center [509, 407] width 13 height 13
click at [509, 406] on input "Select an option" at bounding box center [509, 407] width 13 height 13
click at [262, 454] on span "Select an option" at bounding box center [265, 454] width 13 height 13
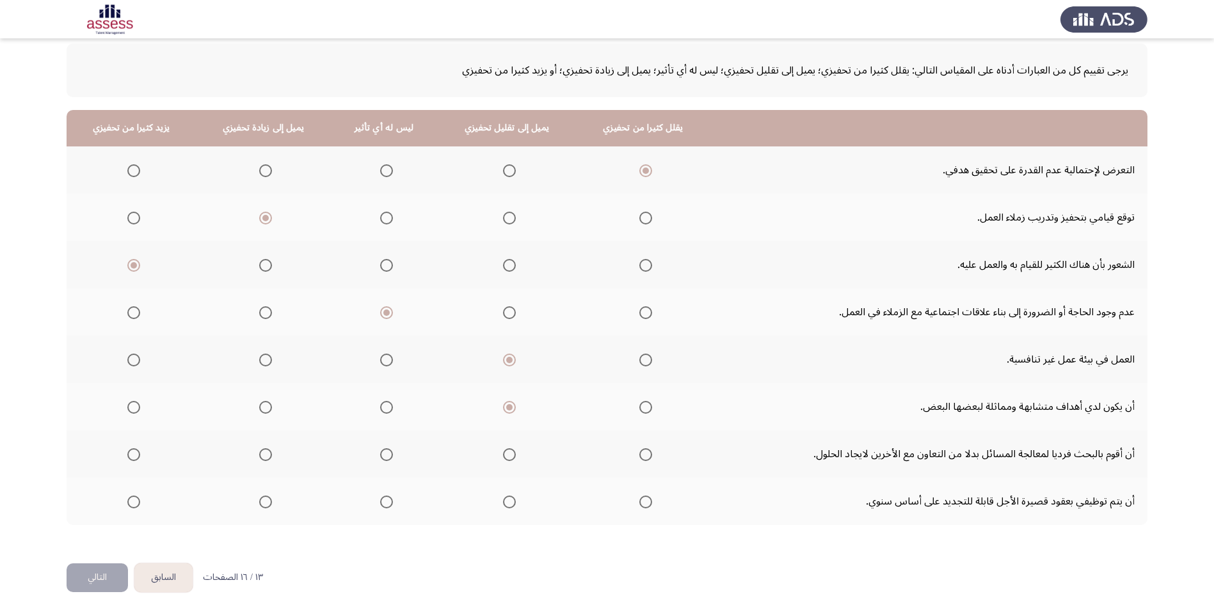
click at [262, 454] on input "Select an option" at bounding box center [265, 454] width 13 height 13
click at [505, 507] on span "Select an option" at bounding box center [509, 502] width 13 height 13
click at [505, 507] on input "Select an option" at bounding box center [509, 502] width 13 height 13
click at [95, 574] on button "التالي" at bounding box center [97, 578] width 61 height 29
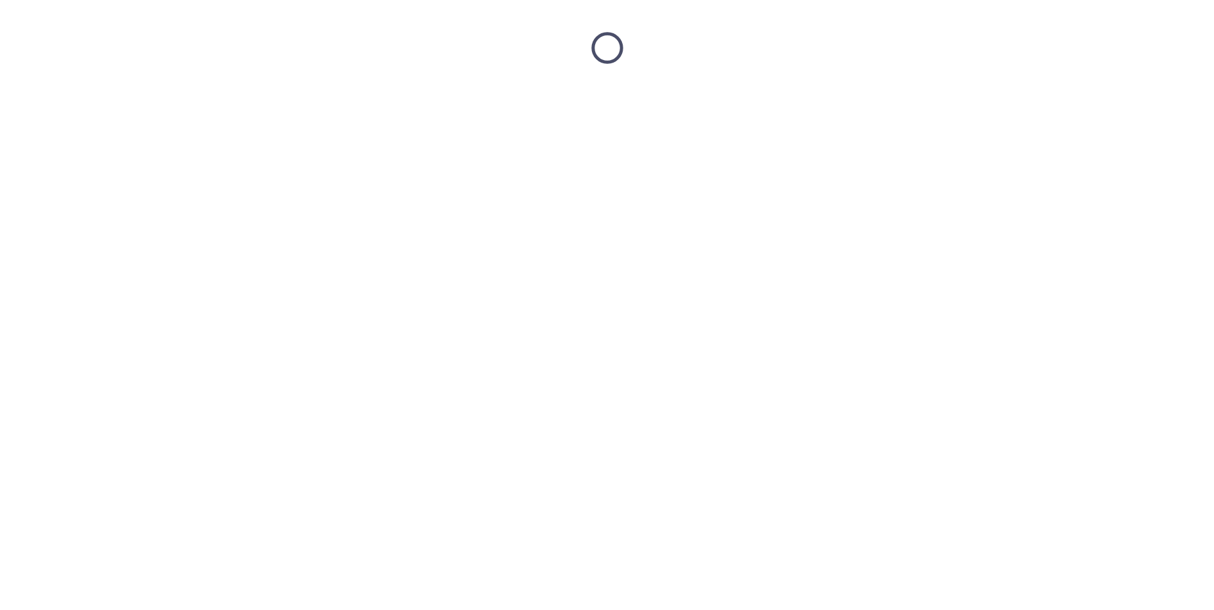
scroll to position [0, 0]
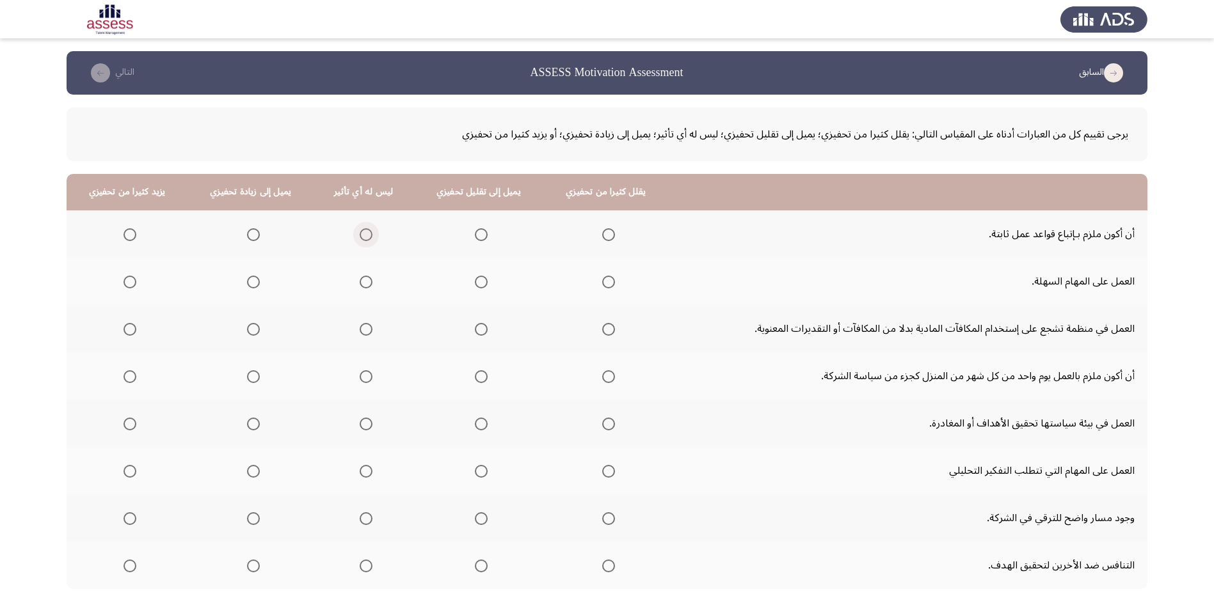
click at [365, 234] on span "Select an option" at bounding box center [366, 234] width 13 height 13
click at [365, 234] on input "Select an option" at bounding box center [366, 234] width 13 height 13
click at [479, 283] on span "Select an option" at bounding box center [481, 282] width 13 height 13
click at [479, 283] on input "Select an option" at bounding box center [481, 282] width 13 height 13
click at [131, 329] on span "Select an option" at bounding box center [129, 329] width 13 height 13
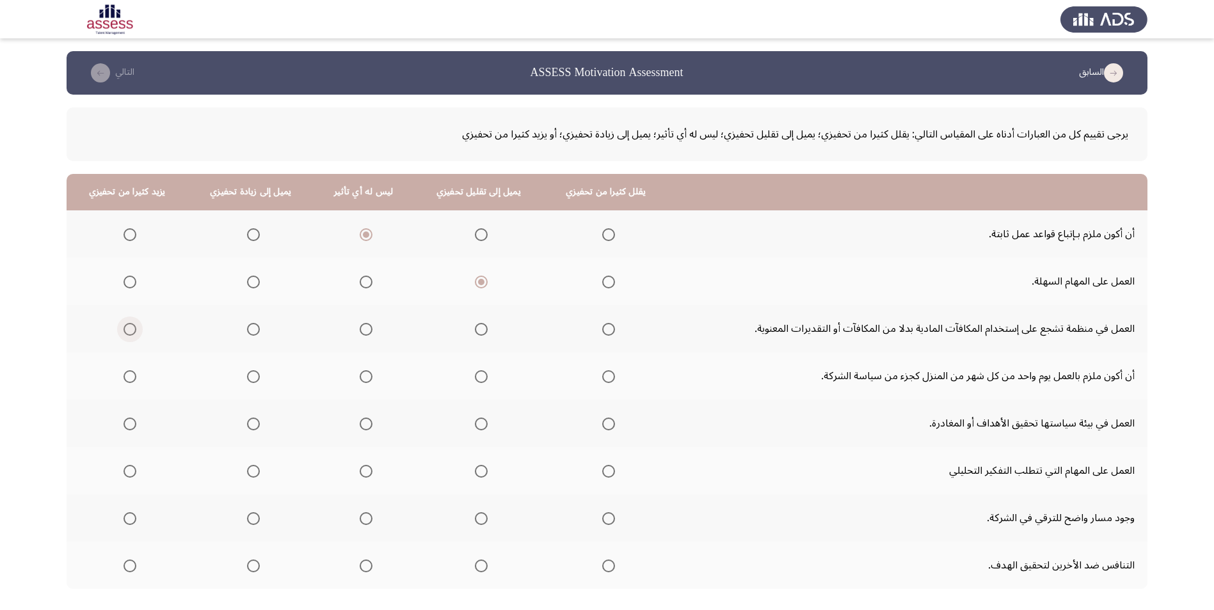
click at [131, 329] on input "Select an option" at bounding box center [129, 329] width 13 height 13
click at [253, 375] on span "Select an option" at bounding box center [253, 376] width 13 height 13
click at [253, 375] on input "Select an option" at bounding box center [253, 376] width 13 height 13
click at [127, 379] on span "Select an option" at bounding box center [129, 376] width 13 height 13
click at [127, 379] on input "Select an option" at bounding box center [129, 376] width 13 height 13
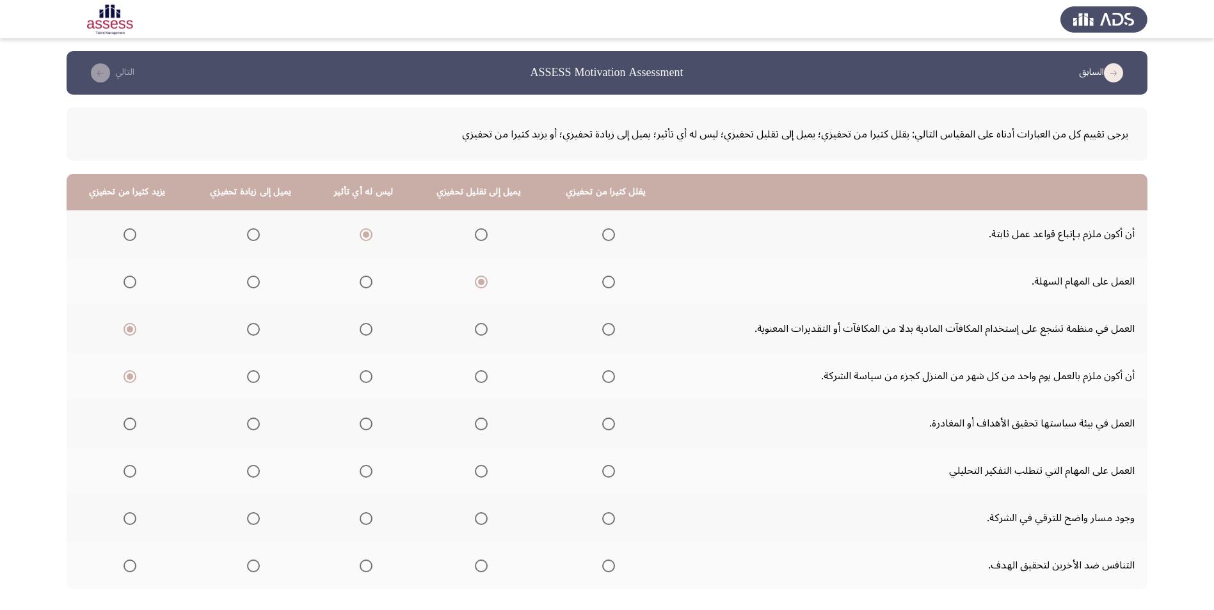
click at [479, 426] on span "Select an option" at bounding box center [481, 424] width 13 height 13
click at [479, 426] on input "Select an option" at bounding box center [481, 424] width 13 height 13
click at [255, 471] on span "Select an option" at bounding box center [253, 471] width 13 height 13
click at [255, 471] on input "Select an option" at bounding box center [253, 471] width 13 height 13
click at [134, 521] on span "Select an option" at bounding box center [129, 518] width 13 height 13
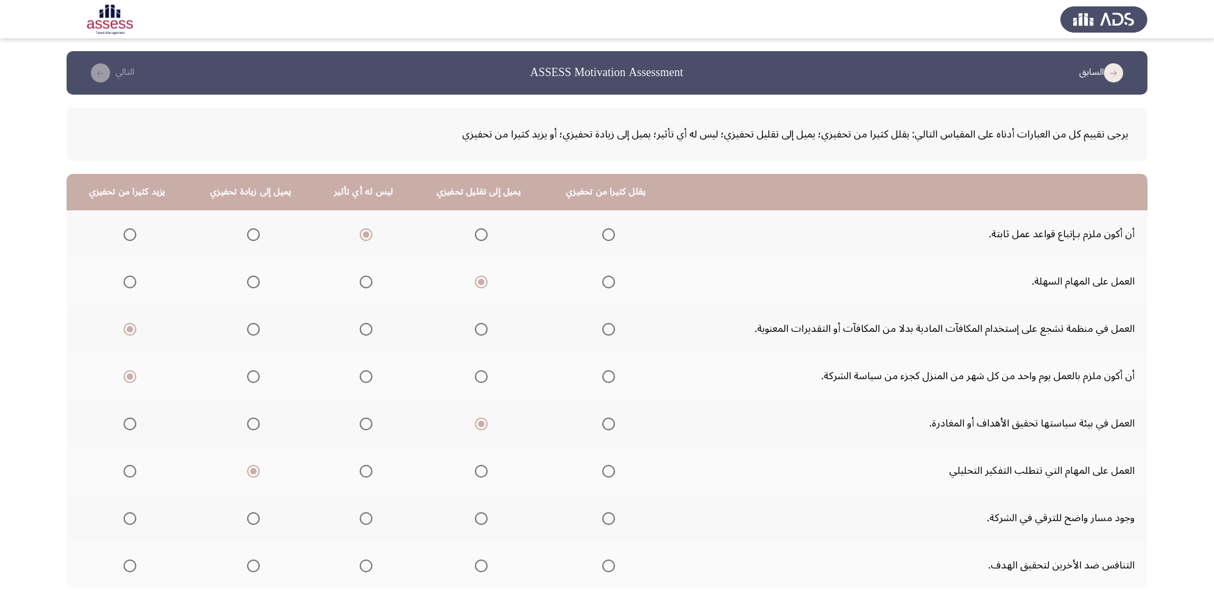
click at [134, 521] on input "Select an option" at bounding box center [129, 518] width 13 height 13
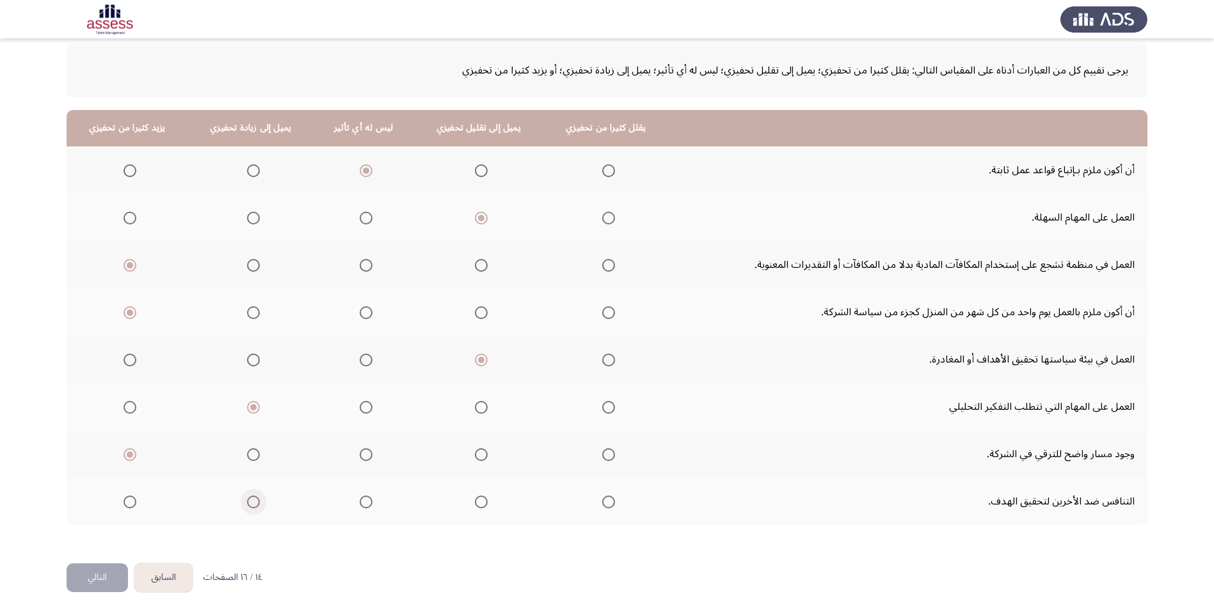
click at [257, 503] on span "Select an option" at bounding box center [253, 502] width 13 height 13
click at [257, 503] on input "Select an option" at bounding box center [253, 502] width 13 height 13
click at [99, 575] on button "التالي" at bounding box center [97, 578] width 61 height 29
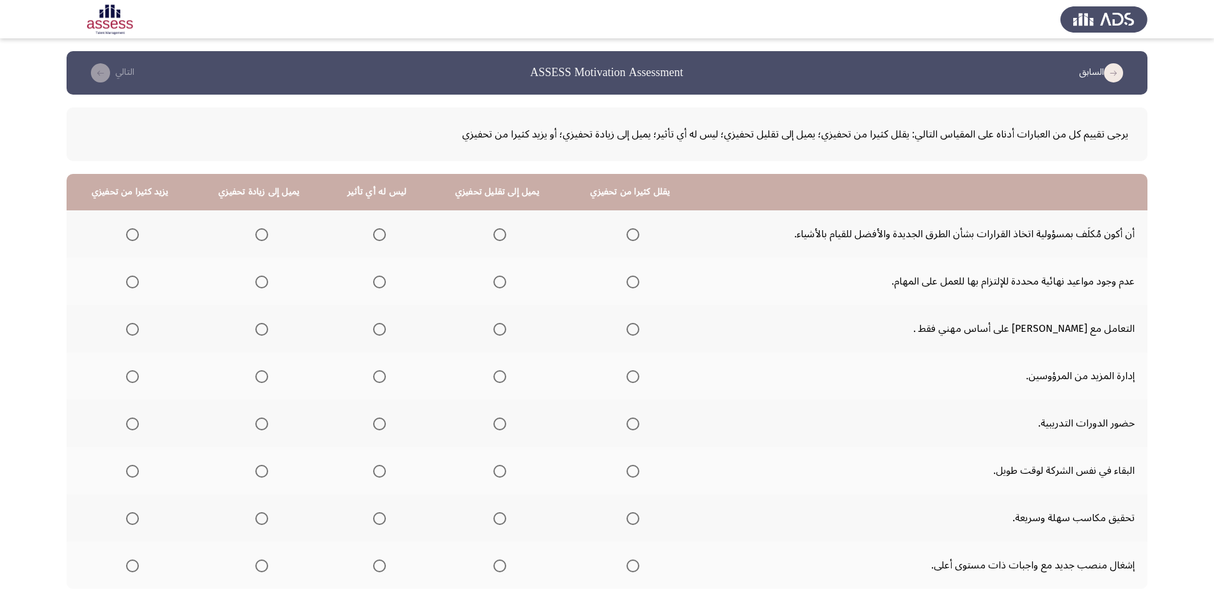
drag, startPoint x: 1042, startPoint y: 234, endPoint x: 922, endPoint y: 241, distance: 120.5
click at [922, 241] on td "أن أكون مُكلَف بمسؤولية اتخاذ القرارات بشأن الطرق الجديدة والأفضل للقيام بالأشي…" at bounding box center [921, 233] width 452 height 47
click at [264, 237] on span "Select an option" at bounding box center [261, 234] width 13 height 13
click at [264, 237] on input "Select an option" at bounding box center [261, 234] width 13 height 13
click at [503, 280] on th at bounding box center [497, 281] width 136 height 47
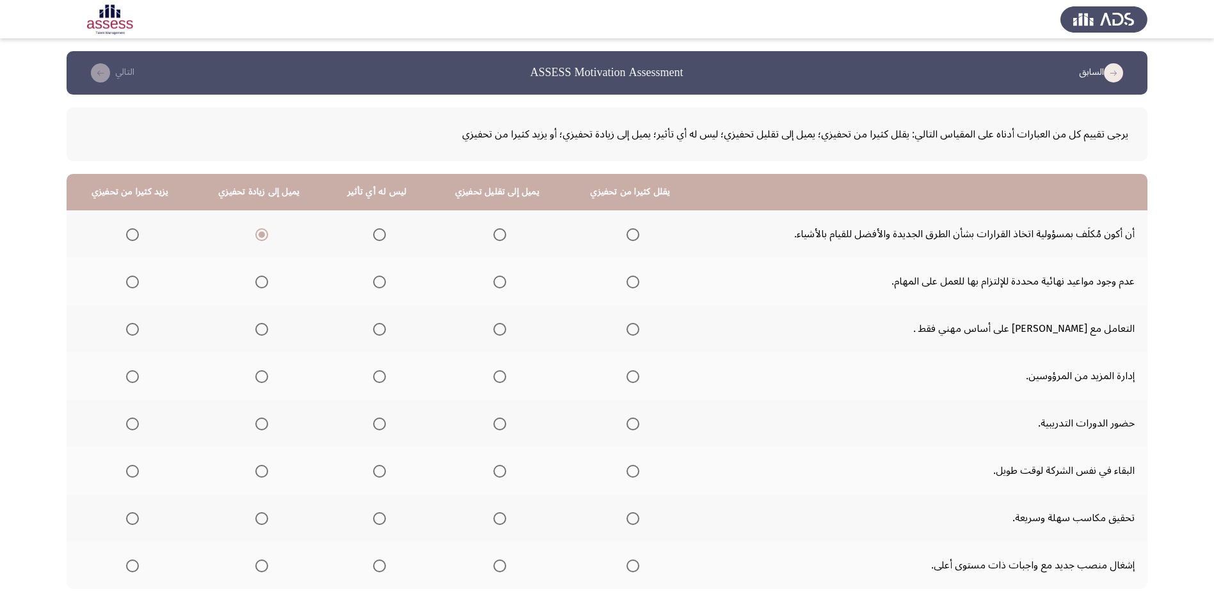
click at [498, 280] on span "Select an option" at bounding box center [499, 282] width 13 height 13
click at [498, 280] on input "Select an option" at bounding box center [499, 282] width 13 height 13
click at [493, 326] on span "Select an option" at bounding box center [499, 329] width 13 height 13
click at [493, 326] on input "Select an option" at bounding box center [499, 329] width 13 height 13
click at [264, 373] on span "Select an option" at bounding box center [261, 376] width 13 height 13
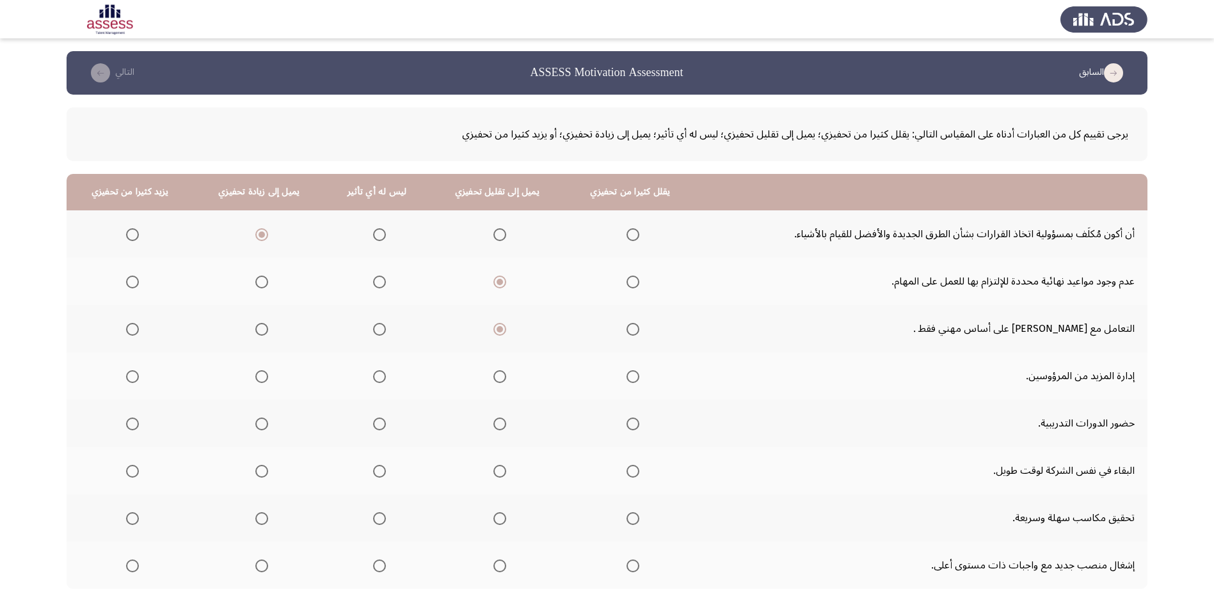
click at [264, 373] on input "Select an option" at bounding box center [261, 376] width 13 height 13
click at [129, 422] on span "Select an option" at bounding box center [132, 424] width 13 height 13
click at [129, 422] on input "Select an option" at bounding box center [132, 424] width 13 height 13
click at [373, 474] on span "Select an option" at bounding box center [379, 471] width 13 height 13
click at [373, 474] on input "Select an option" at bounding box center [379, 471] width 13 height 13
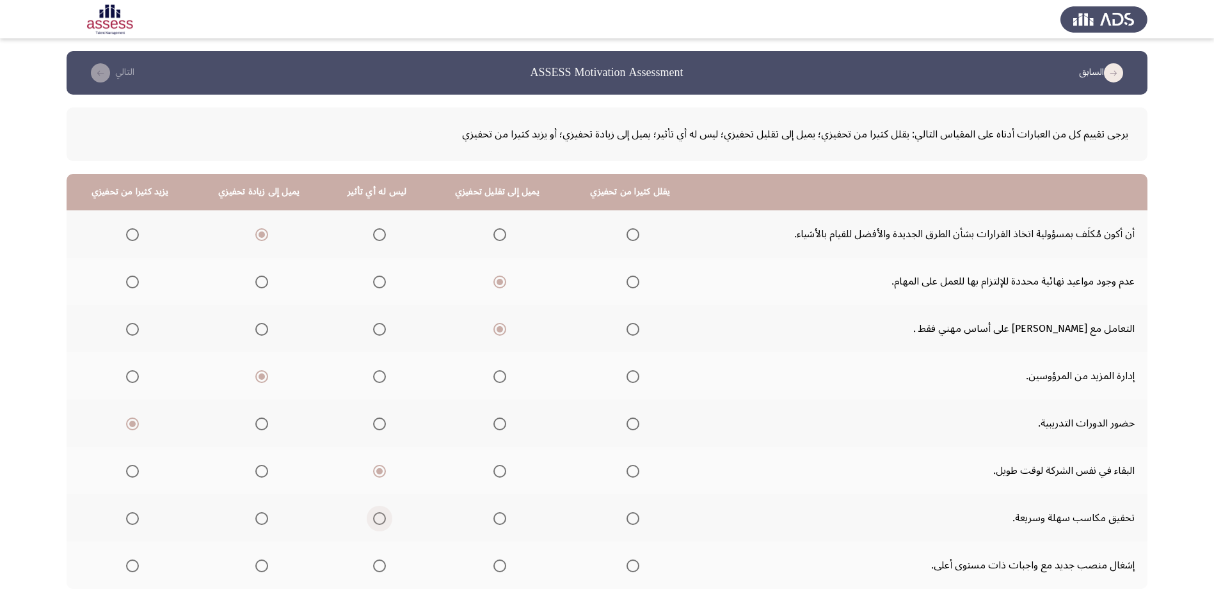
click at [379, 517] on span "Select an option" at bounding box center [379, 518] width 13 height 13
click at [379, 517] on input "Select an option" at bounding box center [379, 518] width 13 height 13
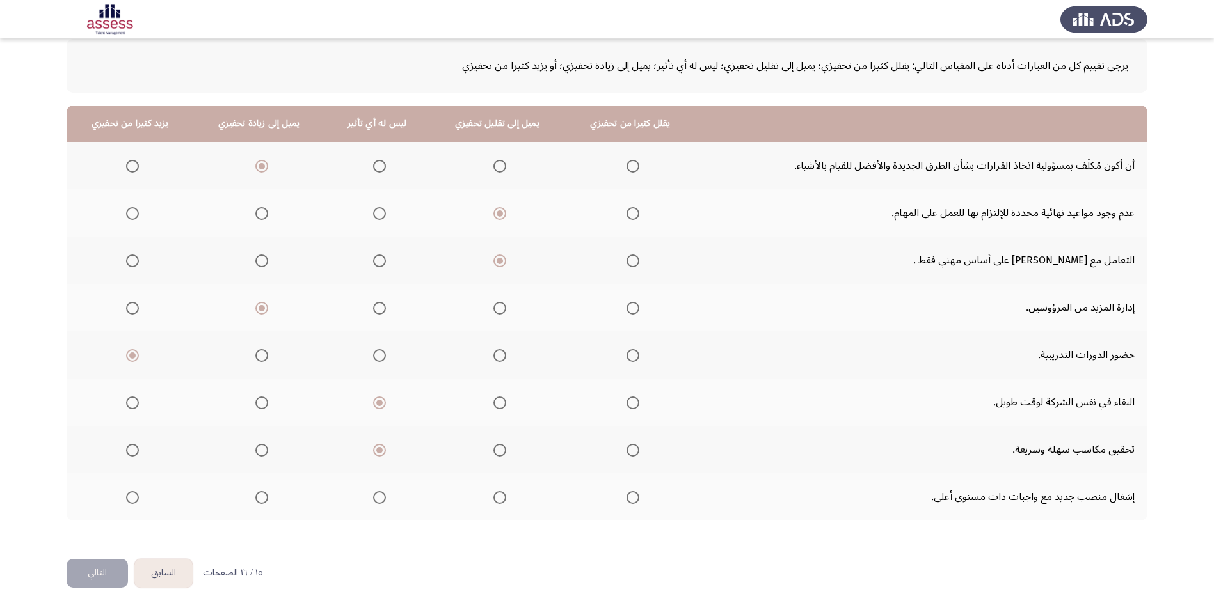
click at [129, 499] on span "Select an option" at bounding box center [132, 497] width 13 height 13
click at [129, 499] on input "Select an option" at bounding box center [132, 497] width 13 height 13
click at [104, 578] on button "التالي" at bounding box center [97, 573] width 61 height 29
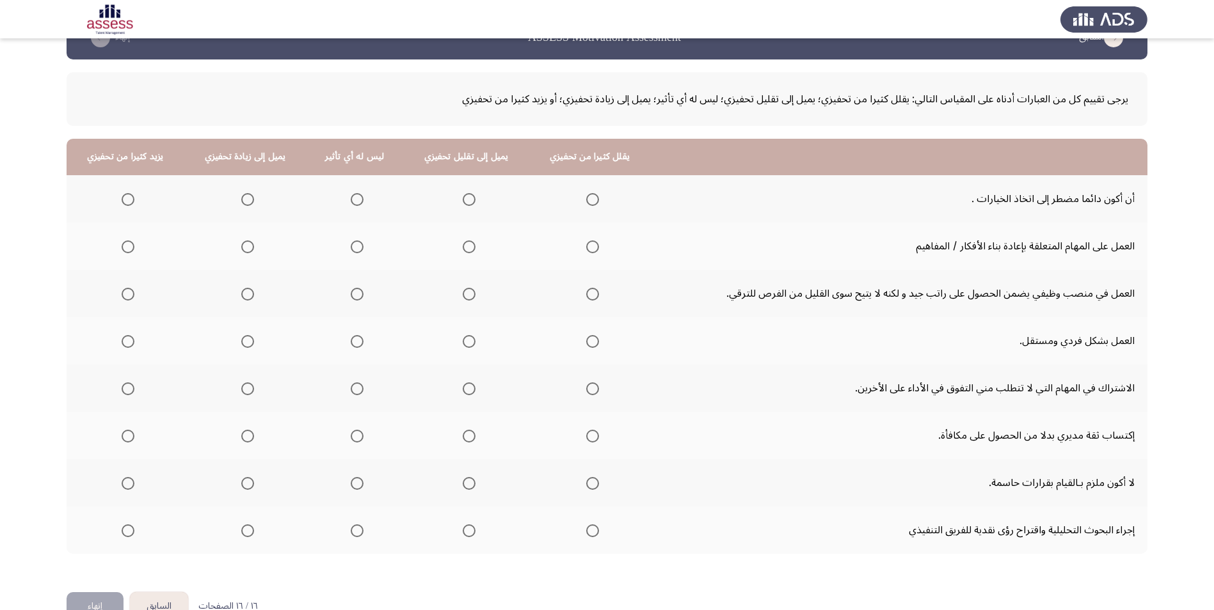
scroll to position [0, 0]
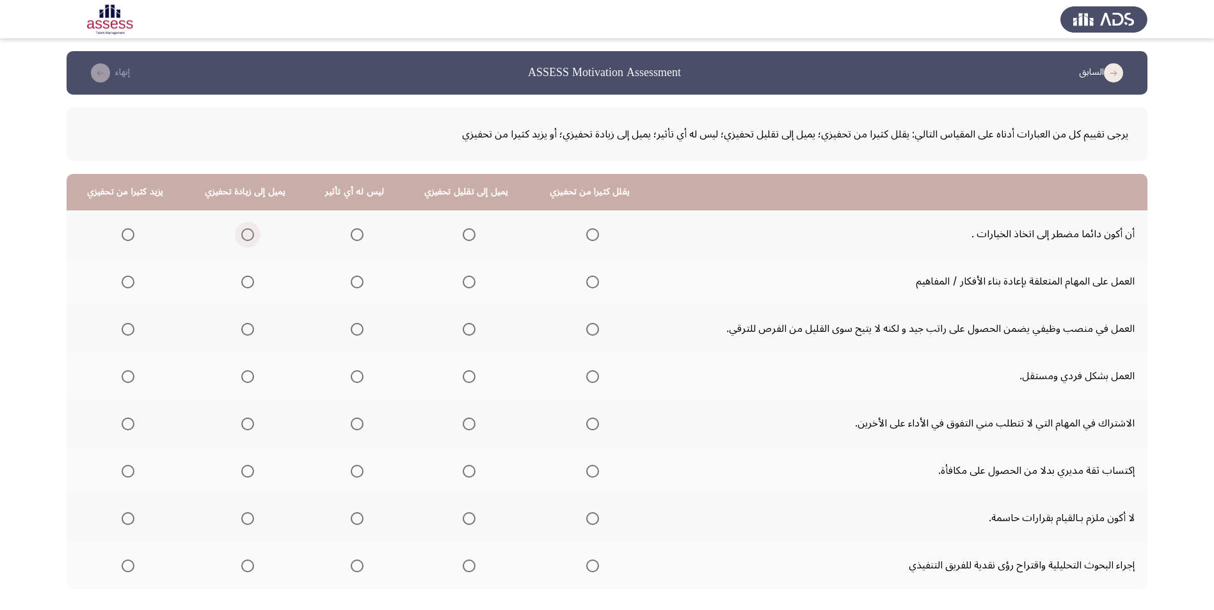
click at [242, 230] on span "Select an option" at bounding box center [247, 234] width 13 height 13
click at [242, 230] on input "Select an option" at bounding box center [247, 234] width 13 height 13
click at [245, 281] on span "Select an option" at bounding box center [247, 282] width 13 height 13
click at [245, 281] on input "Select an option" at bounding box center [247, 282] width 13 height 13
click at [463, 332] on span "Select an option" at bounding box center [469, 329] width 13 height 13
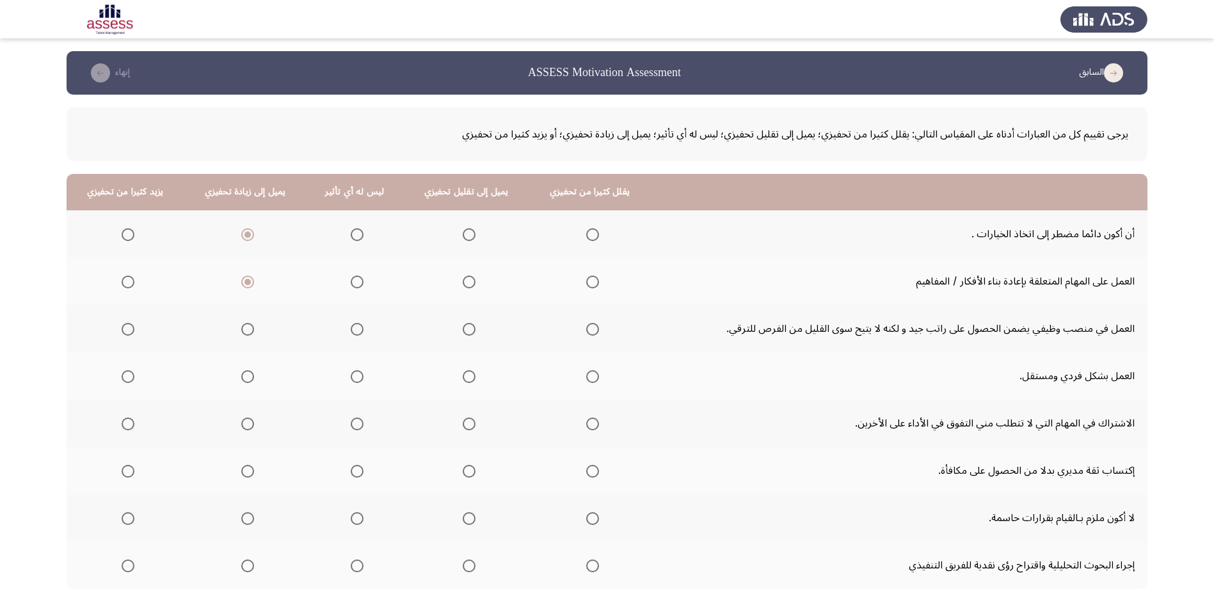
click at [463, 332] on input "Select an option" at bounding box center [469, 329] width 13 height 13
click at [463, 379] on span "Select an option" at bounding box center [469, 376] width 13 height 13
click at [463, 379] on input "Select an option" at bounding box center [469, 376] width 13 height 13
click at [246, 420] on span "Select an option" at bounding box center [247, 424] width 13 height 13
click at [246, 420] on input "Select an option" at bounding box center [247, 424] width 13 height 13
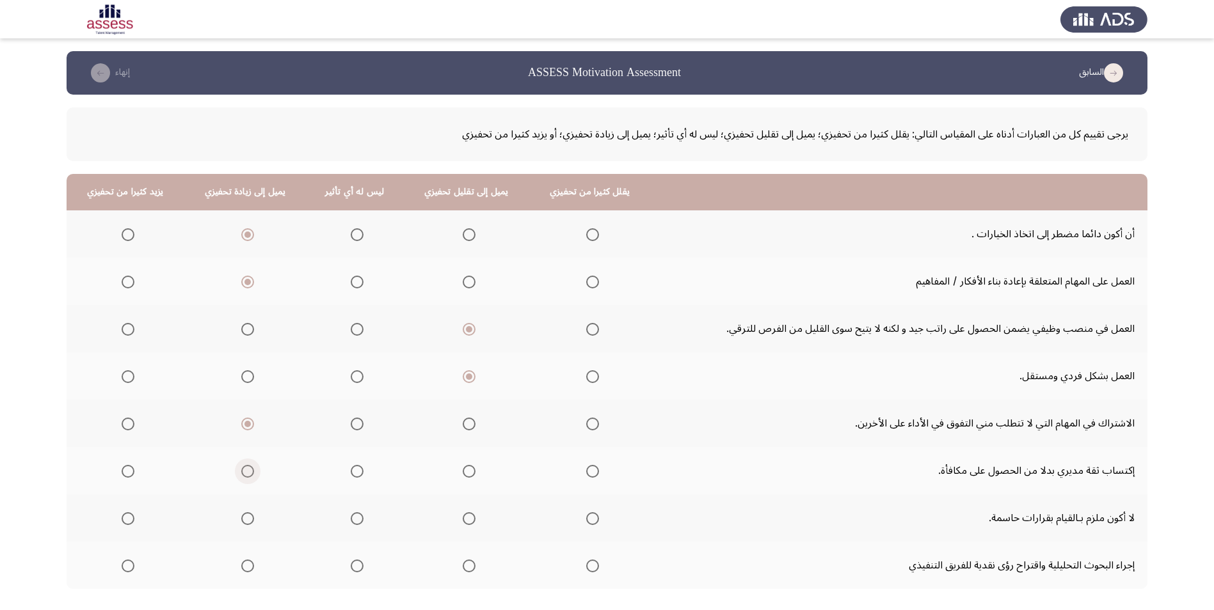
click at [250, 469] on span "Select an option" at bounding box center [247, 471] width 13 height 13
click at [250, 469] on input "Select an option" at bounding box center [247, 471] width 13 height 13
click at [358, 513] on span "Select an option" at bounding box center [357, 518] width 13 height 13
click at [358, 513] on input "Select an option" at bounding box center [357, 518] width 13 height 13
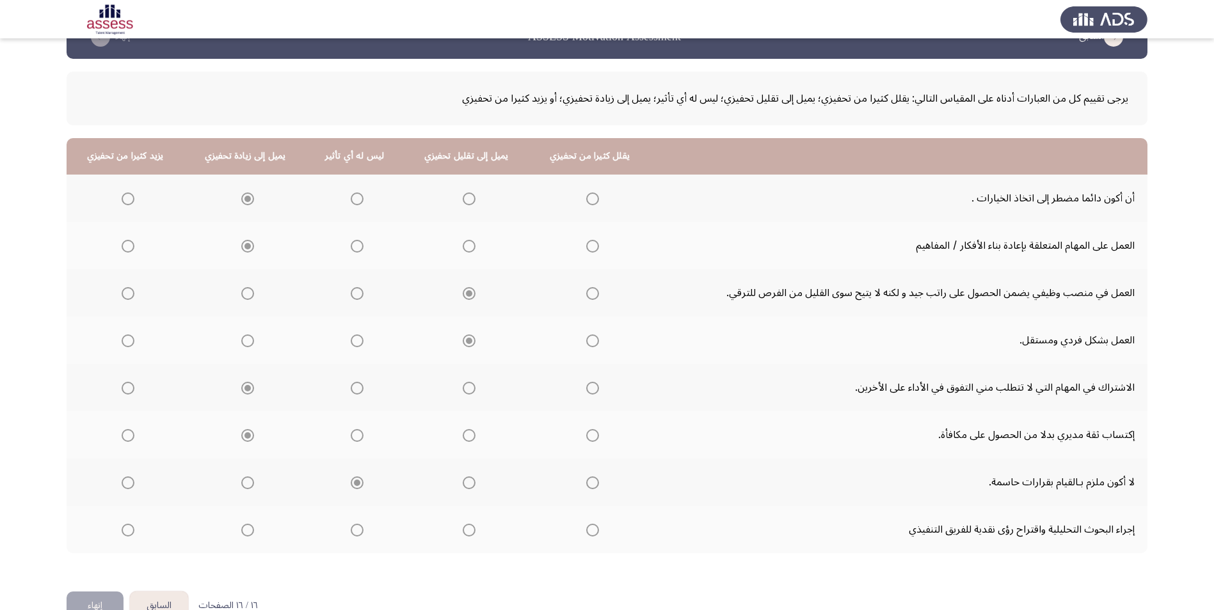
scroll to position [68, 0]
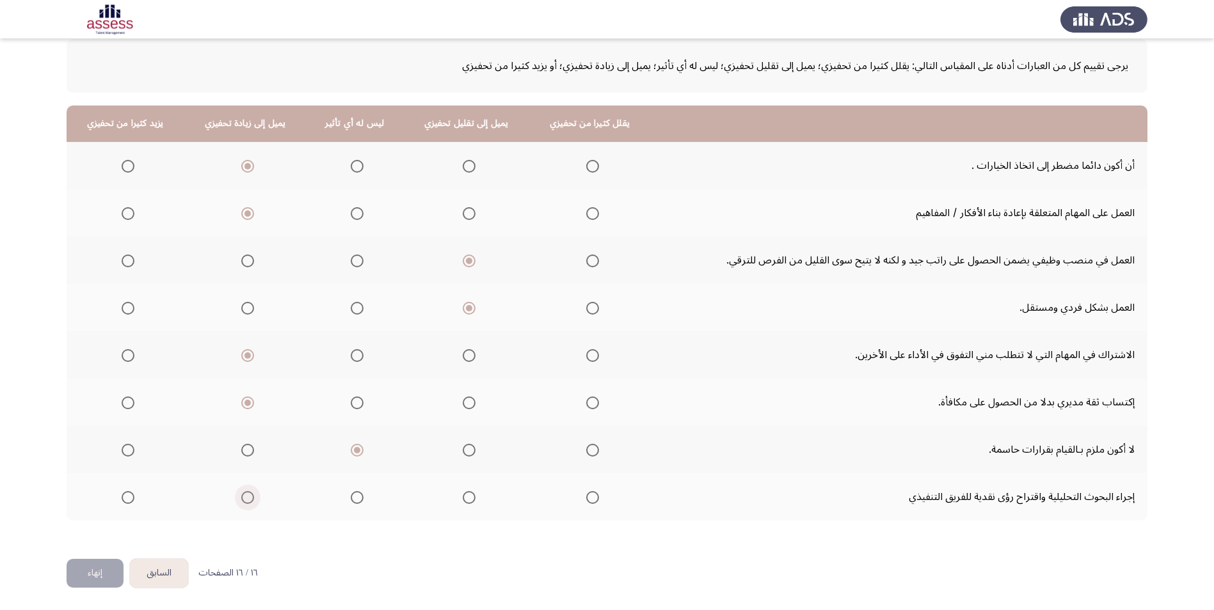
click at [248, 499] on span "Select an option" at bounding box center [247, 497] width 13 height 13
click at [248, 499] on input "Select an option" at bounding box center [247, 497] width 13 height 13
click at [96, 569] on button "إنهاء" at bounding box center [95, 573] width 57 height 29
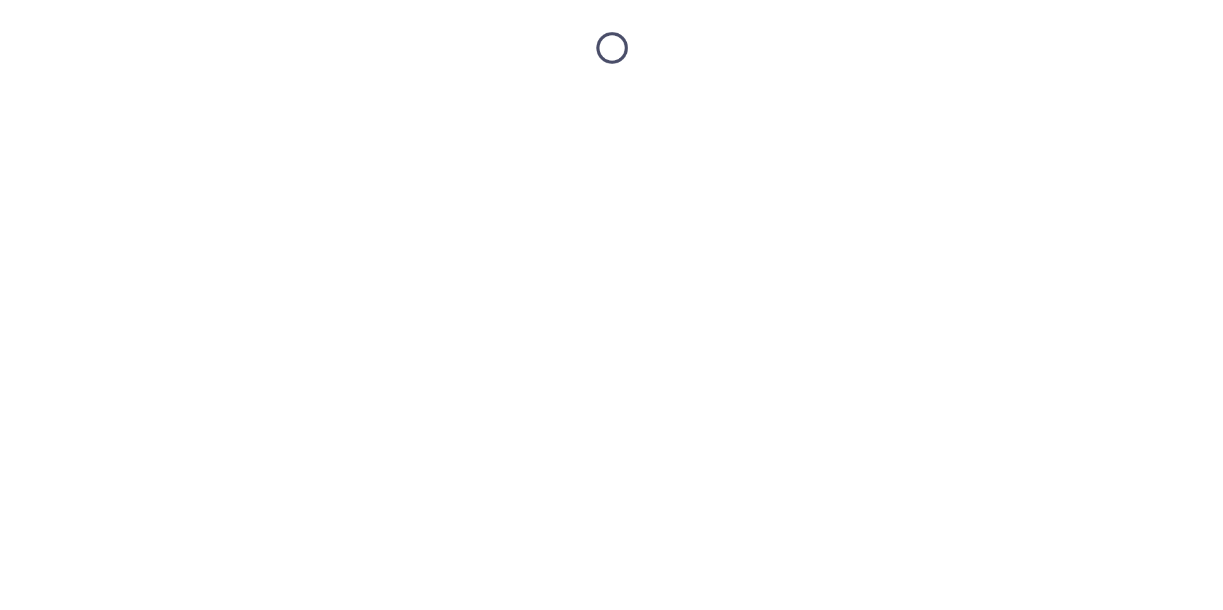
scroll to position [0, 0]
